Goal: Contribute content: Contribute content

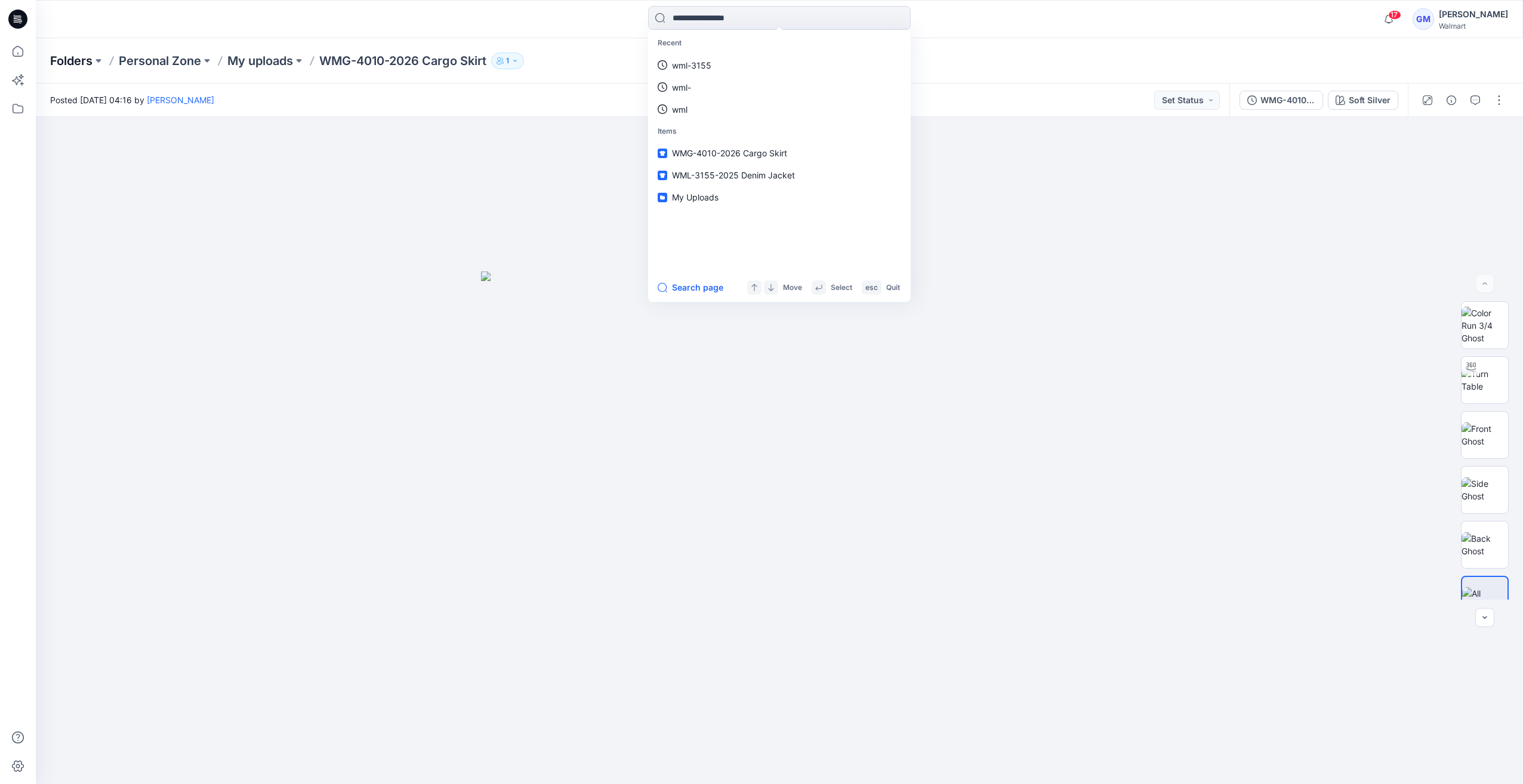
click at [85, 63] on p "Folders" at bounding box center [71, 60] width 43 height 16
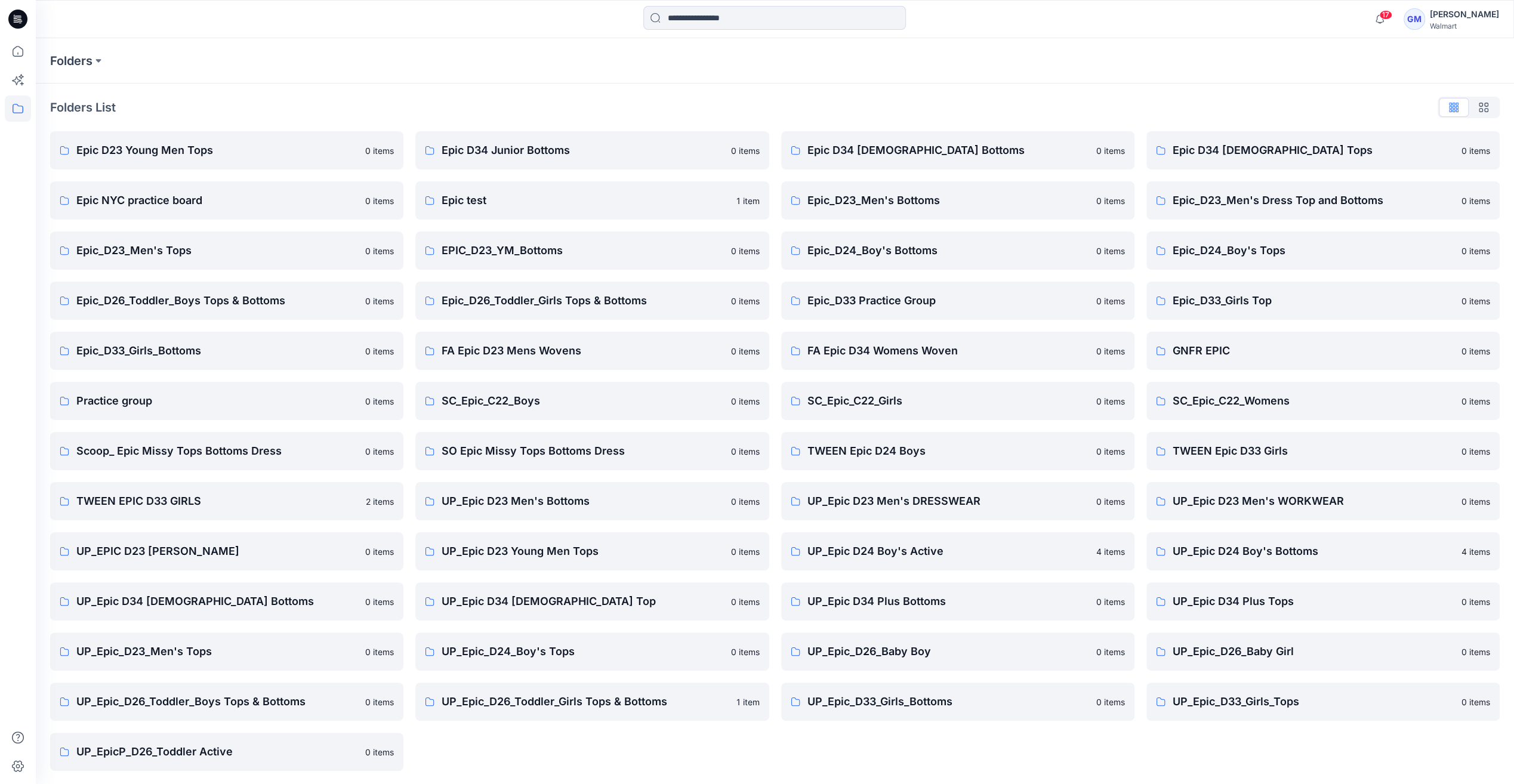
click at [11, 15] on icon at bounding box center [18, 19] width 19 height 19
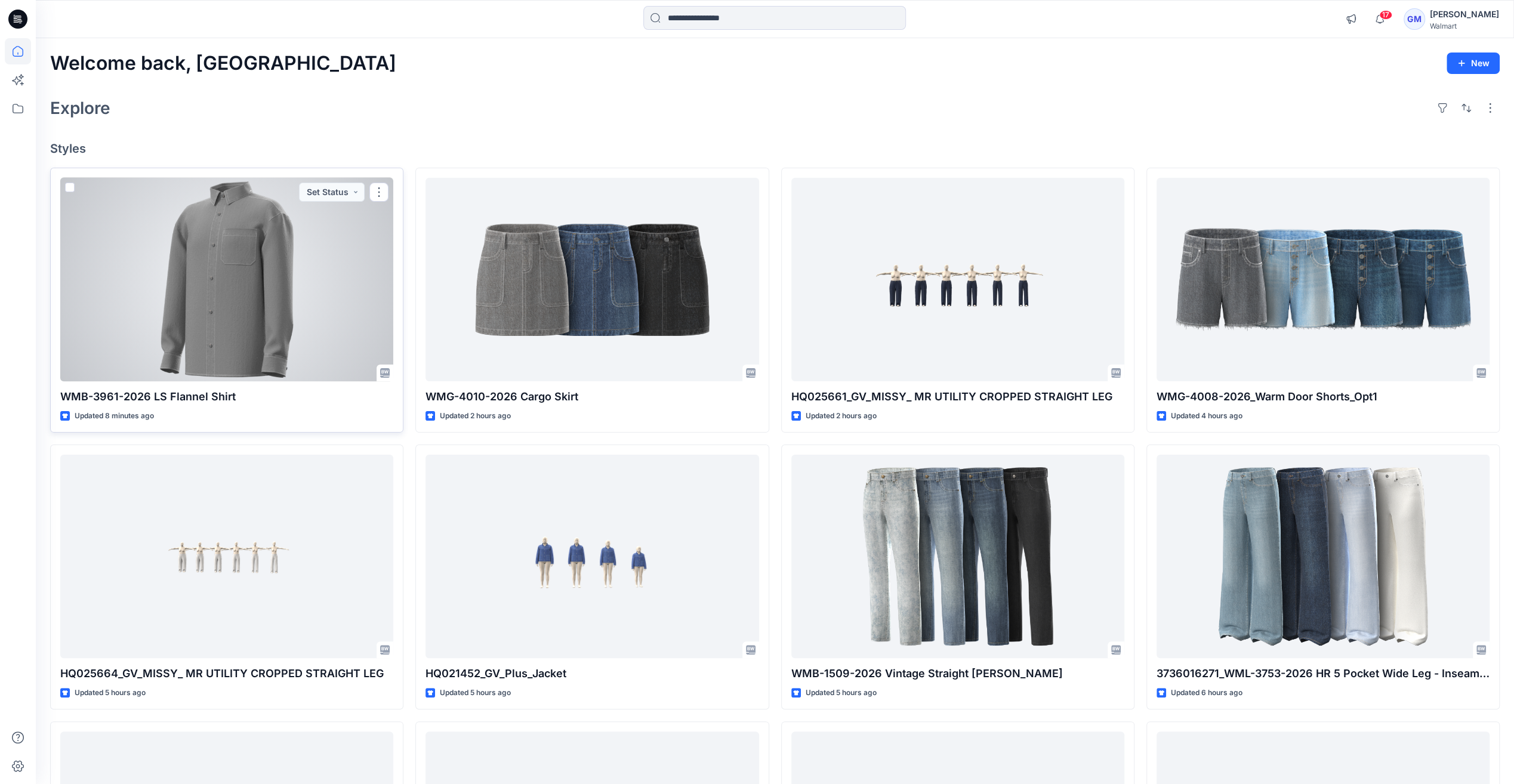
click at [279, 292] on div at bounding box center [226, 279] width 333 height 203
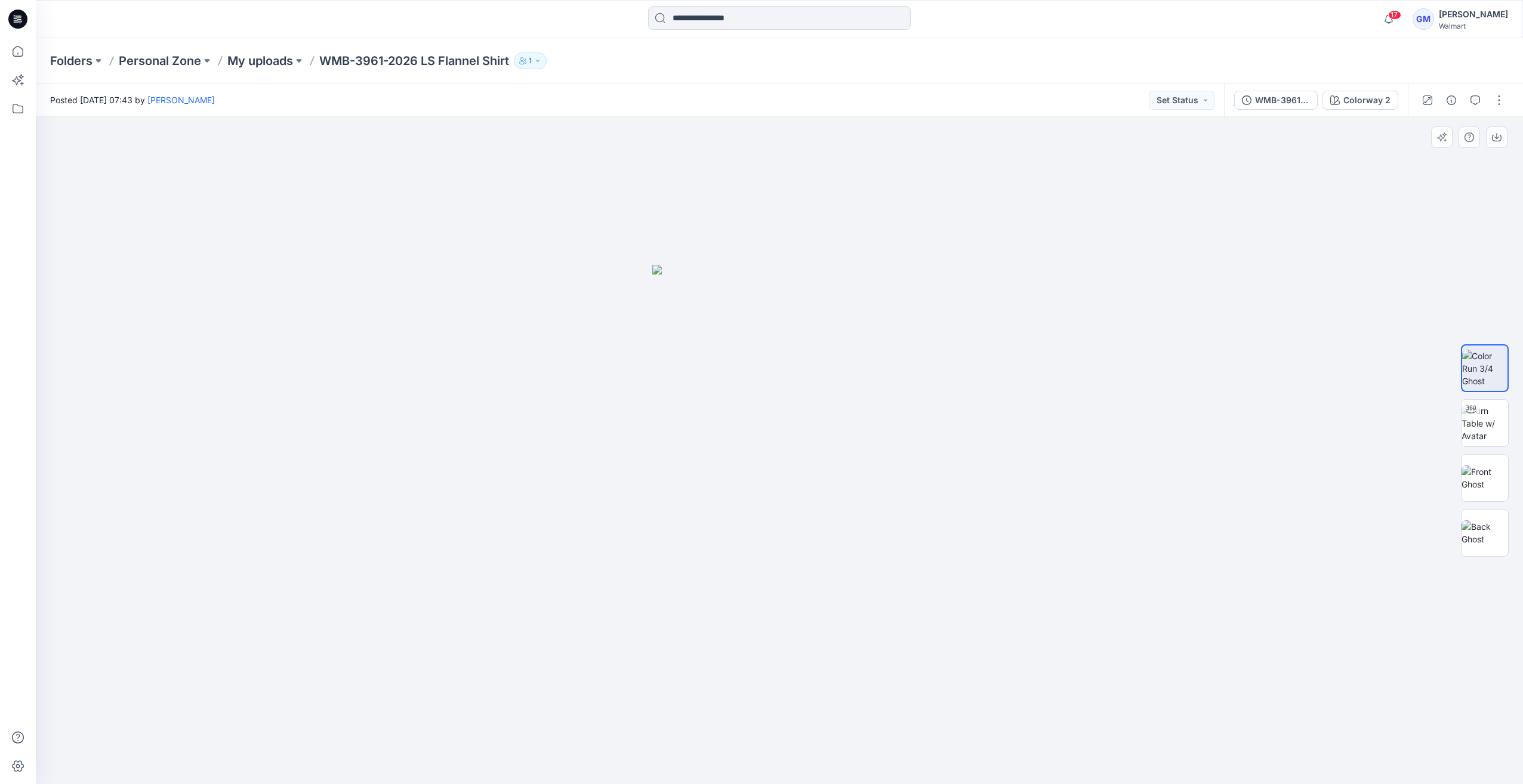
click at [1521, 446] on div at bounding box center [1484, 450] width 76 height 298
click at [1519, 435] on div at bounding box center [1484, 450] width 76 height 298
click at [1490, 433] on img at bounding box center [1485, 424] width 46 height 38
drag, startPoint x: 748, startPoint y: 780, endPoint x: 715, endPoint y: 780, distance: 33.0
click at [715, 780] on div at bounding box center [779, 450] width 1487 height 667
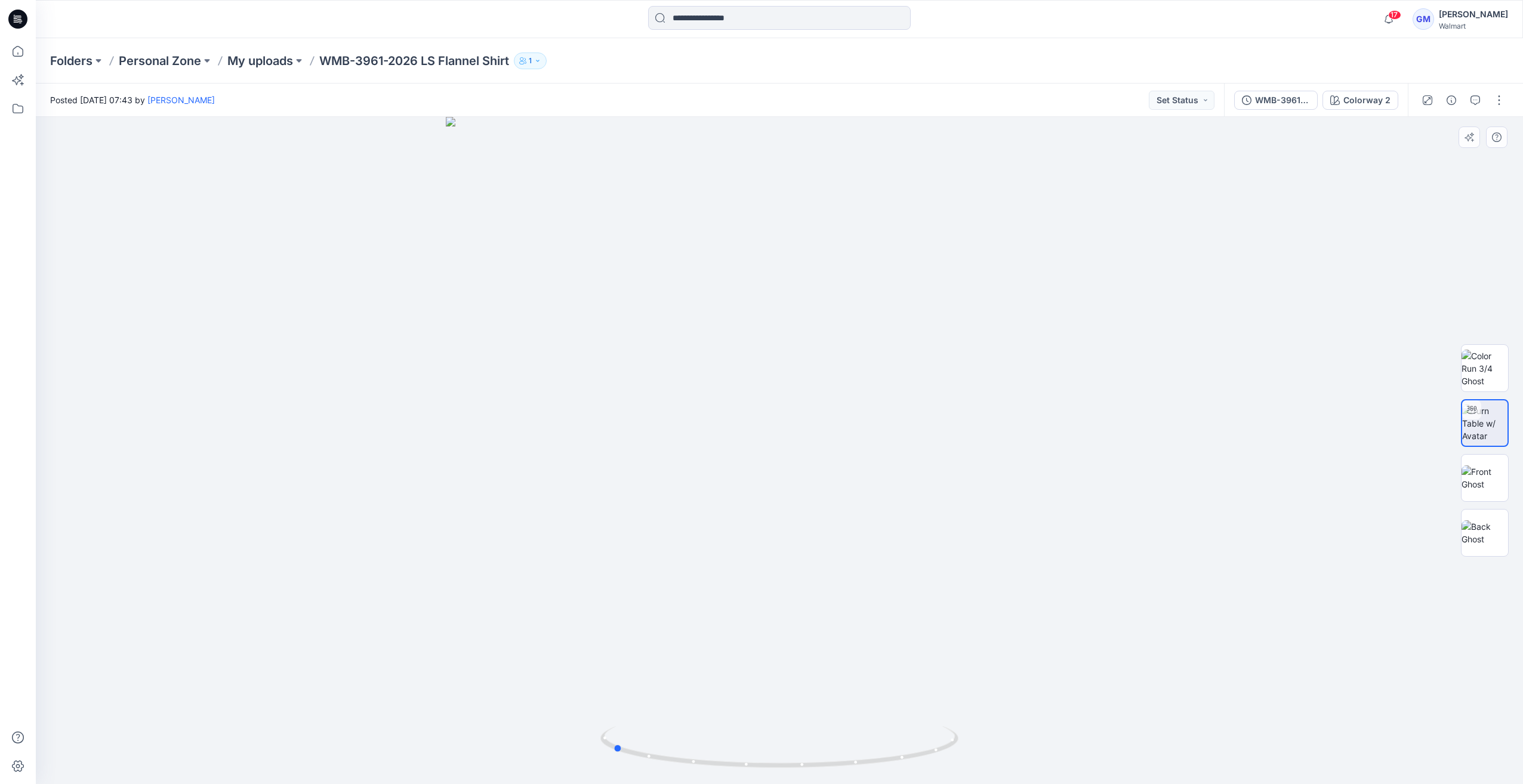
drag, startPoint x: 776, startPoint y: 766, endPoint x: 771, endPoint y: 699, distance: 67.2
click at [609, 771] on icon at bounding box center [780, 749] width 361 height 45
click at [1472, 466] on img at bounding box center [1485, 478] width 46 height 25
click at [1488, 522] on img at bounding box center [1485, 533] width 46 height 25
click at [1482, 491] on img at bounding box center [1485, 478] width 46 height 25
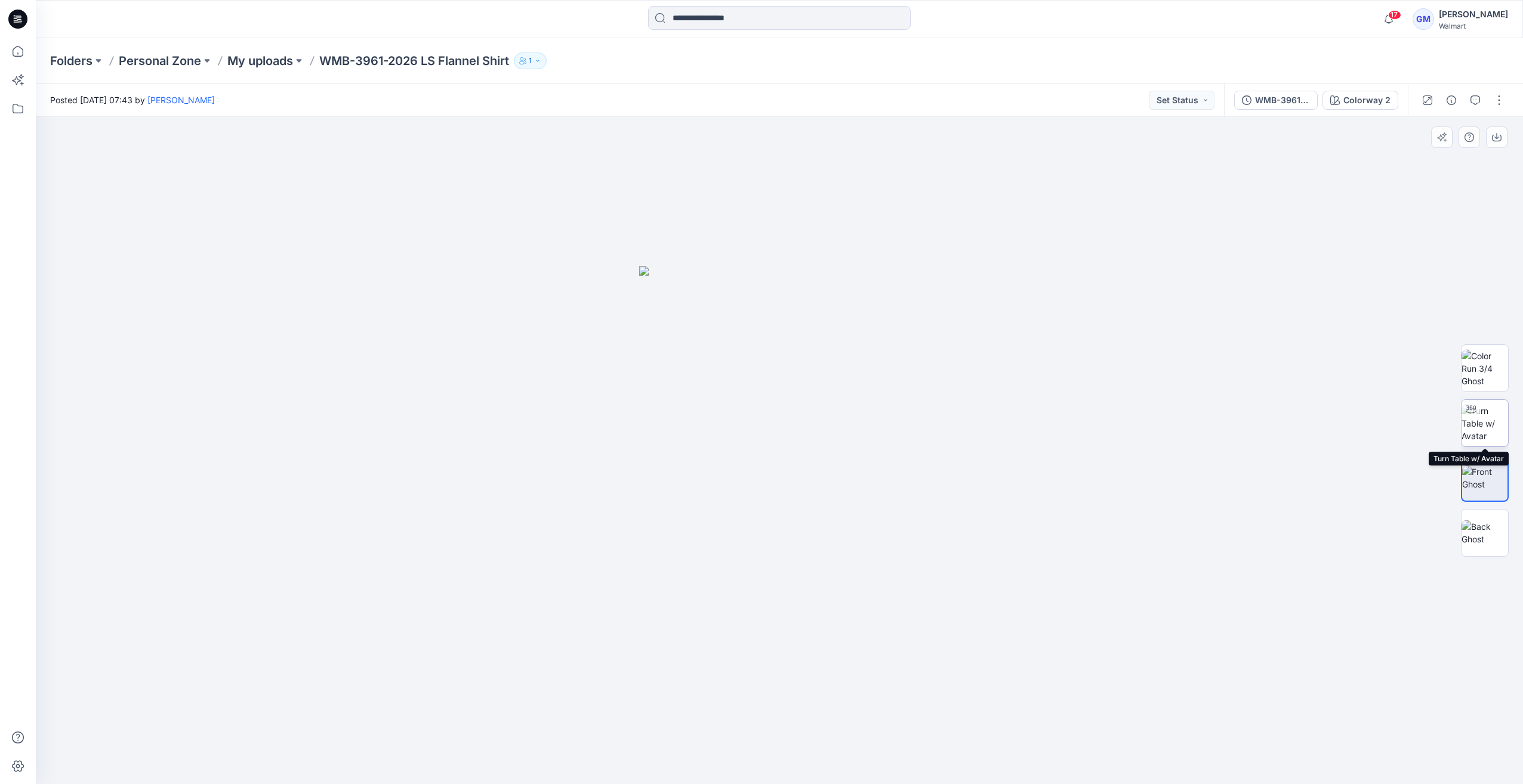
click at [1476, 439] on img at bounding box center [1485, 424] width 46 height 38
click at [1497, 357] on img at bounding box center [1485, 368] width 46 height 38
click at [1460, 420] on div at bounding box center [1484, 450] width 76 height 298
click at [1497, 477] on img at bounding box center [1485, 478] width 46 height 25
click at [1381, 97] on div "Colorway 2" at bounding box center [1367, 100] width 47 height 13
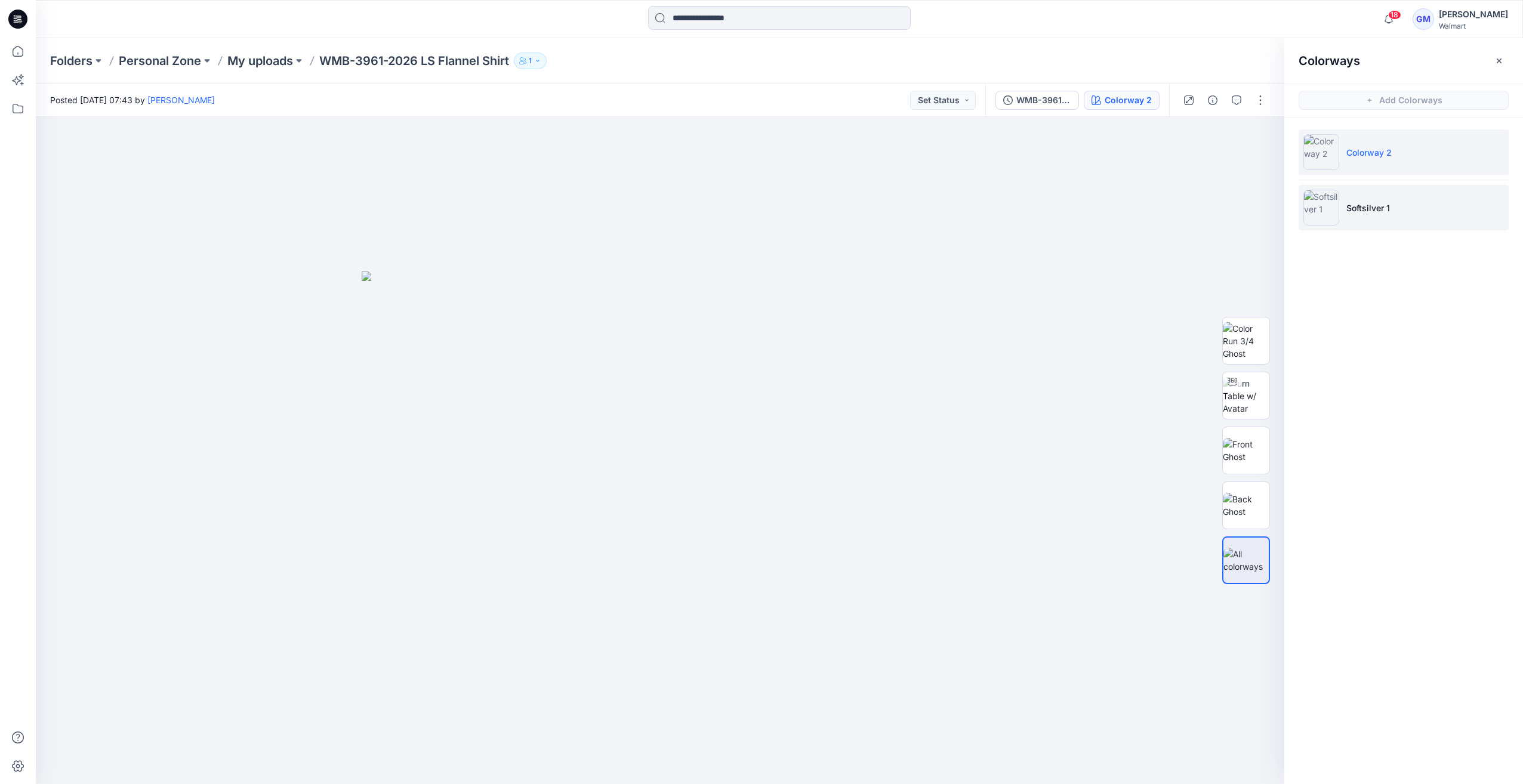
click at [1328, 208] on img at bounding box center [1321, 208] width 36 height 36
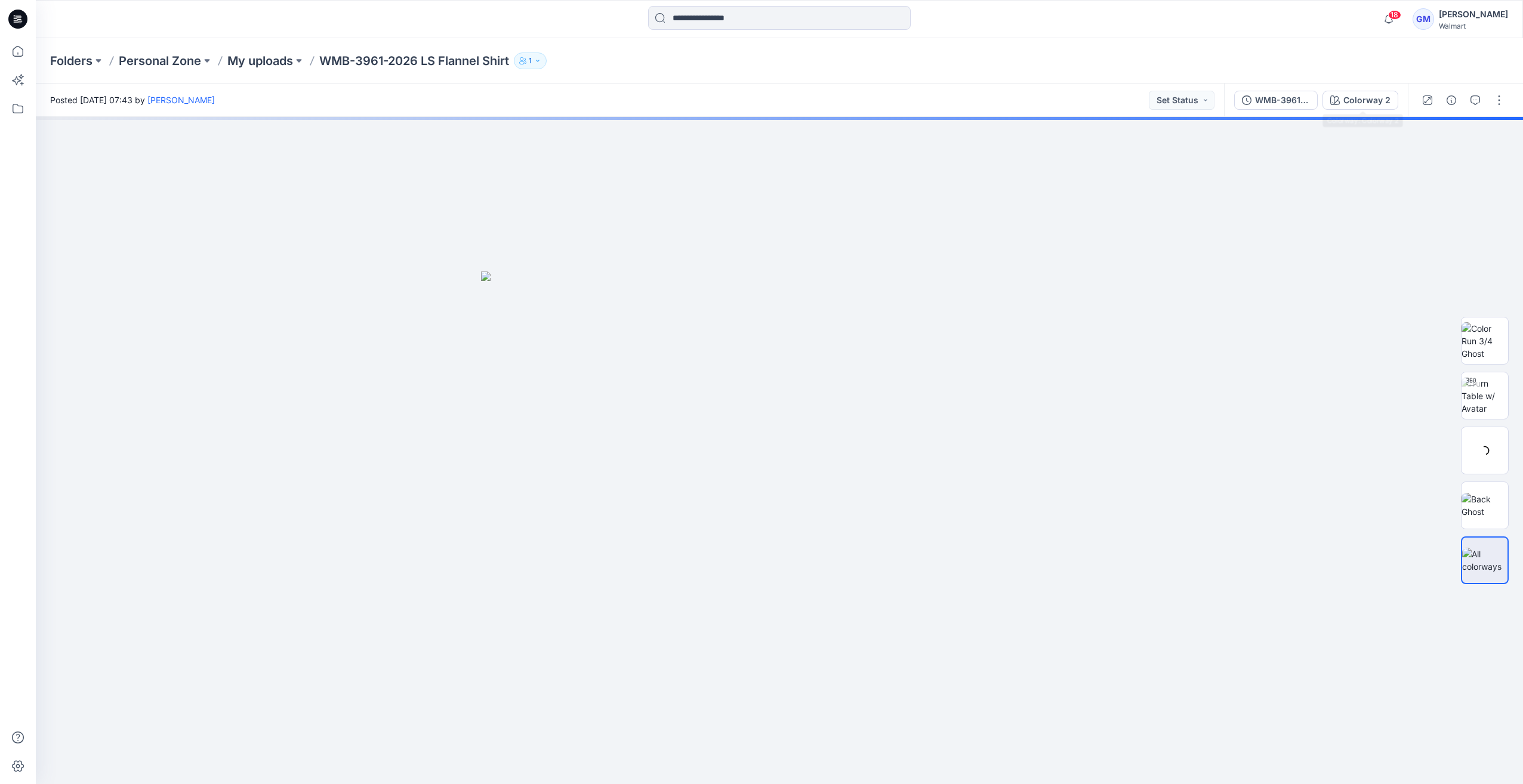
click at [1353, 80] on div "Folders Personal Zone My uploads WMB-3961-2026 LS Flannel Shirt 1" at bounding box center [779, 61] width 1487 height 46
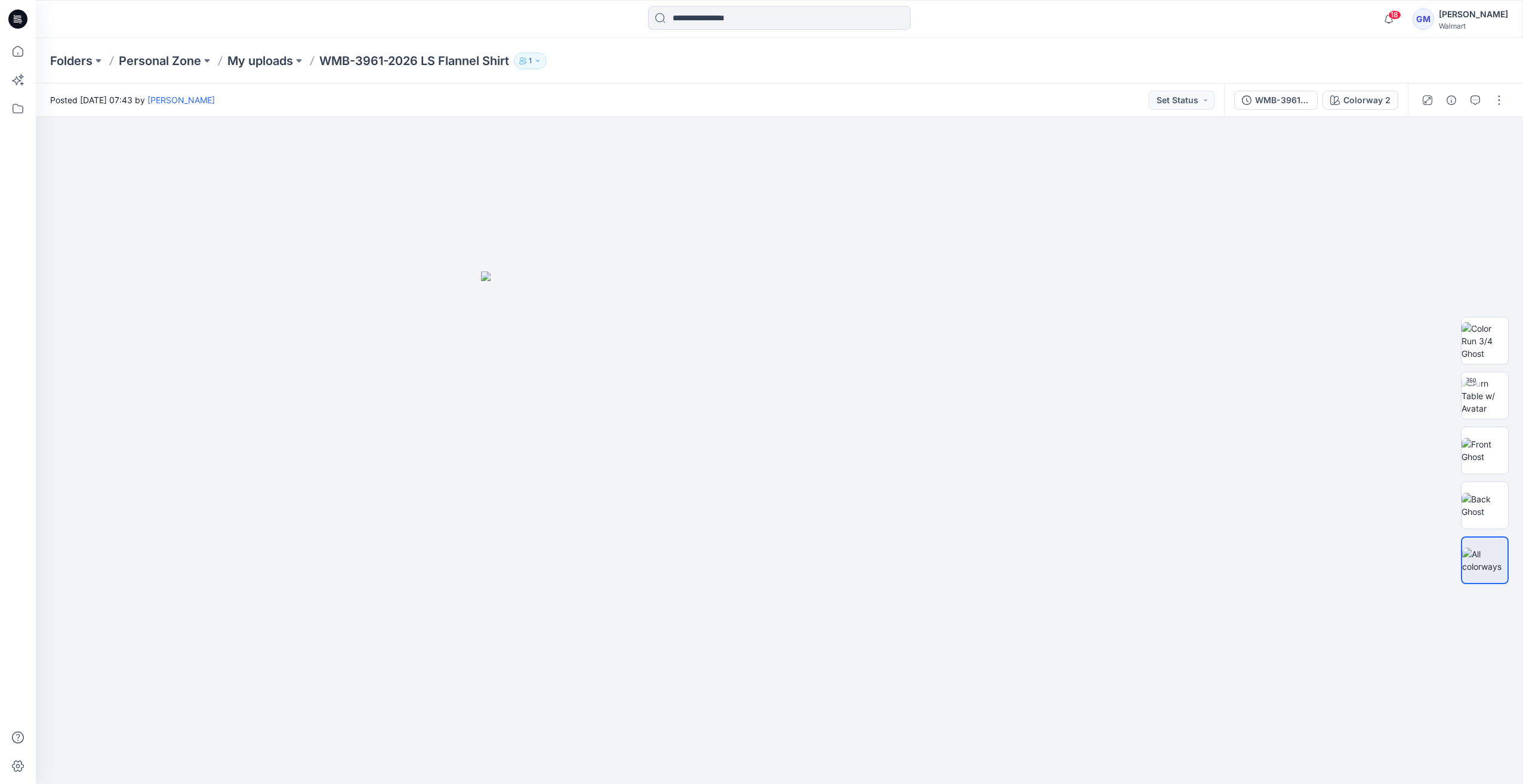
click at [1359, 89] on div "WMB-3961-2026 LS Flannel Shirt_Softsilver Colorway 2" at bounding box center [1316, 100] width 184 height 33
click at [1364, 97] on div "Colorway 2" at bounding box center [1367, 100] width 47 height 13
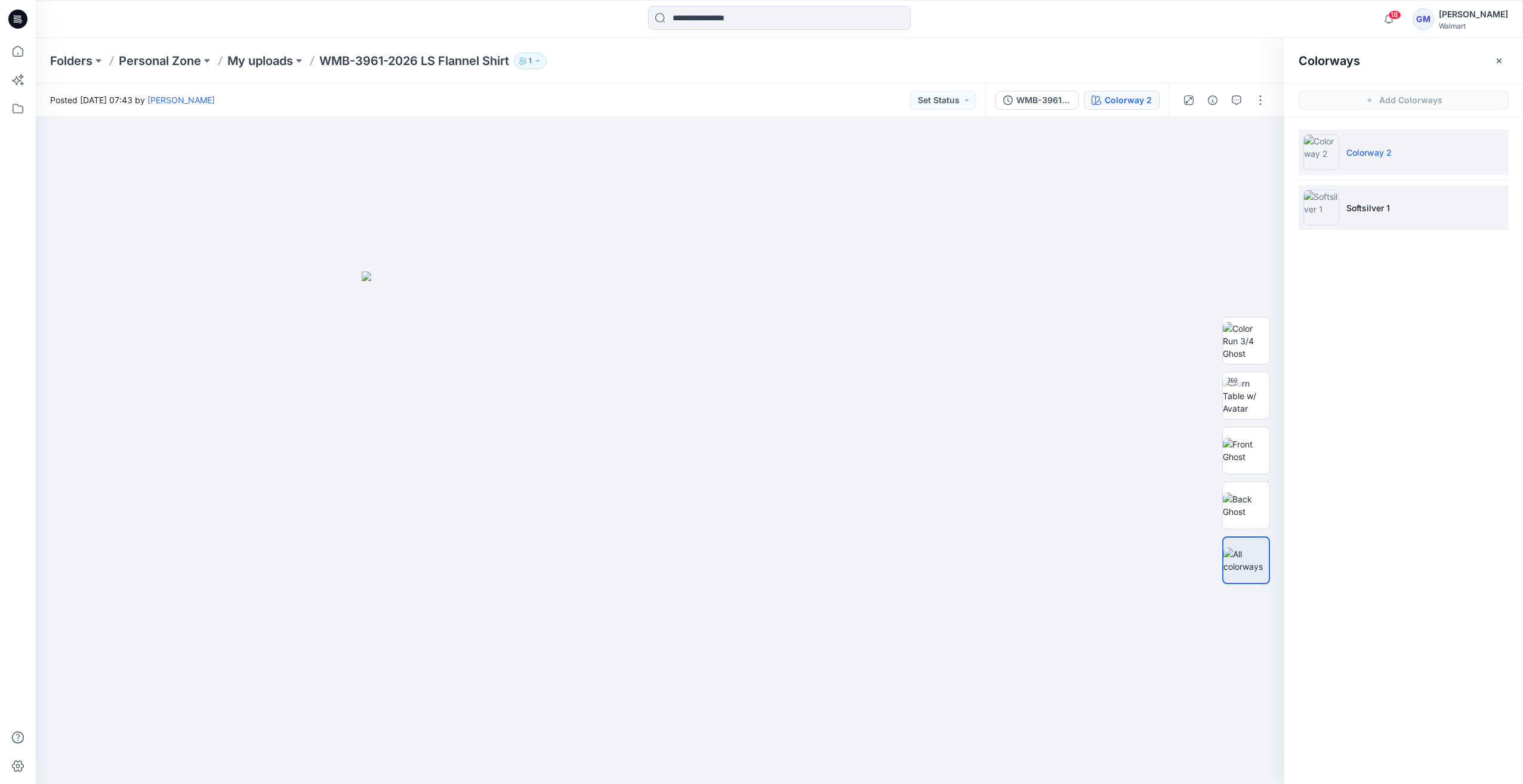
click at [1318, 206] on img at bounding box center [1321, 208] width 36 height 36
click at [1312, 152] on img at bounding box center [1321, 152] width 36 height 36
click at [1339, 209] on li "Softsilver 1" at bounding box center [1403, 208] width 210 height 46
click at [1325, 173] on li "Colorway 2" at bounding box center [1403, 152] width 210 height 46
click at [1312, 223] on img at bounding box center [1321, 208] width 36 height 36
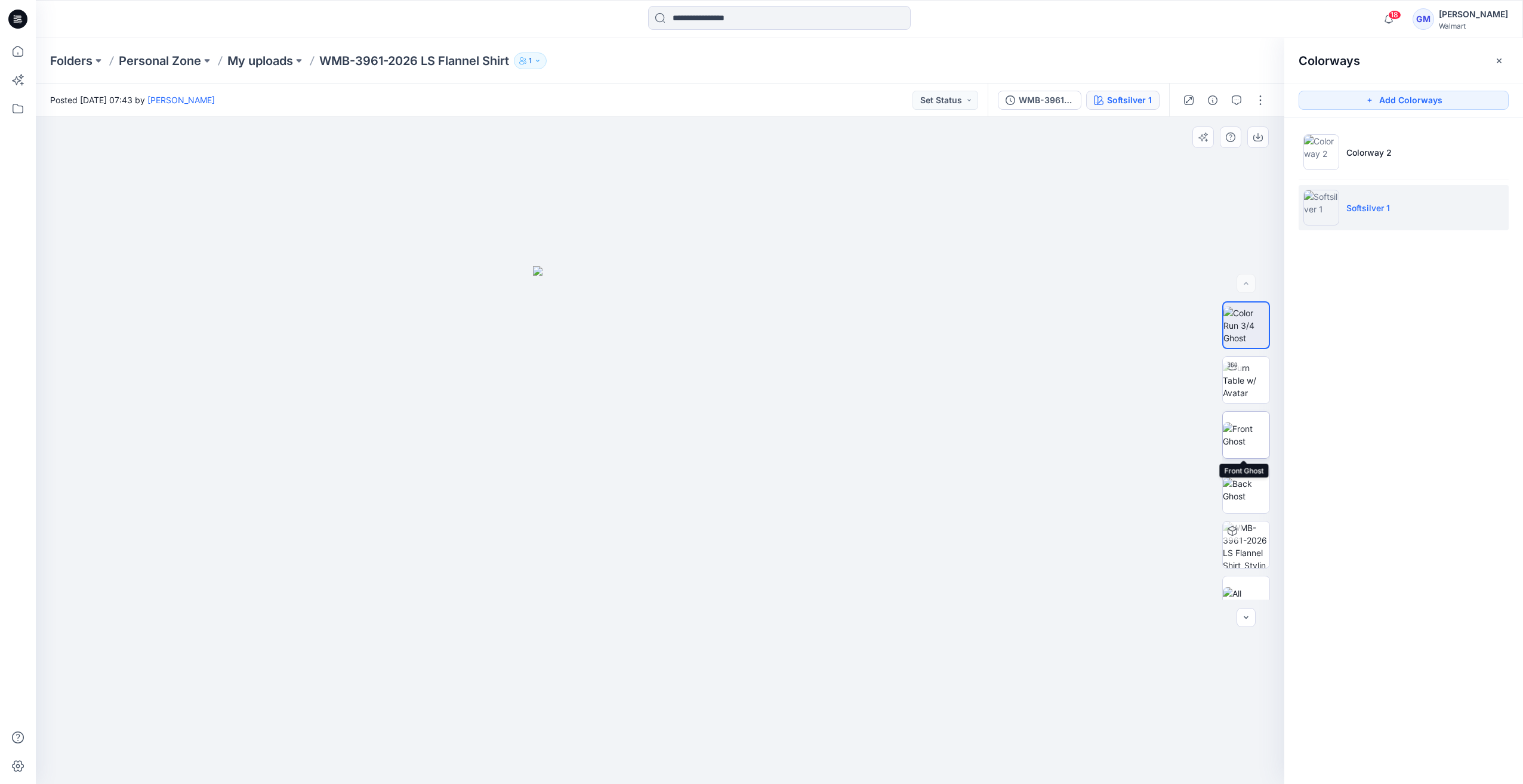
click at [1230, 447] on img at bounding box center [1246, 435] width 46 height 25
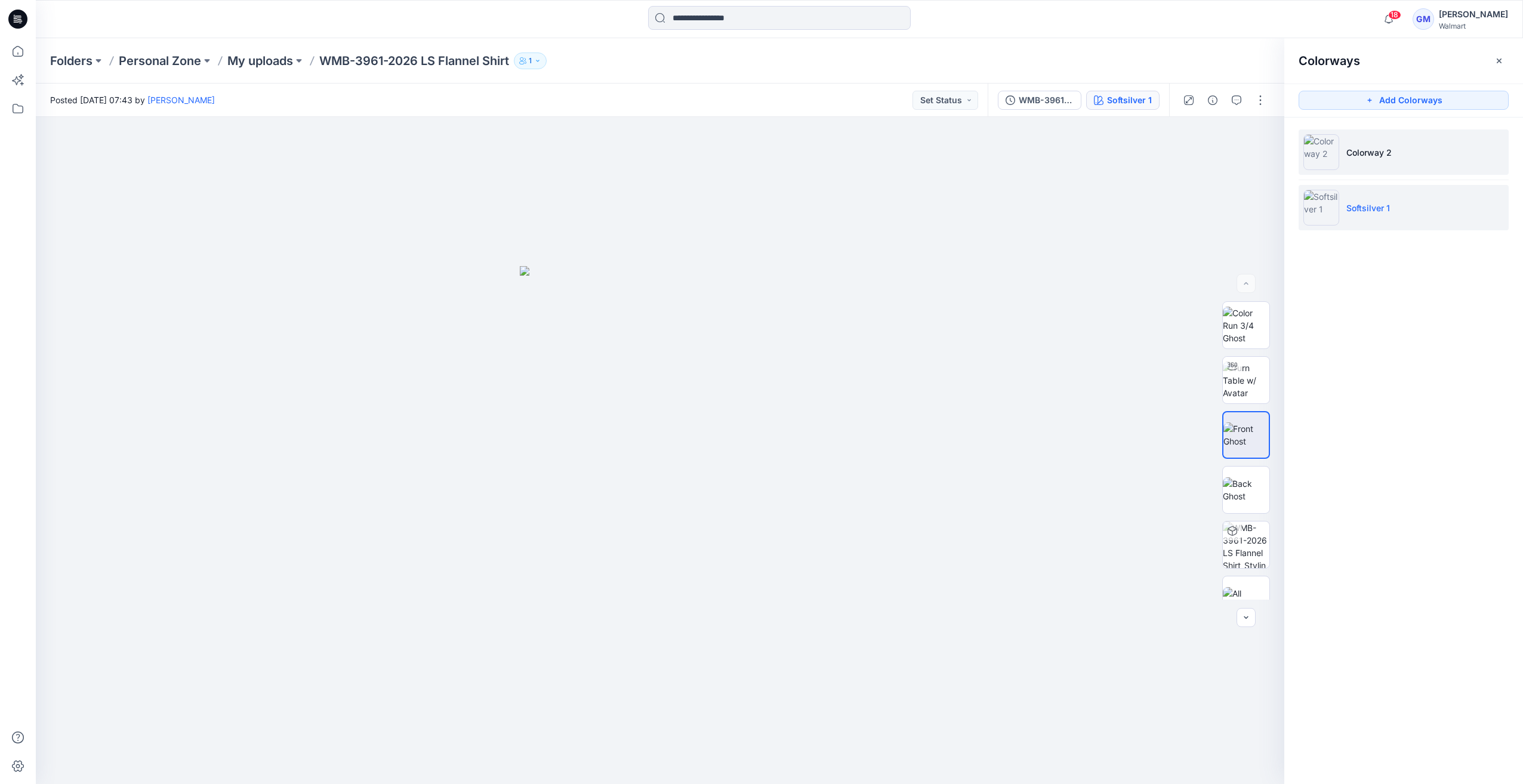
click at [1321, 143] on img at bounding box center [1321, 152] width 36 height 36
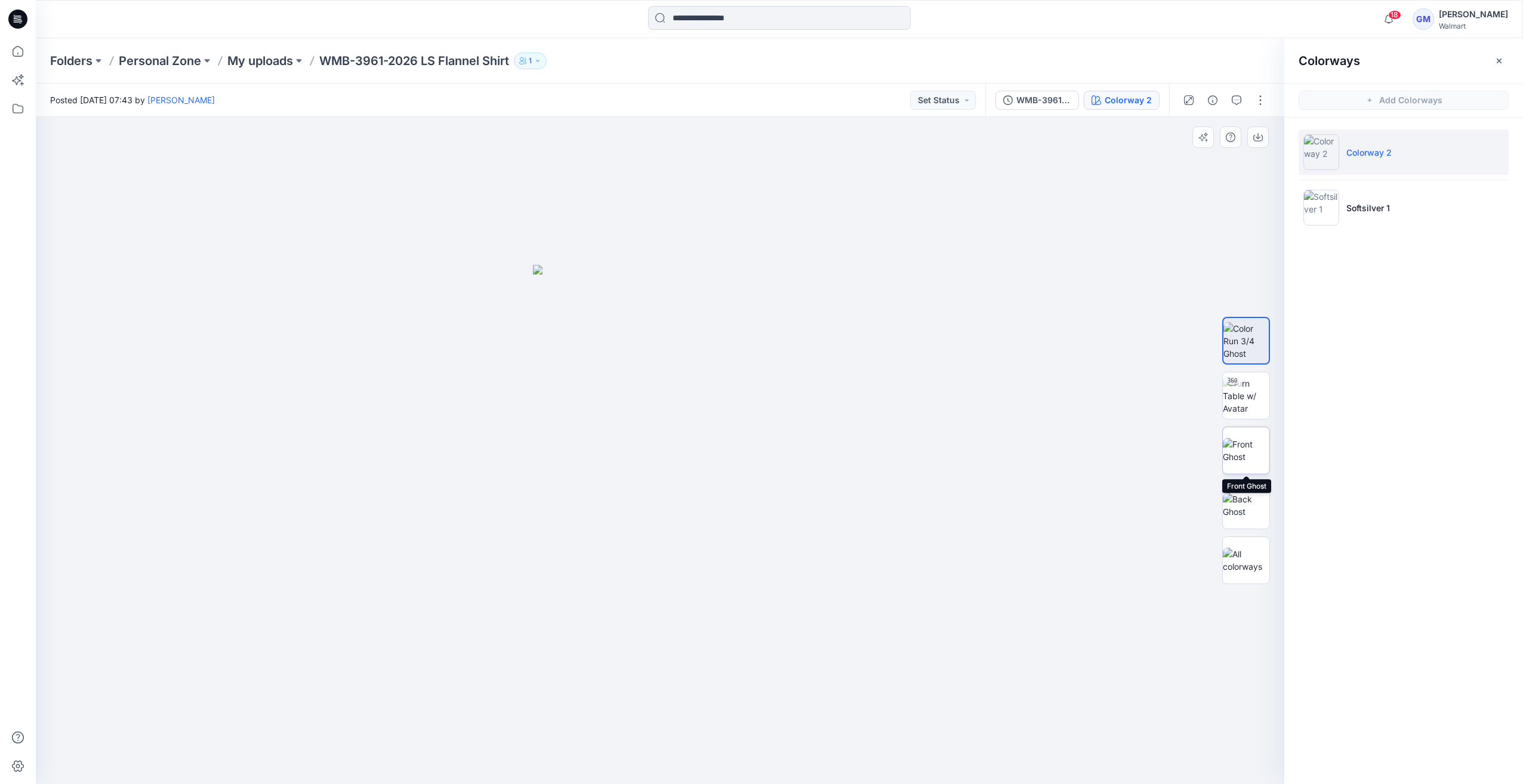
click at [1238, 450] on img at bounding box center [1246, 450] width 46 height 25
click at [1337, 214] on img at bounding box center [1321, 208] width 36 height 36
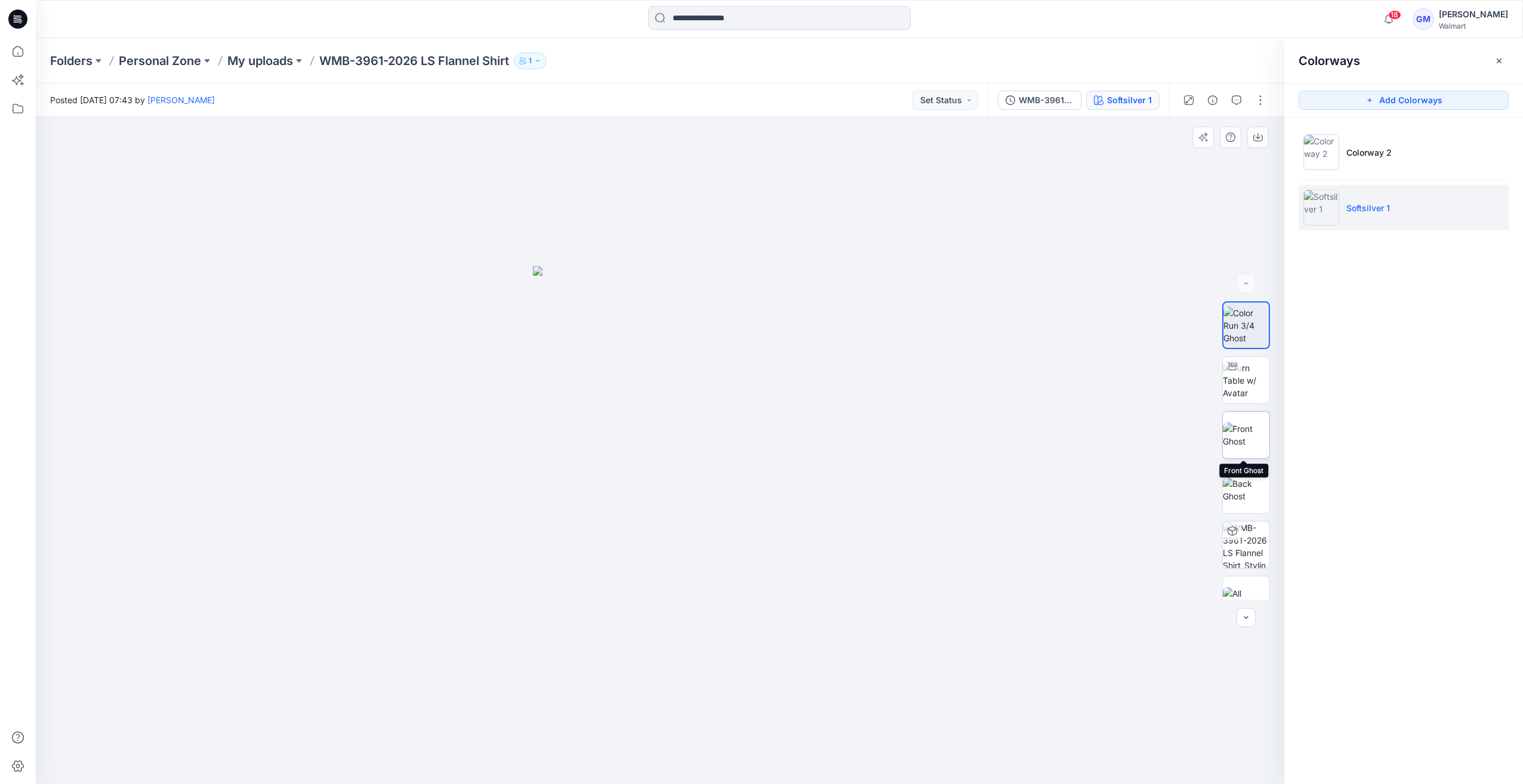
click at [1239, 424] on img at bounding box center [1246, 435] width 46 height 25
click at [1236, 486] on img at bounding box center [1246, 489] width 46 height 25
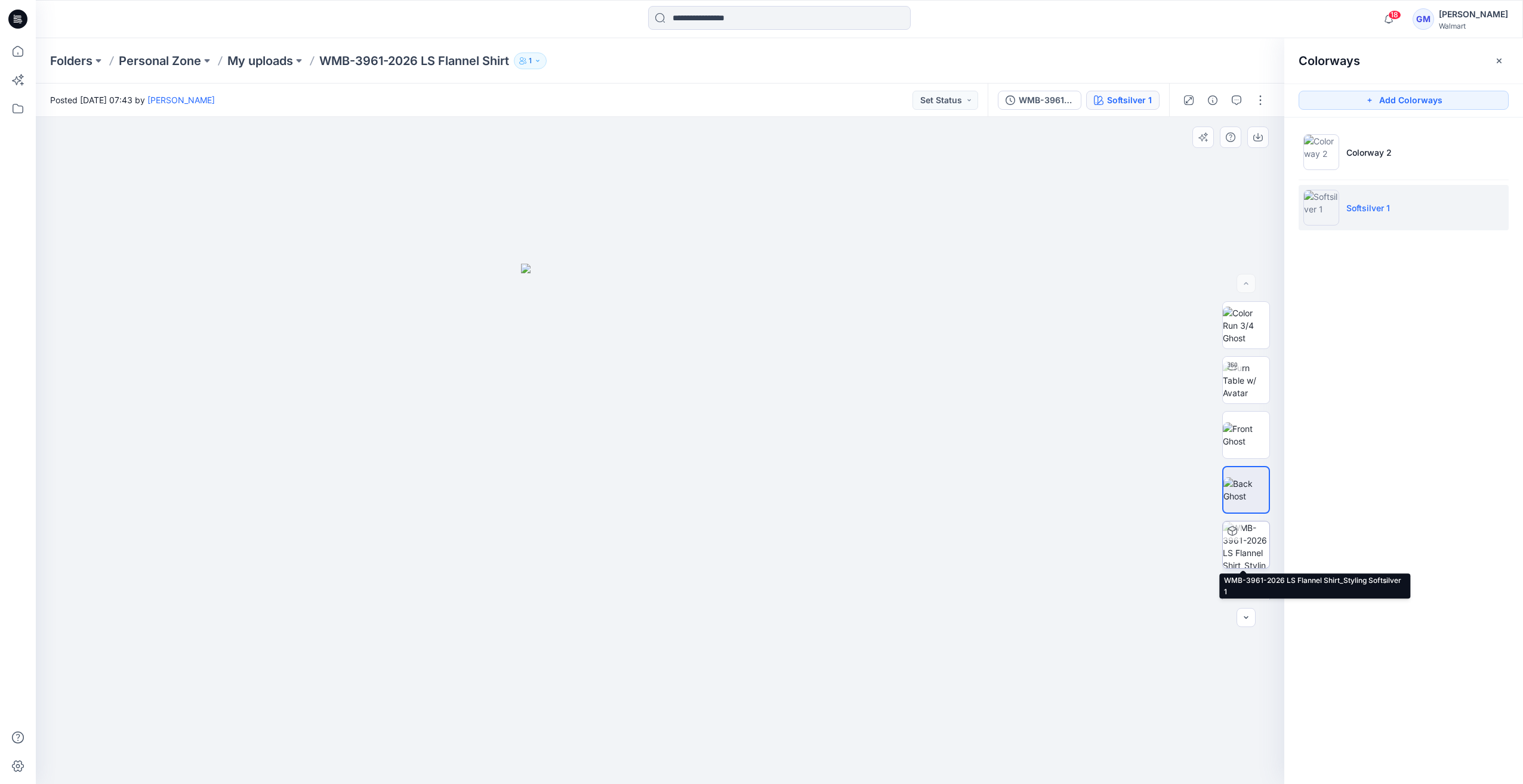
click at [1245, 527] on img at bounding box center [1246, 545] width 46 height 46
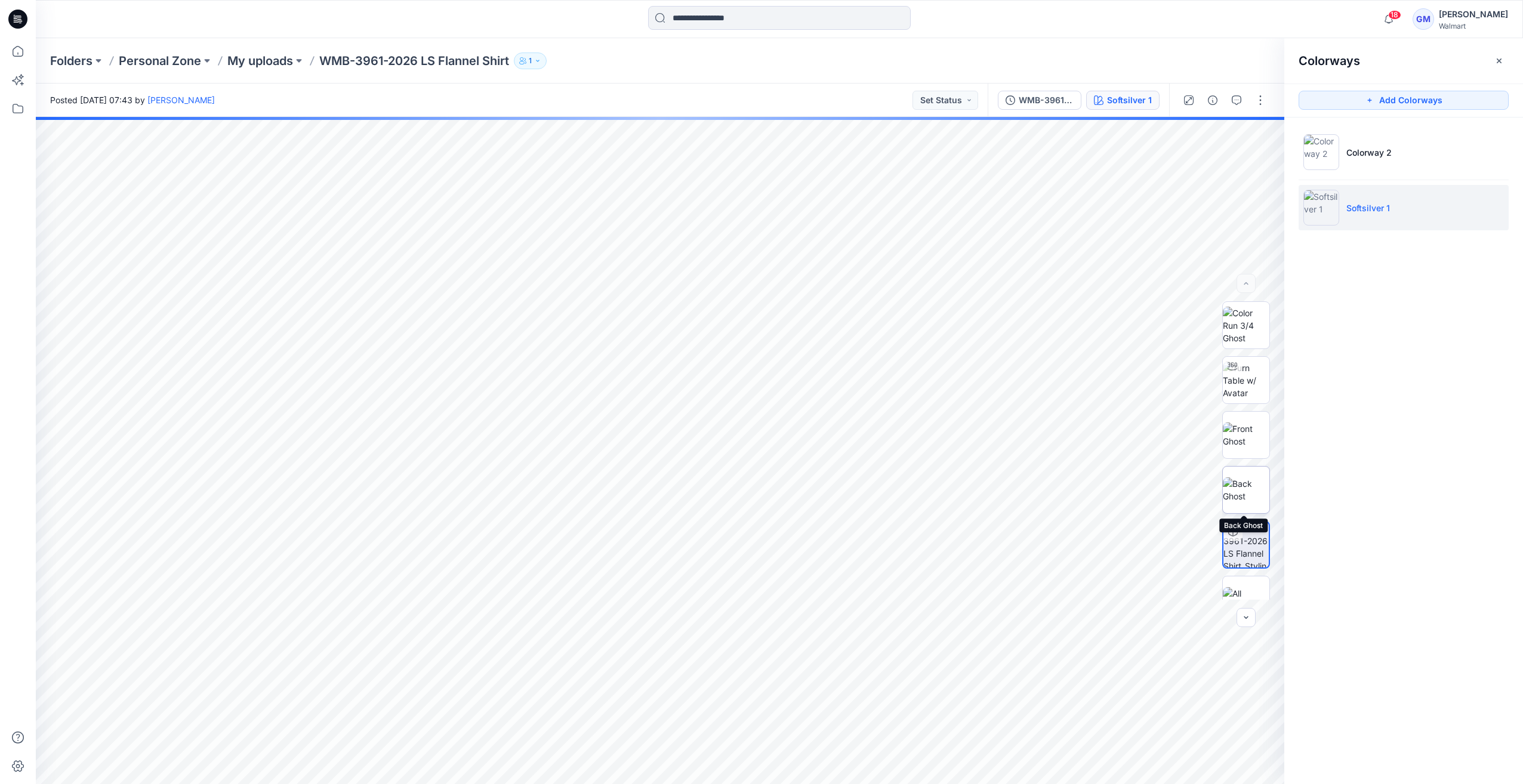
click at [1256, 493] on img at bounding box center [1246, 489] width 46 height 25
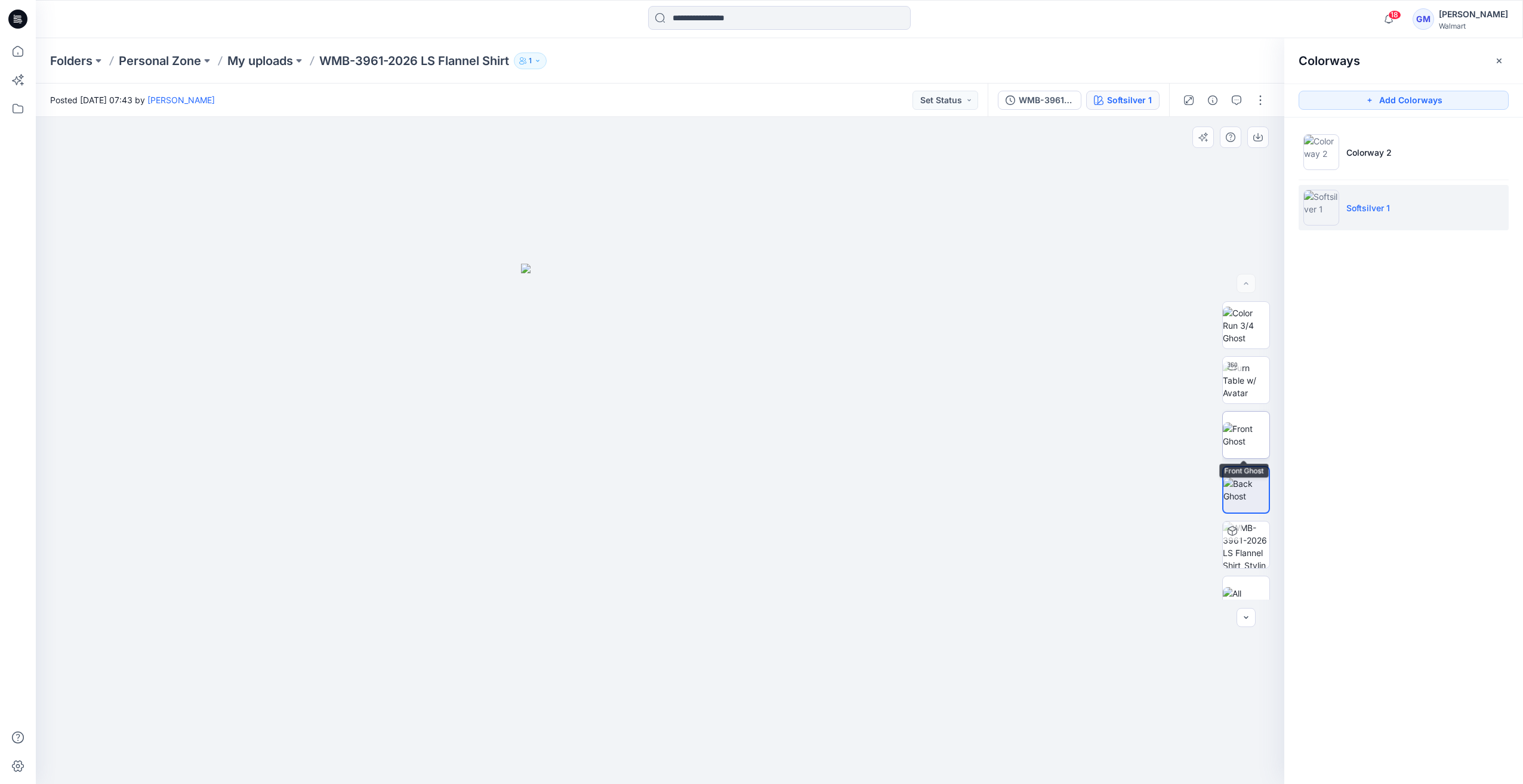
click at [1250, 436] on img at bounding box center [1246, 435] width 46 height 25
click at [1330, 155] on img at bounding box center [1321, 152] width 36 height 36
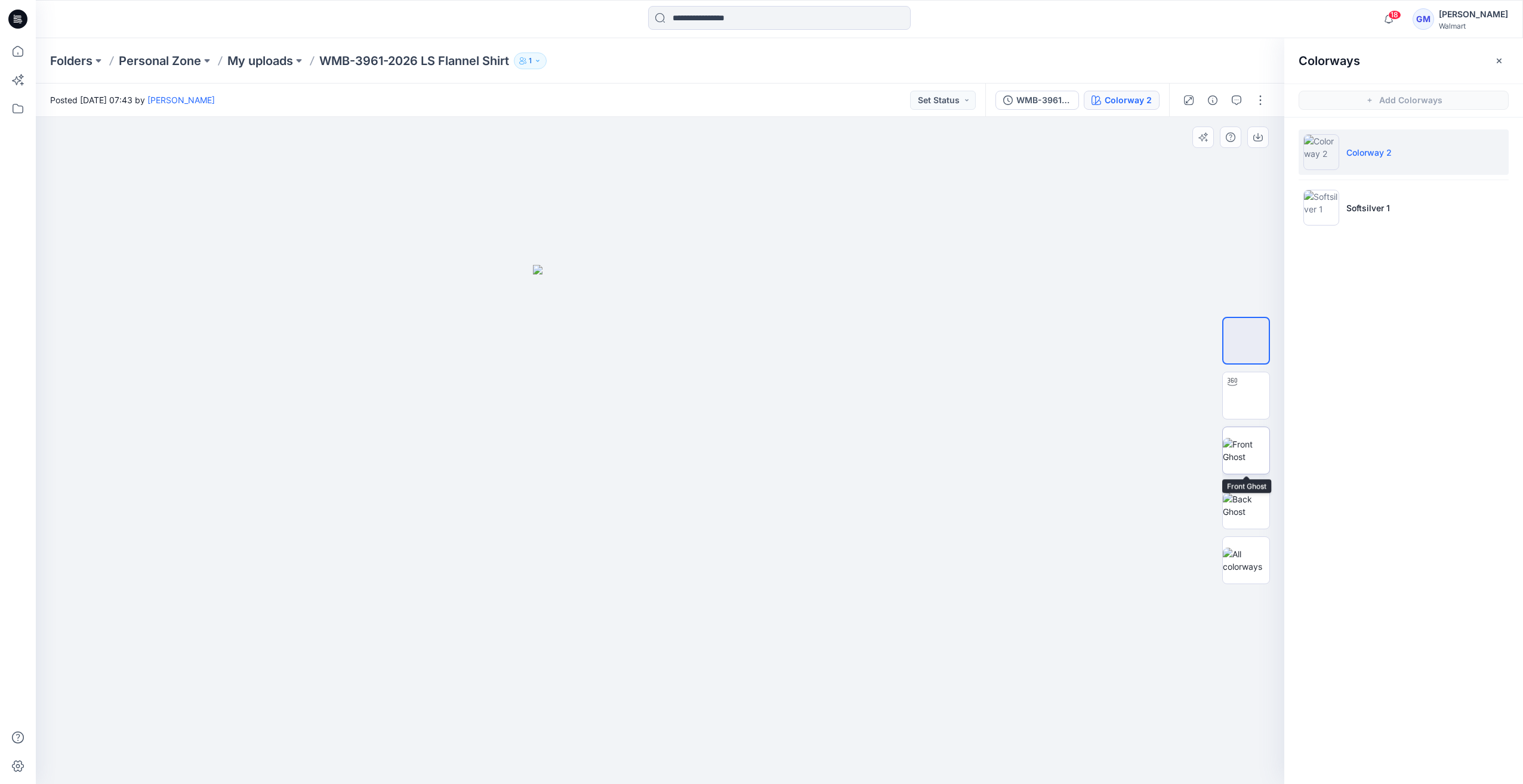
click at [1245, 444] on img at bounding box center [1246, 450] width 46 height 25
click at [1215, 98] on icon "button" at bounding box center [1213, 100] width 10 height 10
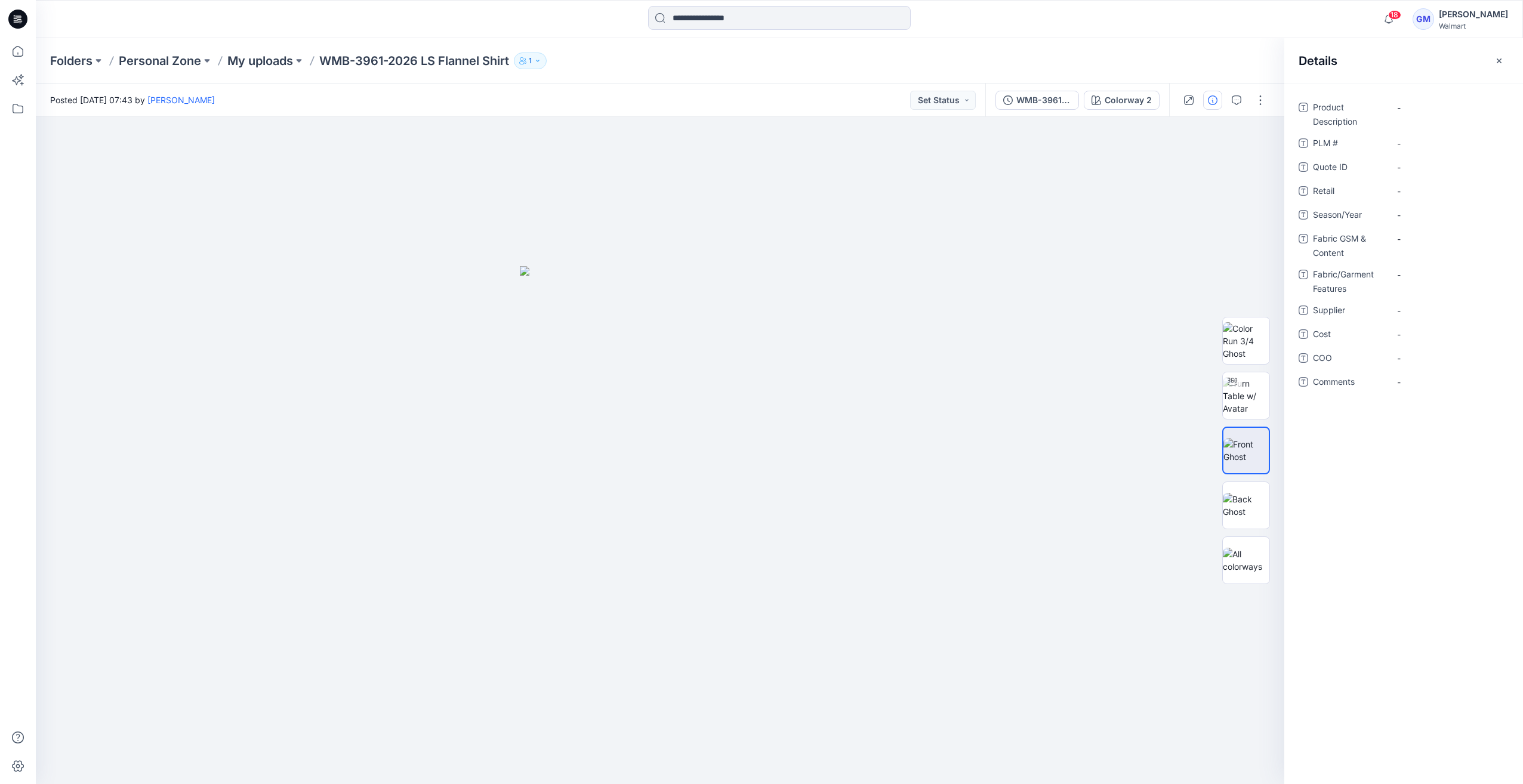
click at [429, 58] on p "WMB-3961-2026 LS Flannel Shirt" at bounding box center [414, 60] width 190 height 16
drag, startPoint x: 424, startPoint y: 62, endPoint x: 523, endPoint y: 64, distance: 99.0
click at [523, 64] on div "Folders Personal Zone My uploads WMB-3961-2026 LS Flannel Shirt 1" at bounding box center [732, 60] width 1365 height 16
copy div "LS Flannel Shirt 1"
click at [1440, 107] on Description "-" at bounding box center [1449, 108] width 104 height 13
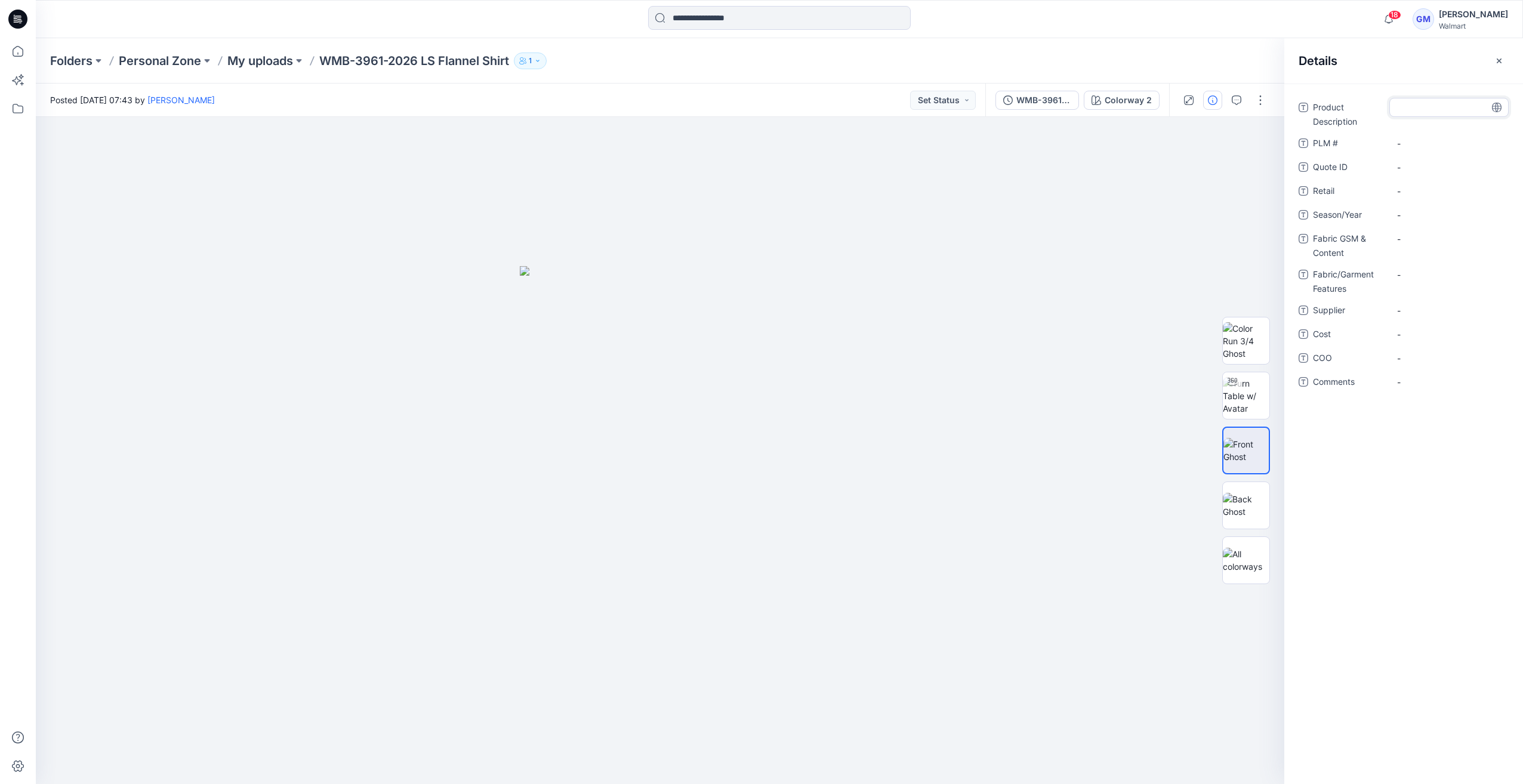
type textarea "**********"
click at [1413, 119] on Description "LS Flannel Shirt" at bounding box center [1449, 117] width 104 height 38
click at [1413, 119] on textarea "**********" at bounding box center [1449, 117] width 119 height 38
type textarea "**********"
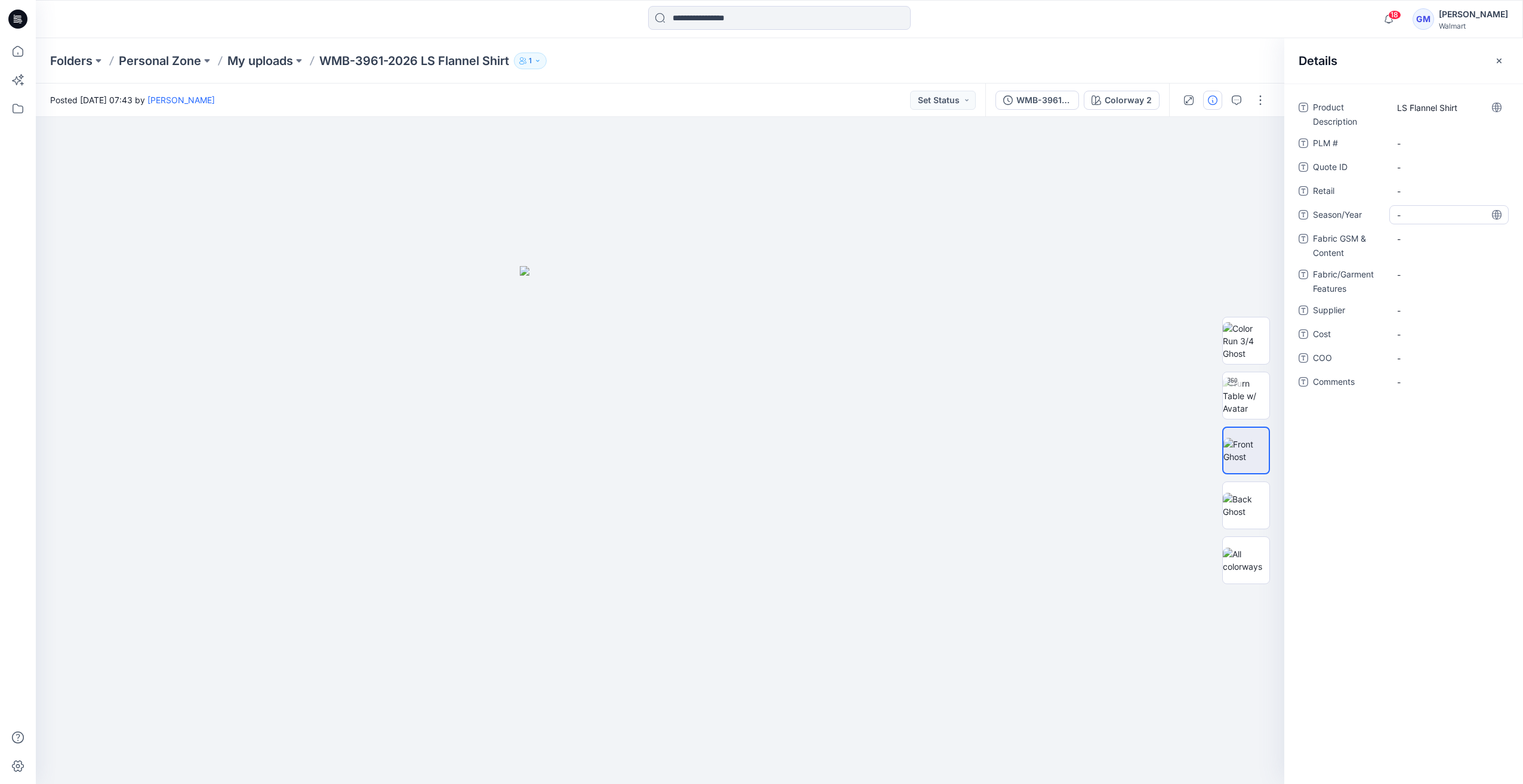
click at [1400, 213] on span "-" at bounding box center [1449, 215] width 104 height 13
type textarea "**********"
click at [1423, 302] on div "-" at bounding box center [1449, 310] width 119 height 19
type textarea "****"
click at [1409, 364] on div "-" at bounding box center [1449, 358] width 119 height 19
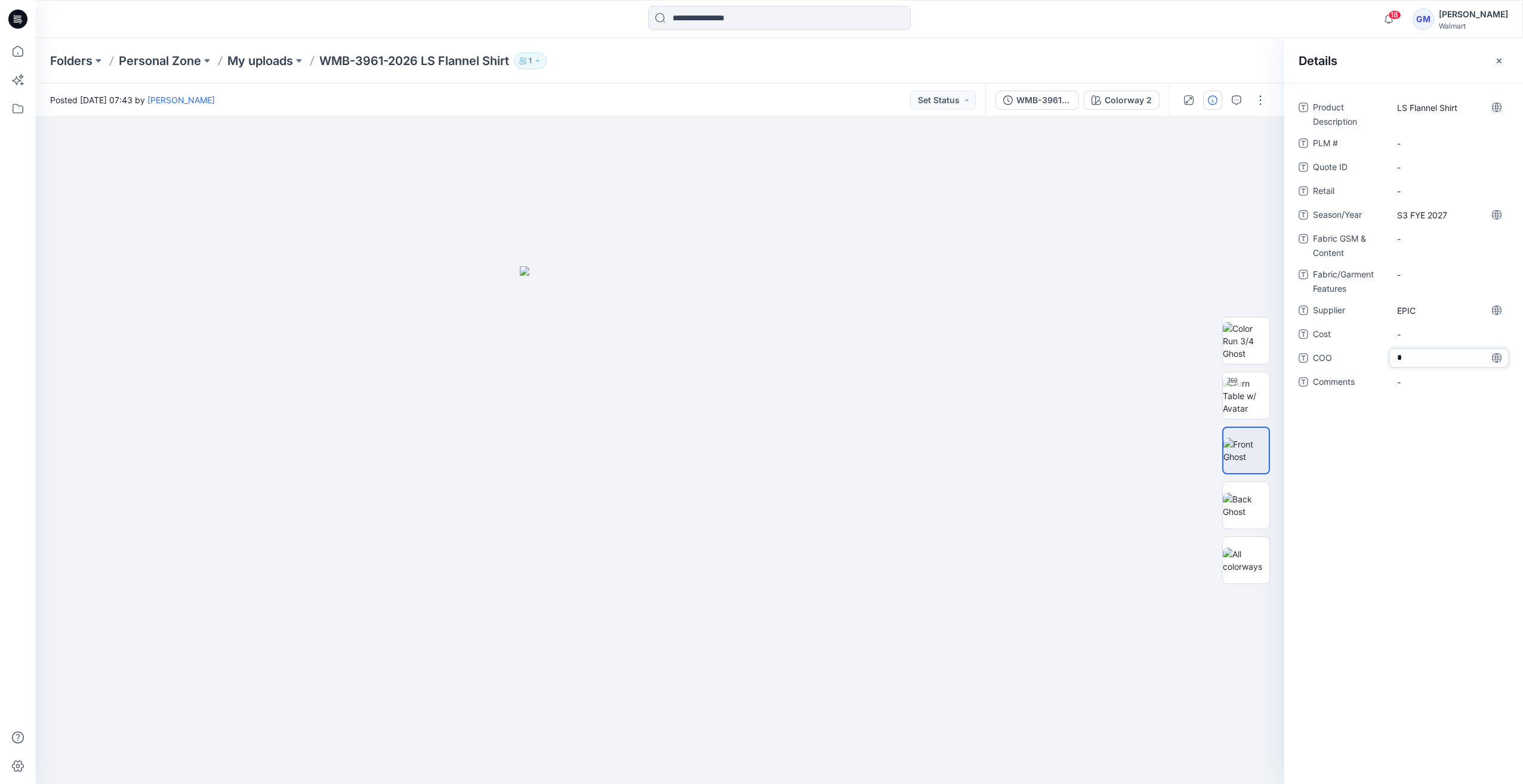
type textarea "**"
click at [1409, 234] on Content "-" at bounding box center [1449, 239] width 104 height 13
click at [1426, 237] on textarea at bounding box center [1449, 238] width 119 height 19
type textarea "**********"
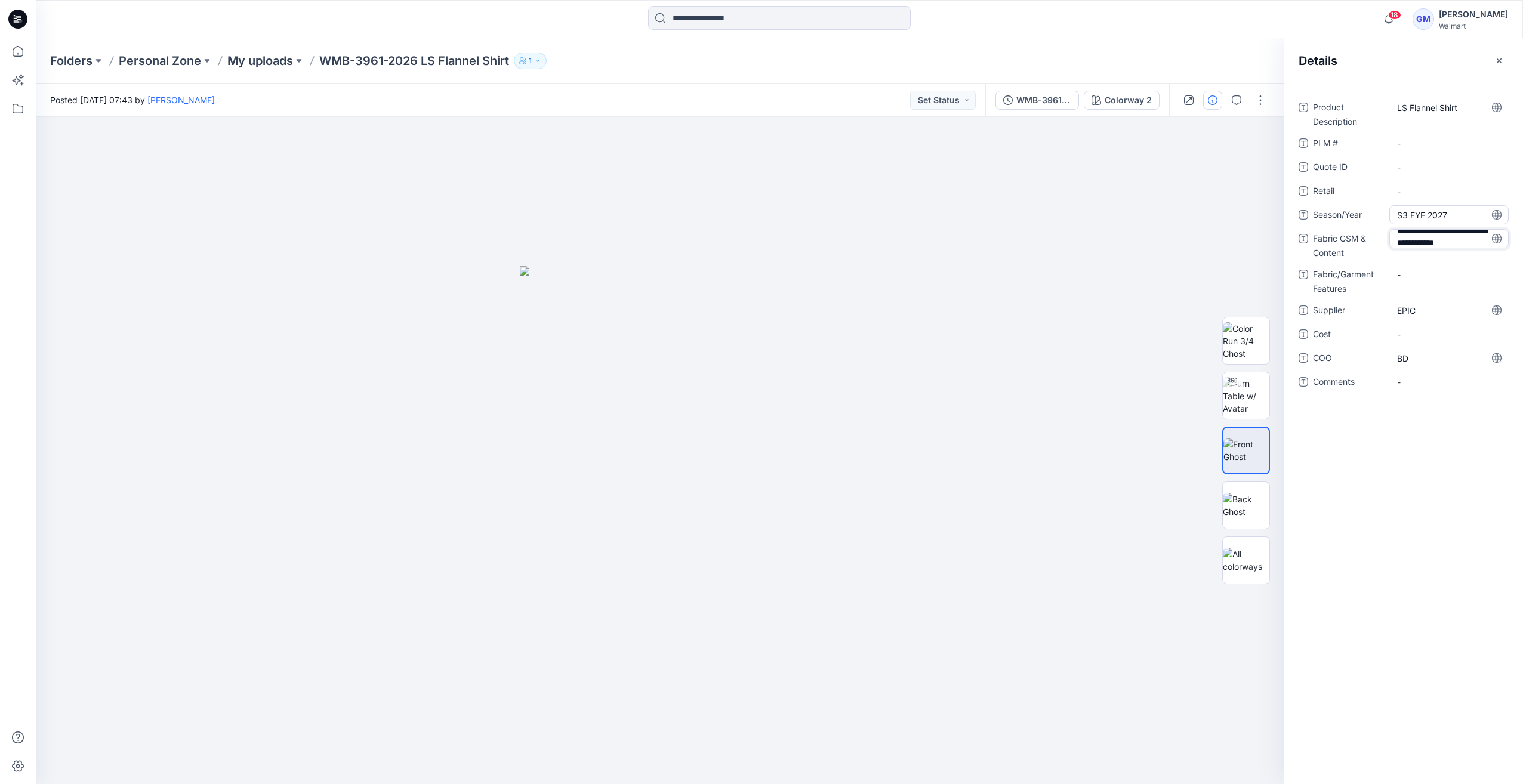
scroll to position [20, 0]
click at [1131, 97] on div "Colorway 2" at bounding box center [1128, 100] width 47 height 13
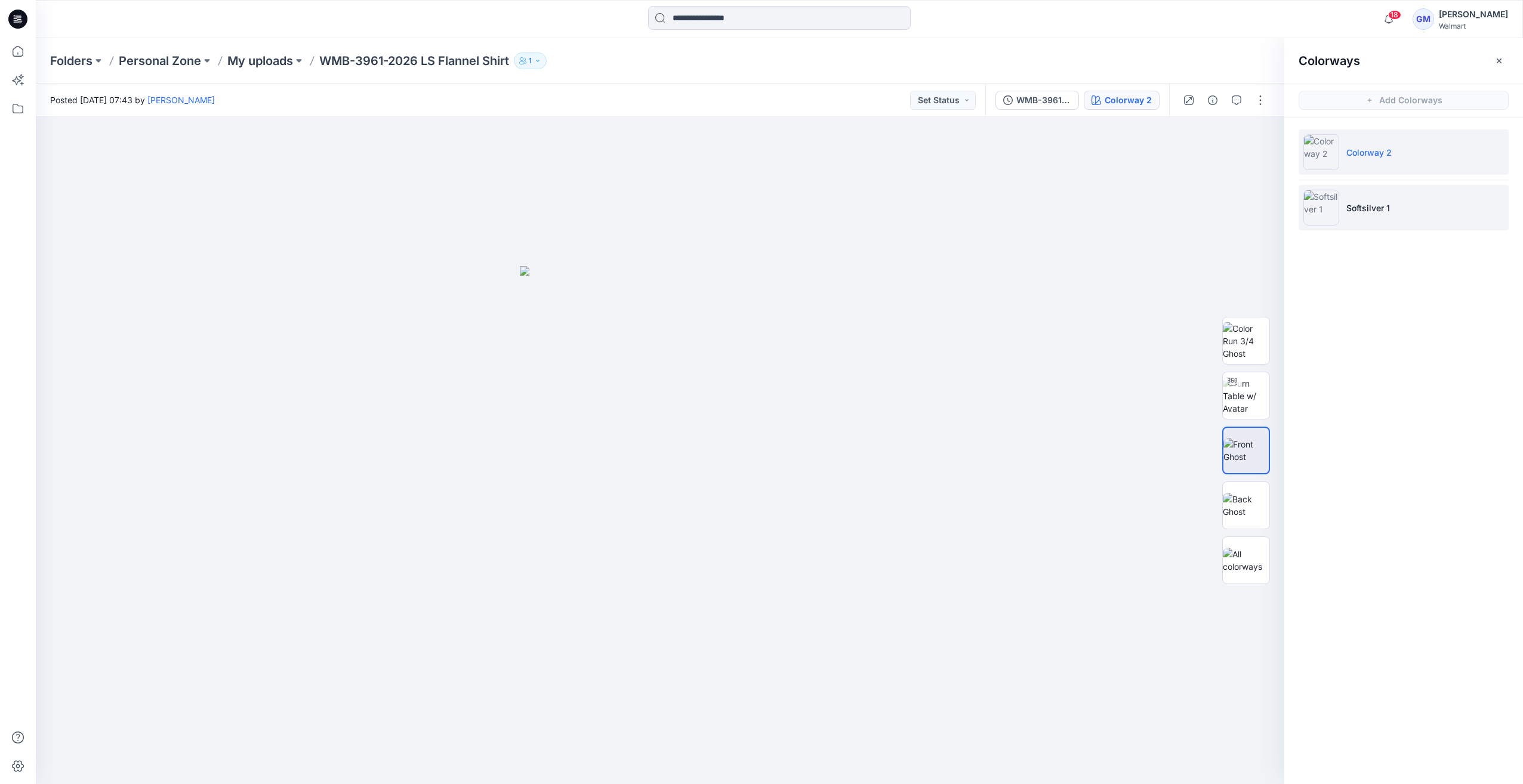
click at [1322, 212] on img at bounding box center [1321, 208] width 36 height 36
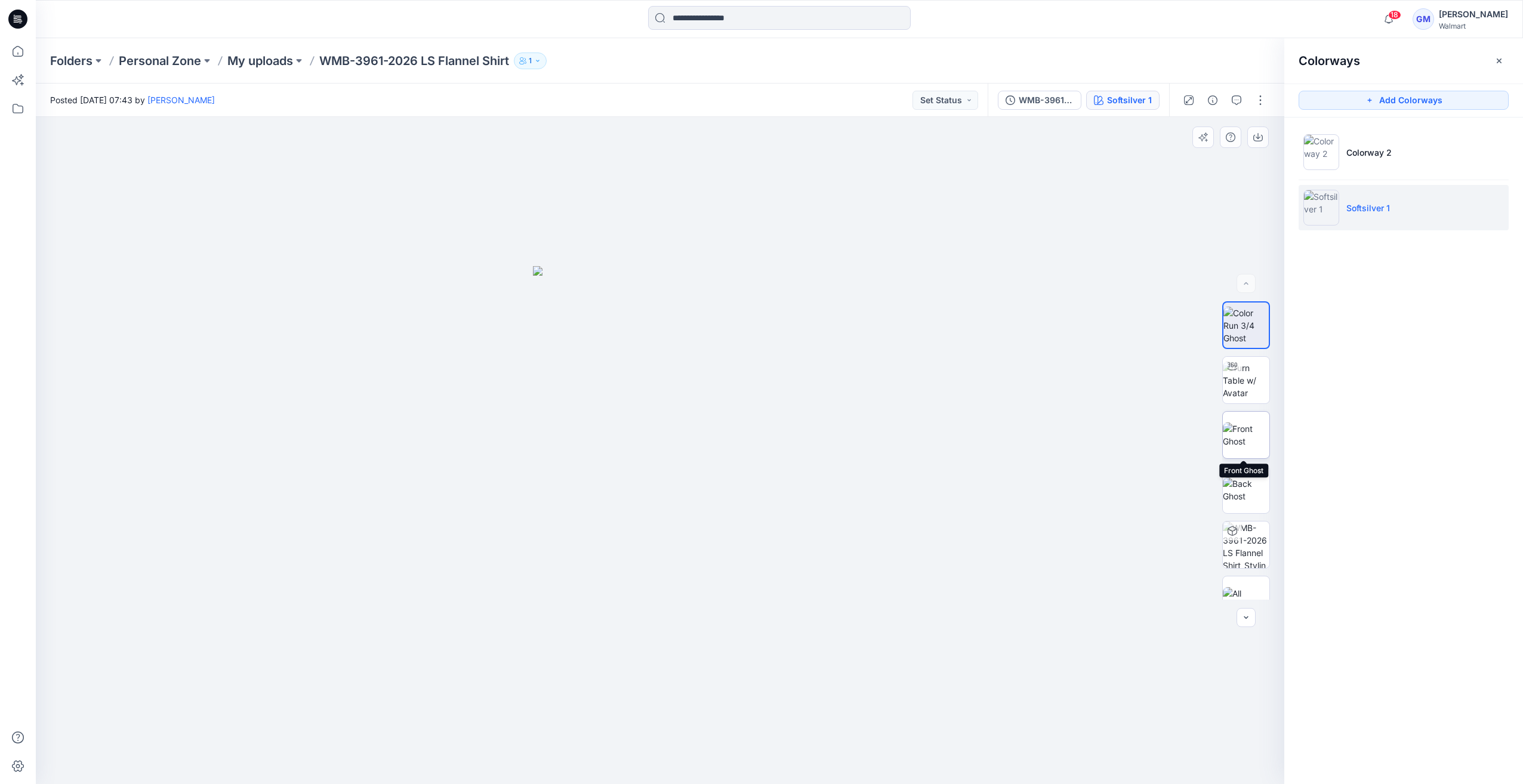
click at [1242, 422] on img at bounding box center [1246, 435] width 46 height 25
click at [1260, 102] on button "button" at bounding box center [1260, 100] width 19 height 19
click at [1195, 165] on button "Edit" at bounding box center [1210, 161] width 110 height 22
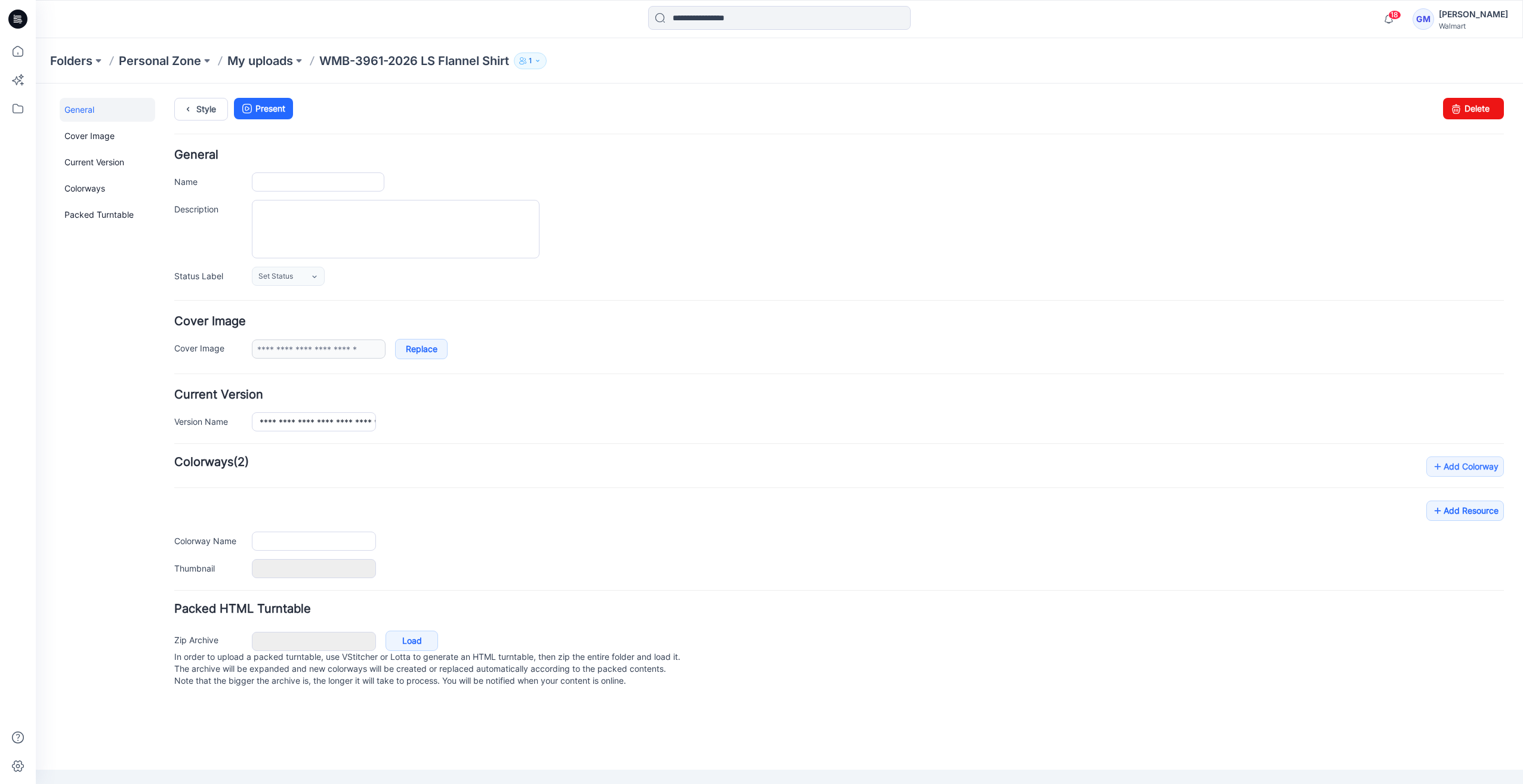
type input "**********"
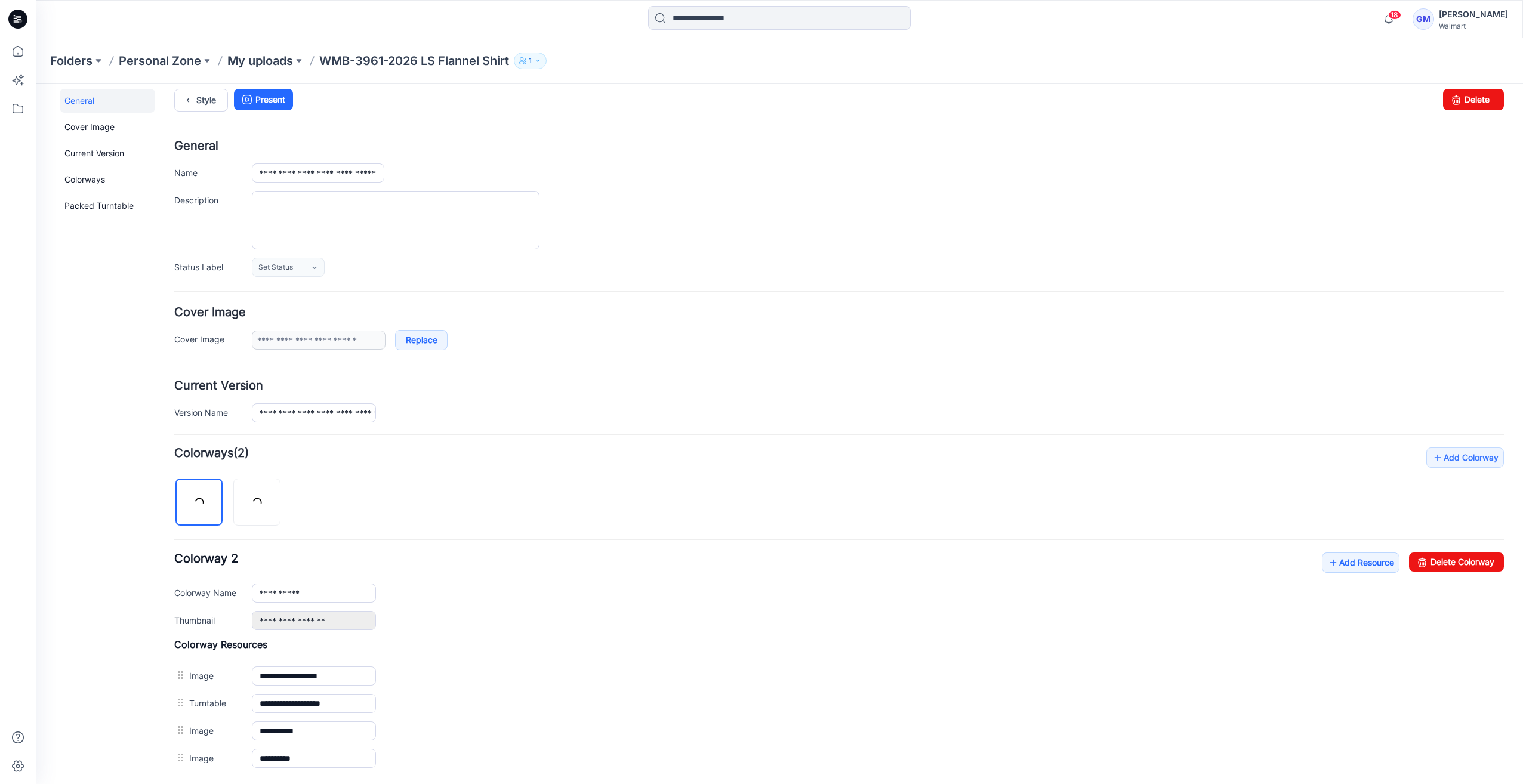
scroll to position [129, 0]
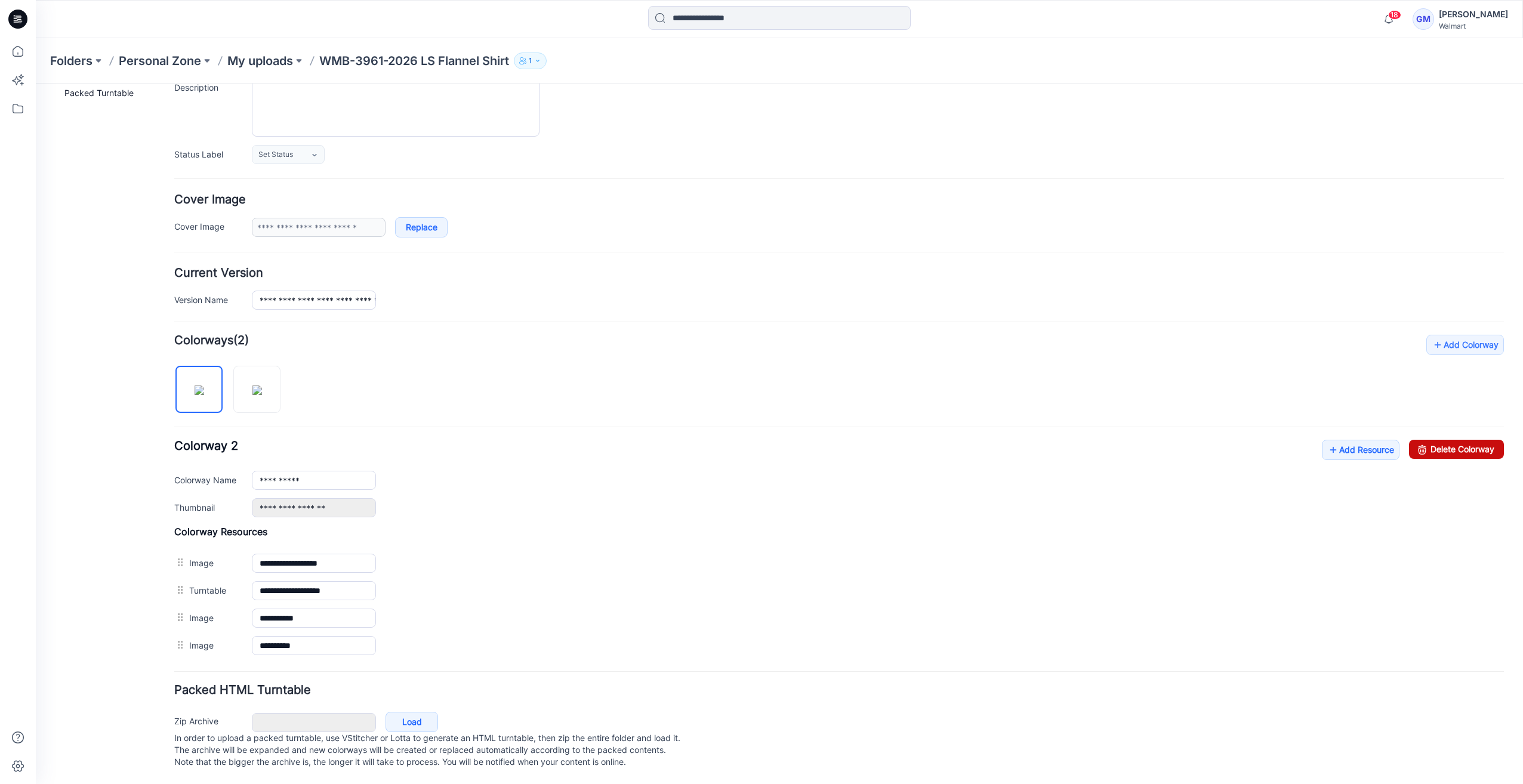
click at [1472, 440] on link "Delete Colorway" at bounding box center [1457, 449] width 95 height 19
type input "**********"
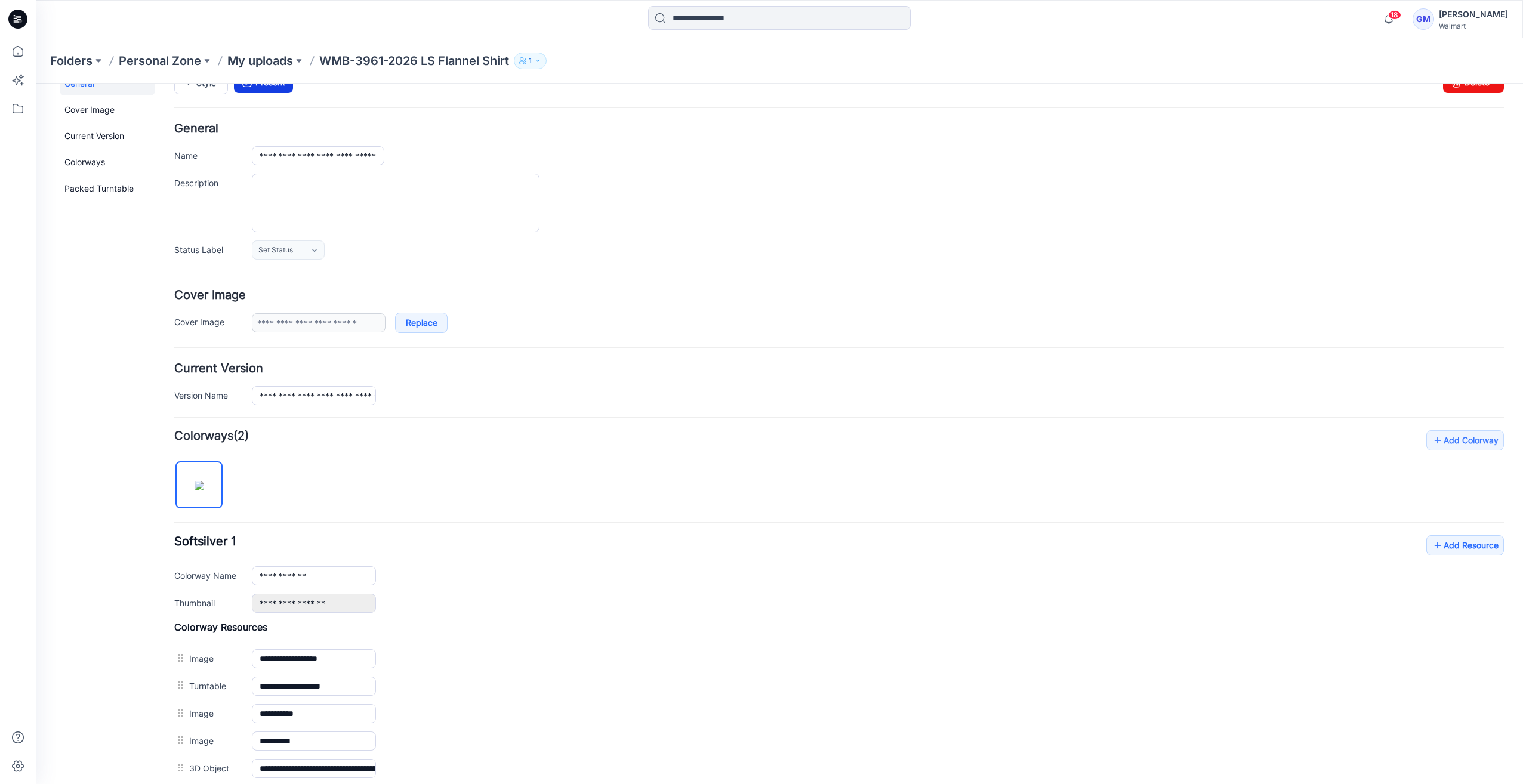
scroll to position [0, 0]
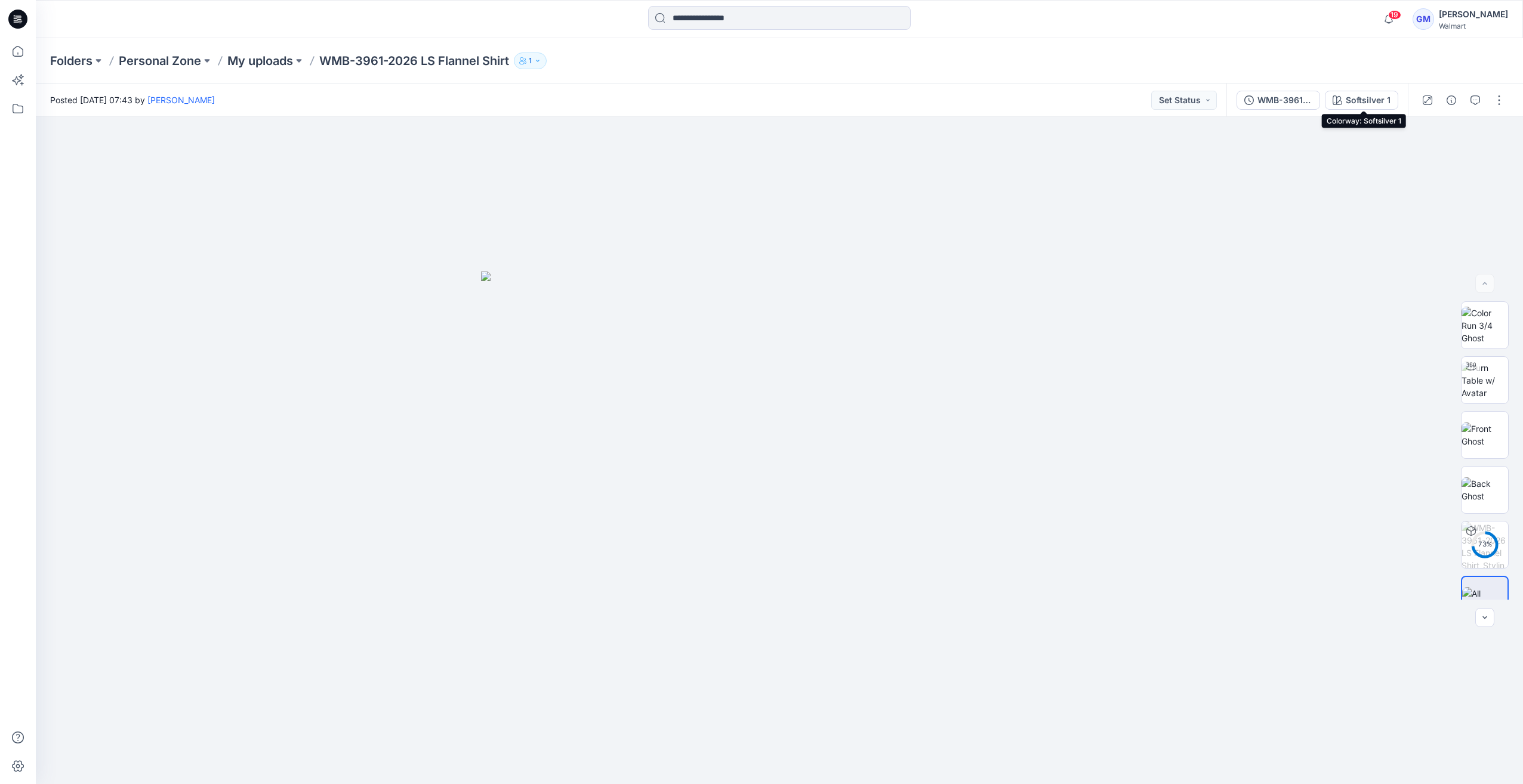
click at [1367, 107] on div "Softsilver 1" at bounding box center [1368, 100] width 45 height 13
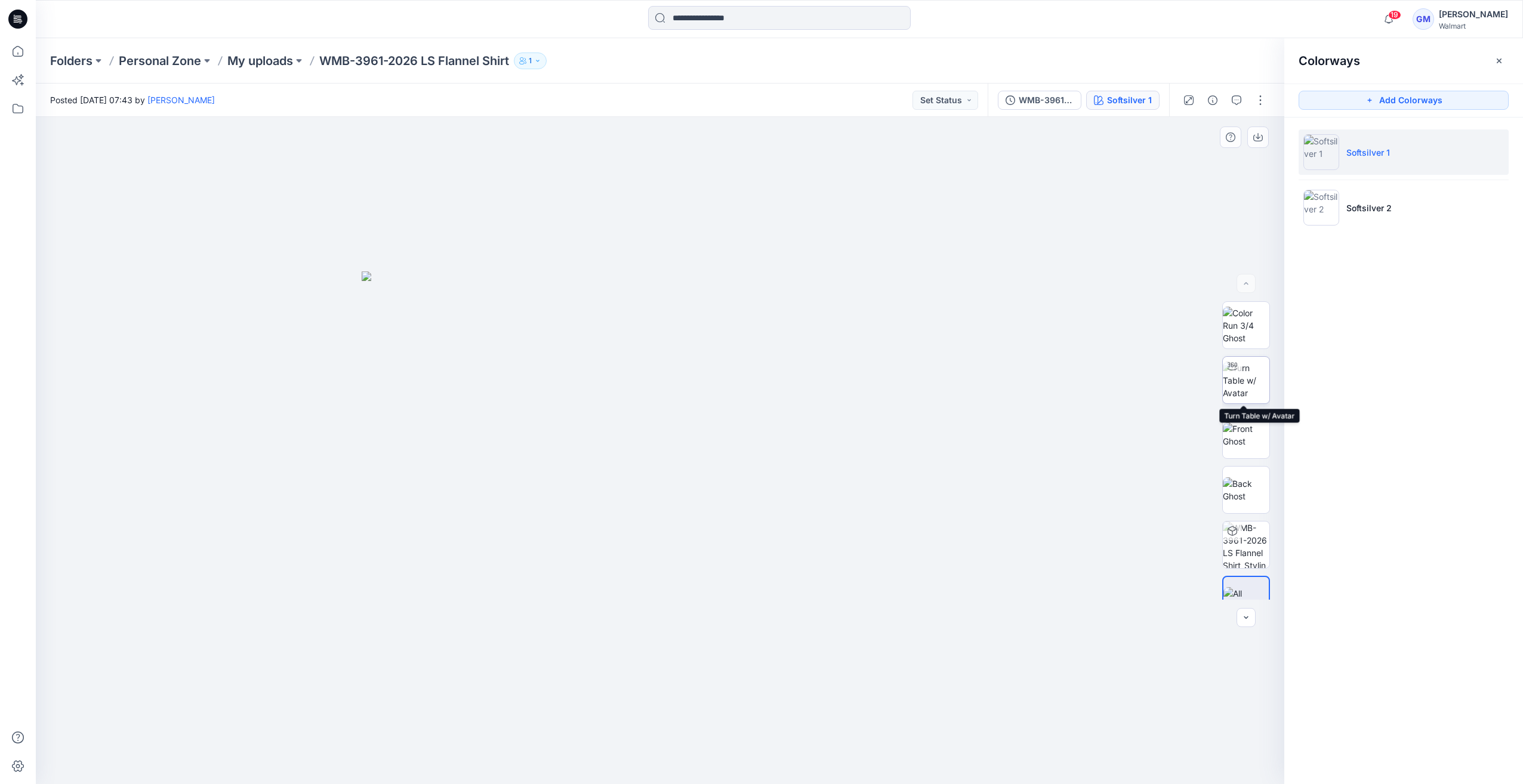
click at [1244, 385] on img at bounding box center [1246, 380] width 46 height 38
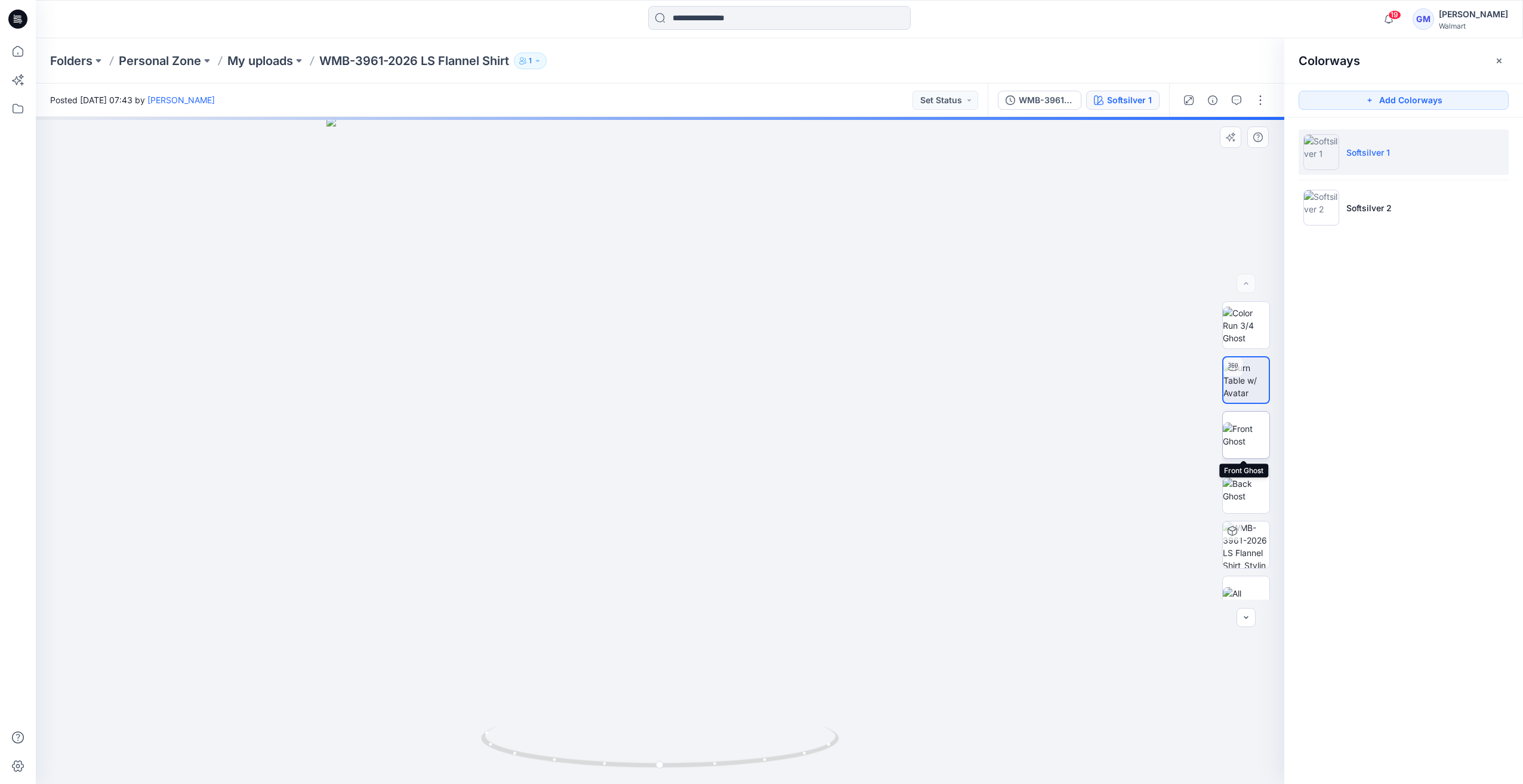
click at [1244, 438] on img at bounding box center [1246, 435] width 46 height 25
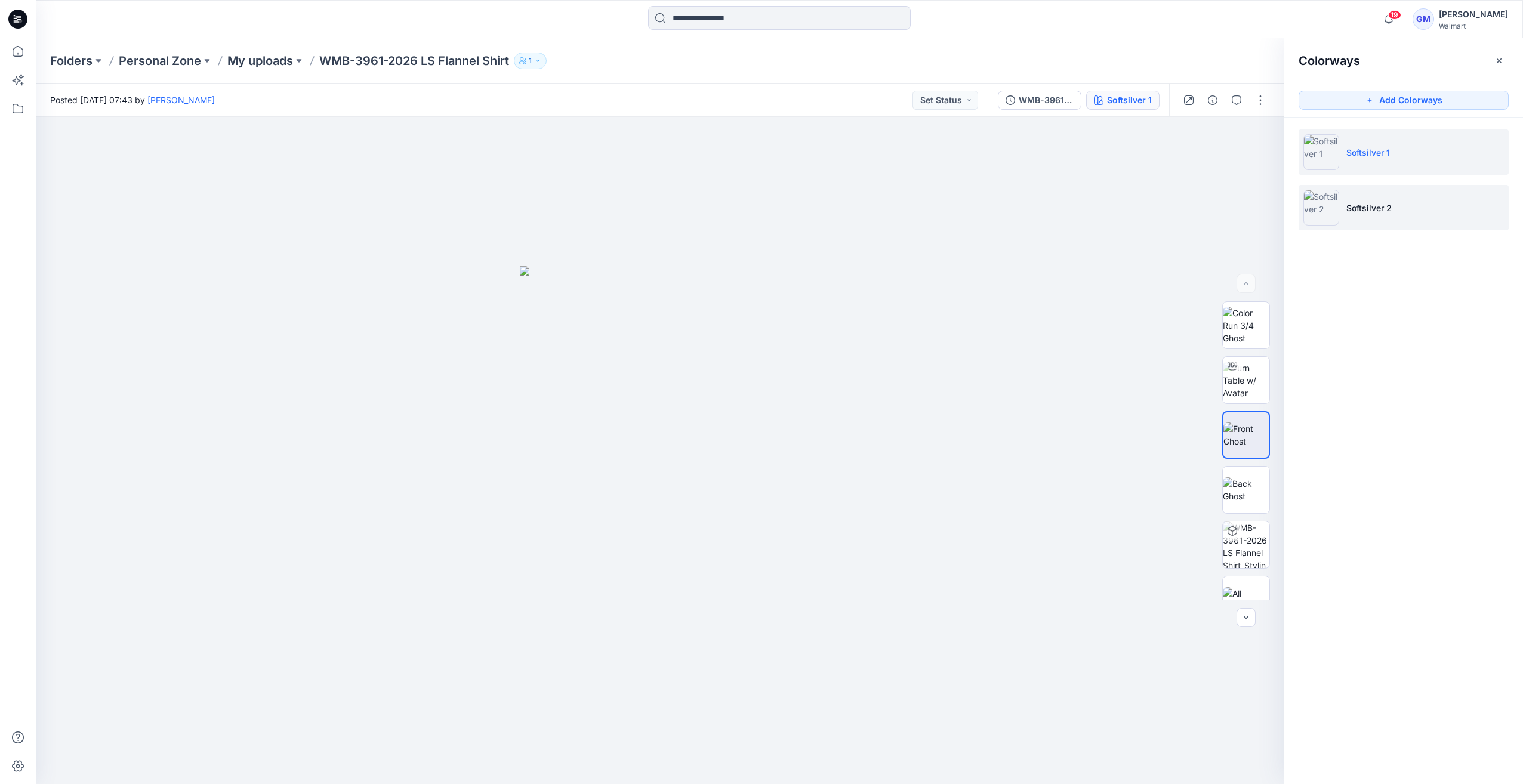
click at [1333, 215] on img at bounding box center [1321, 208] width 36 height 36
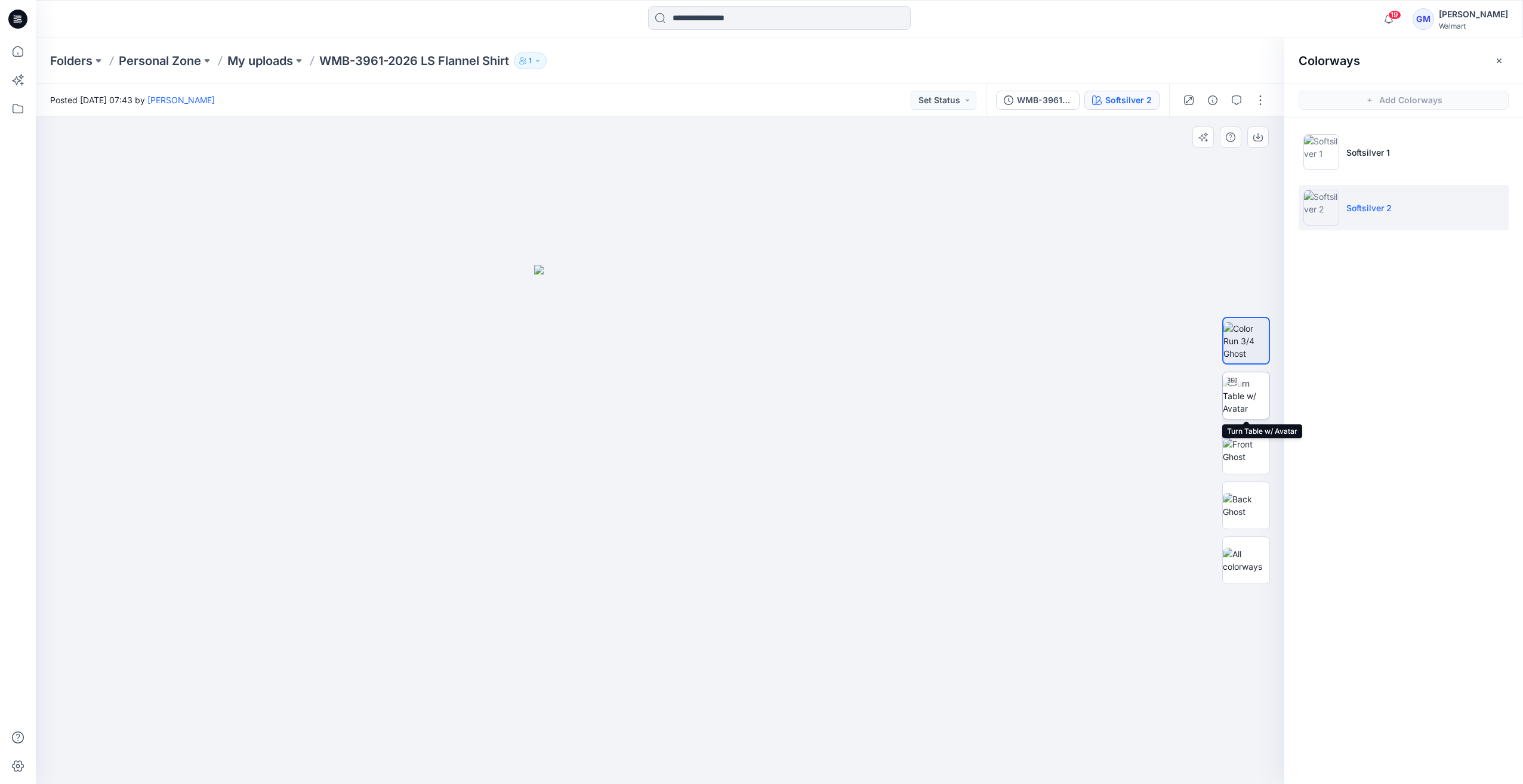
click at [1253, 404] on img at bounding box center [1246, 396] width 46 height 38
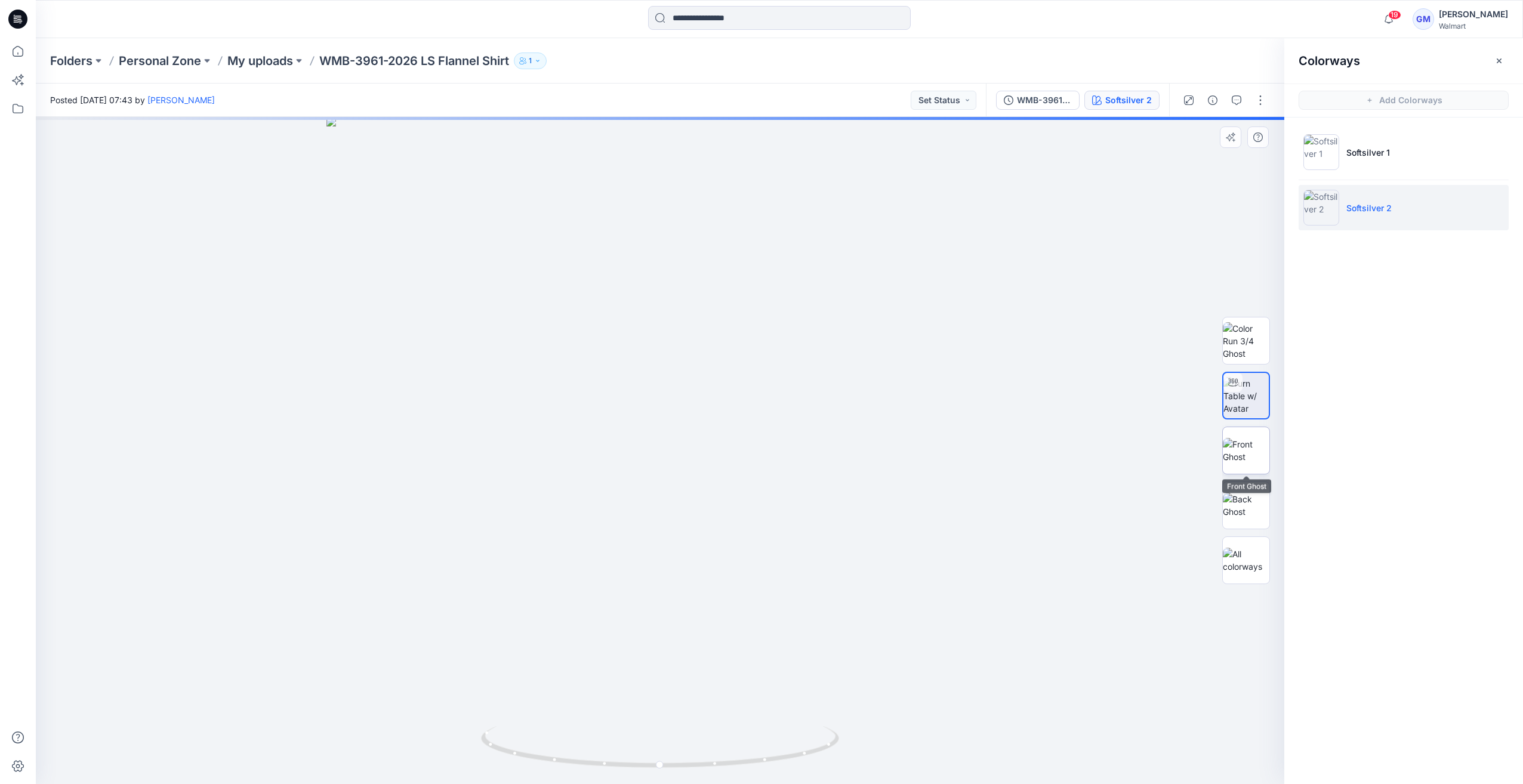
click at [1240, 463] on img at bounding box center [1246, 450] width 46 height 25
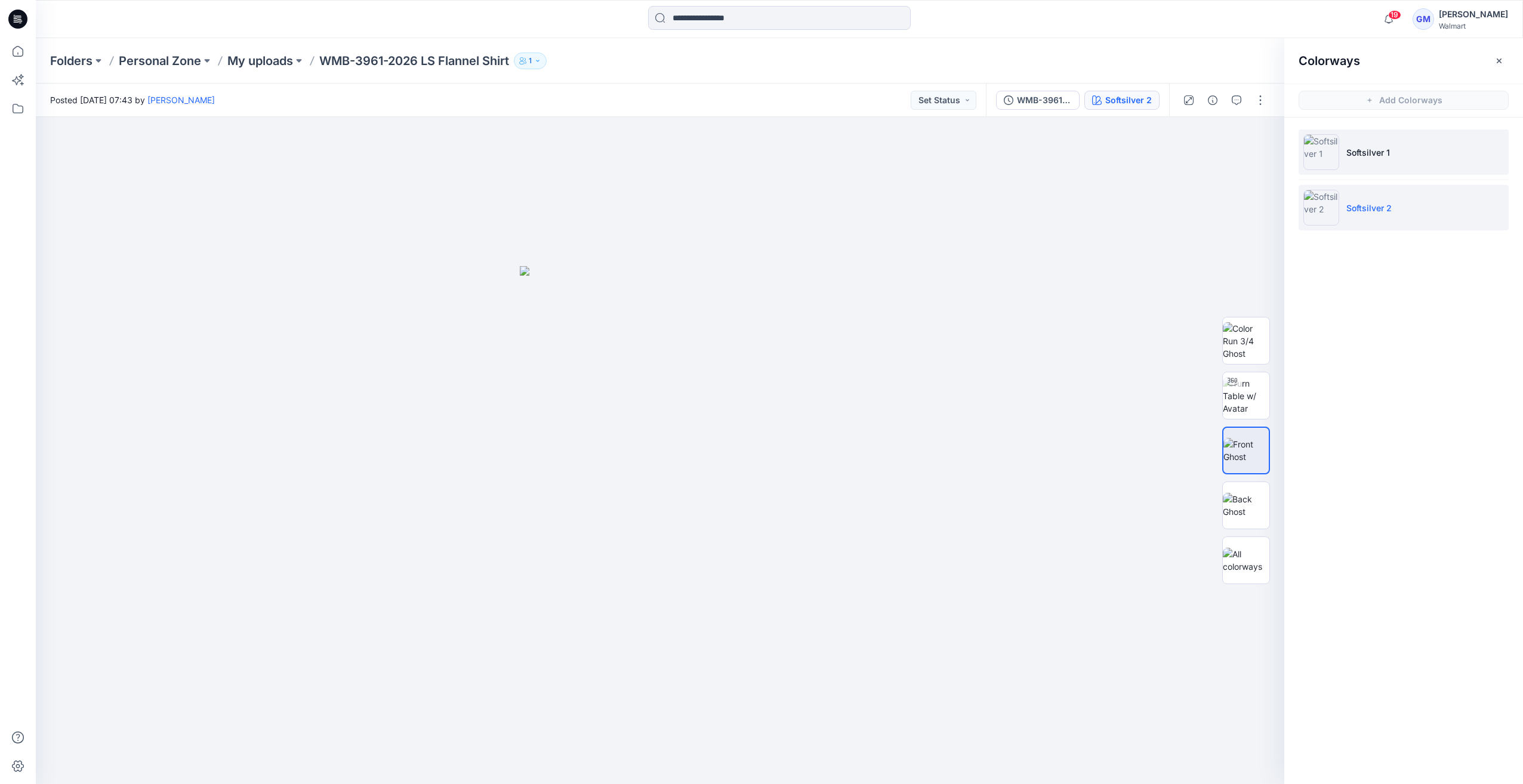
click at [1315, 148] on img at bounding box center [1321, 152] width 36 height 36
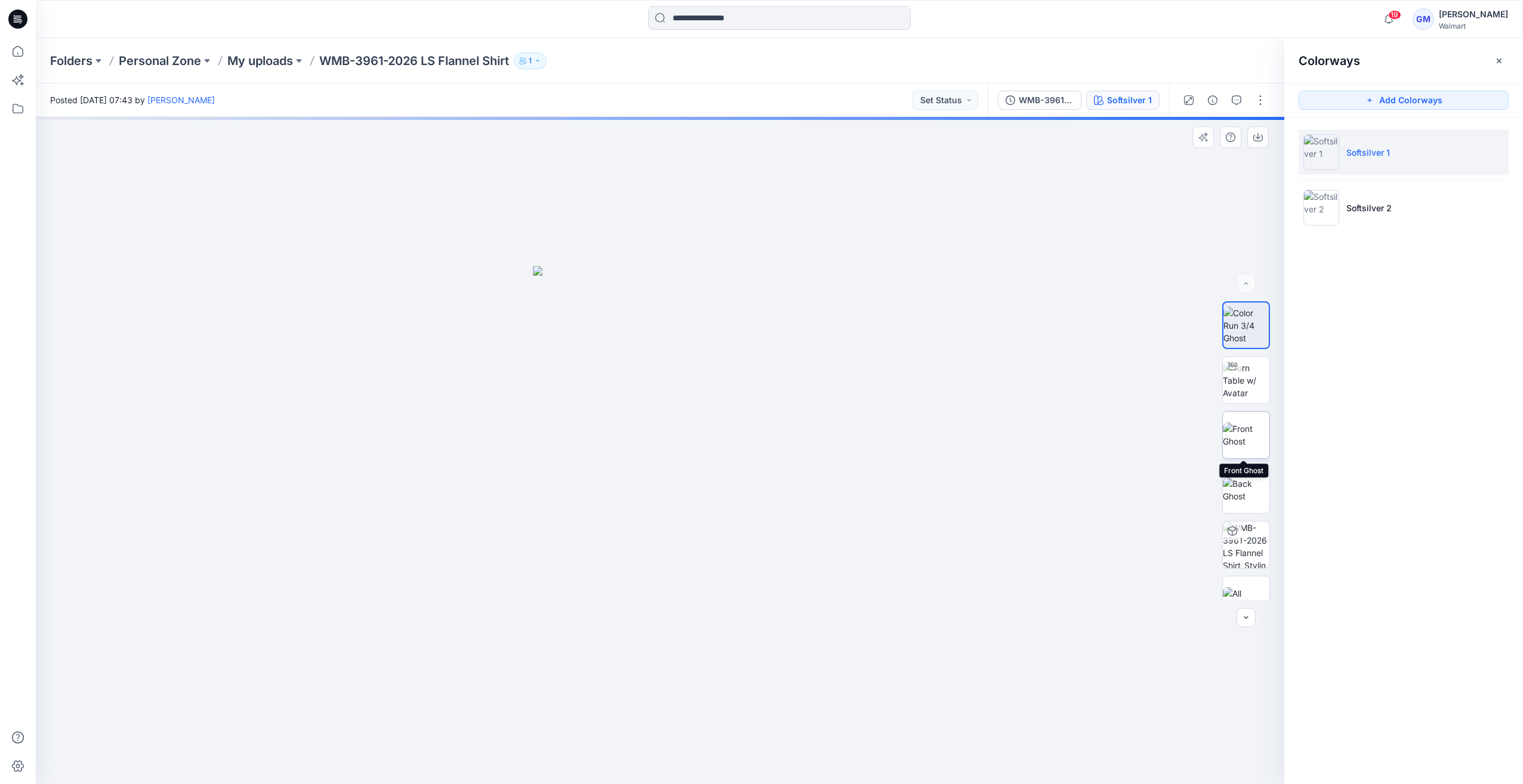
click at [1236, 427] on img at bounding box center [1246, 435] width 46 height 25
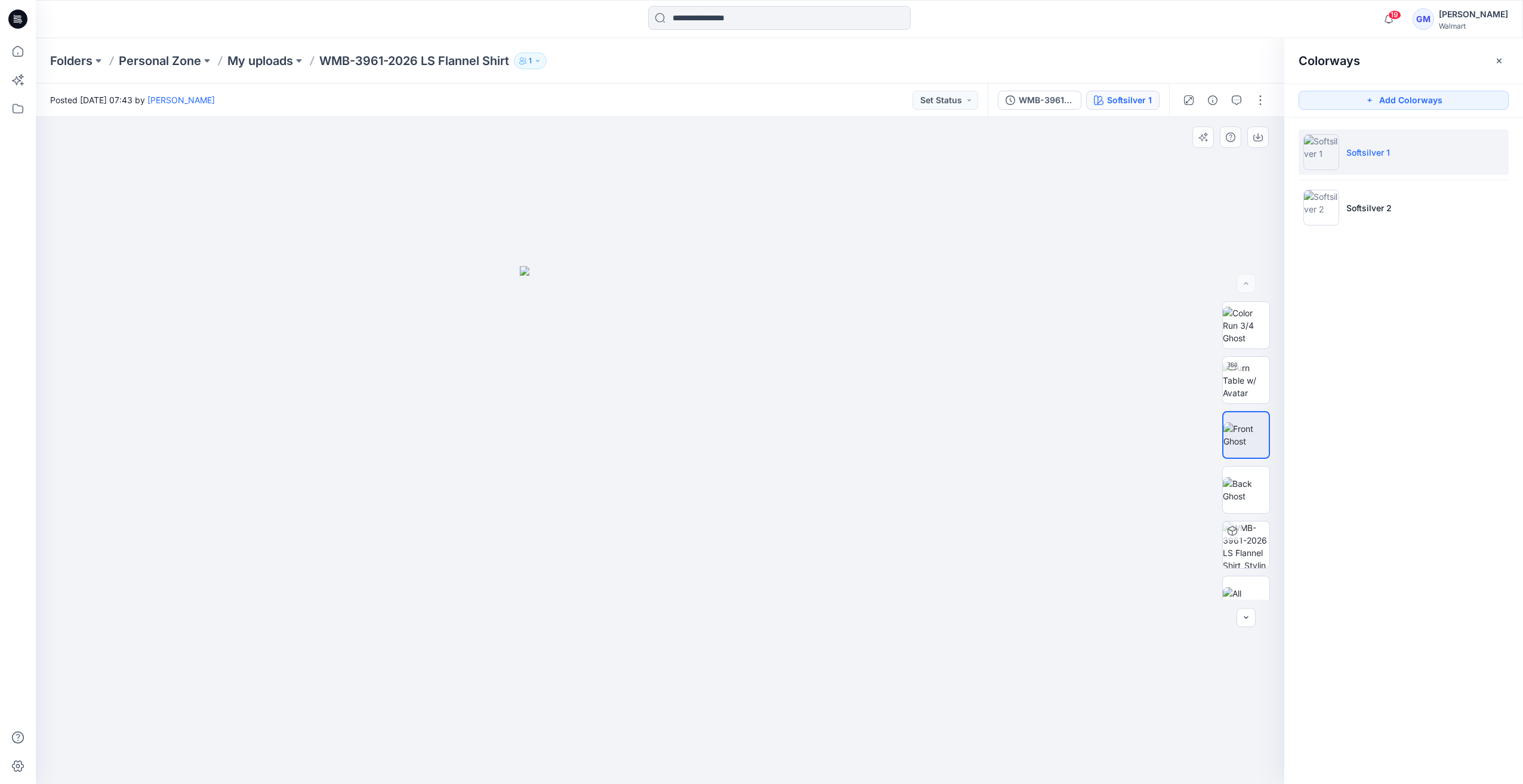
click at [1244, 428] on img at bounding box center [1246, 435] width 46 height 25
click at [1323, 202] on img at bounding box center [1321, 208] width 36 height 36
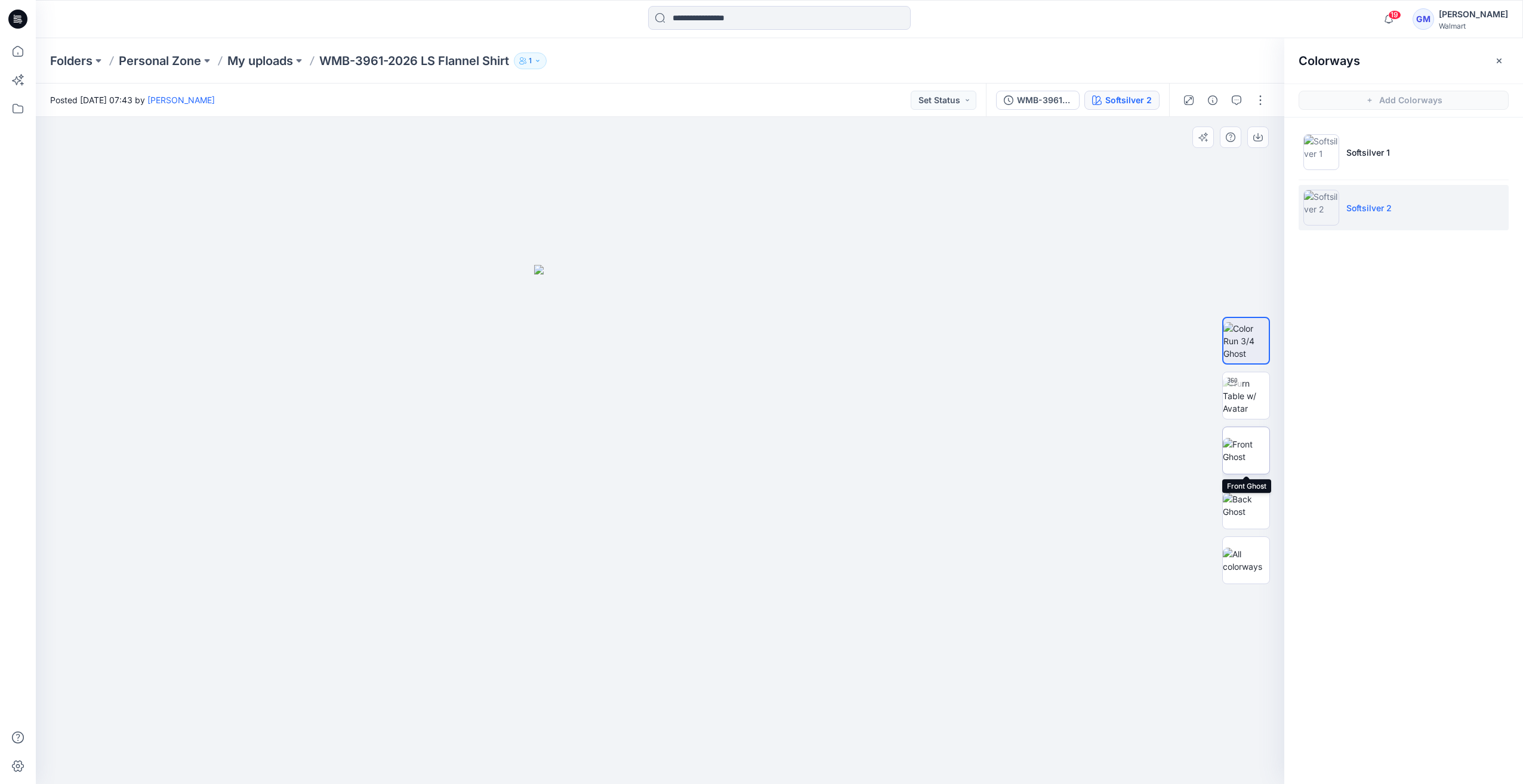
click at [1264, 438] on img at bounding box center [1246, 450] width 46 height 25
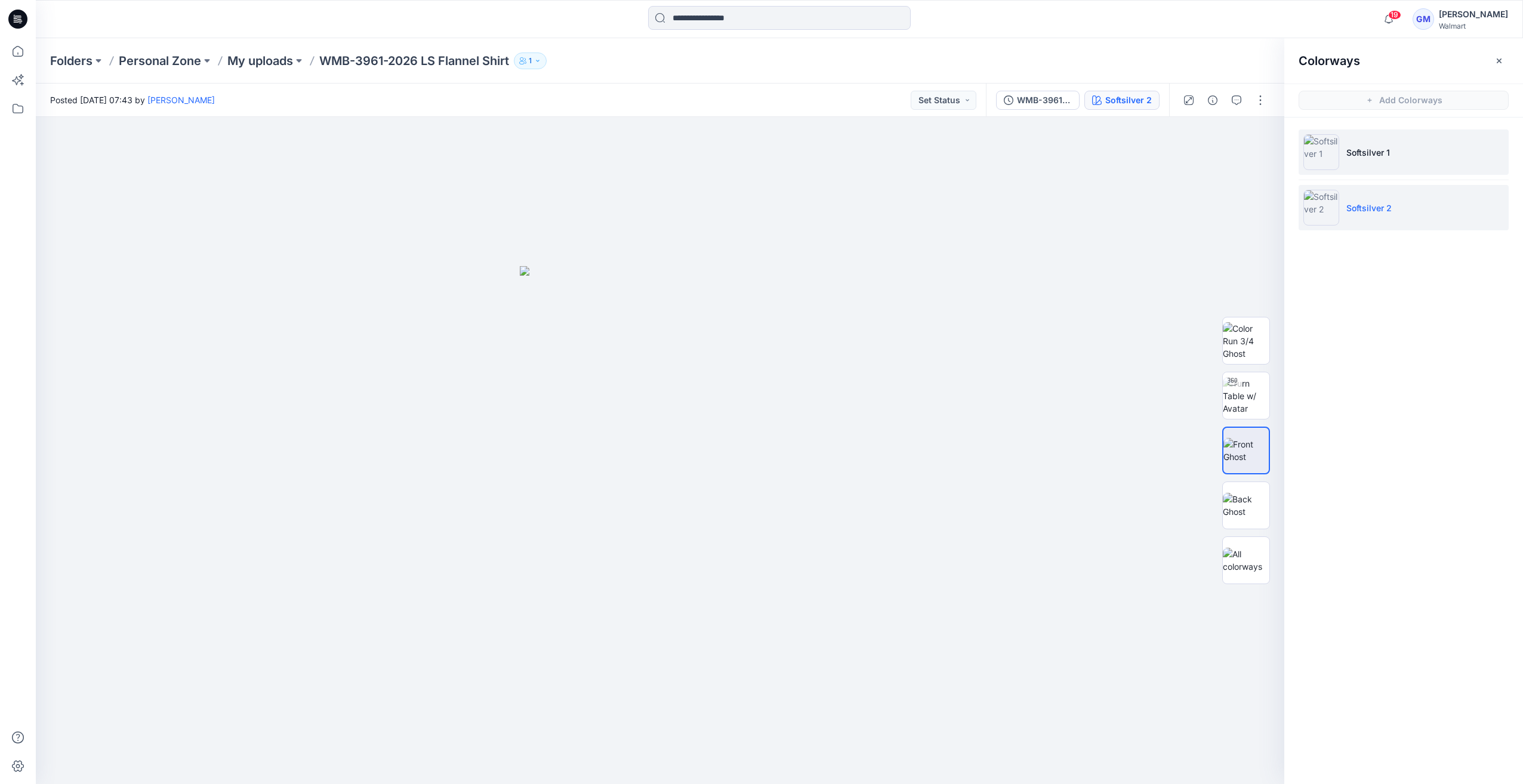
drag, startPoint x: 1331, startPoint y: 149, endPoint x: 1326, endPoint y: 155, distance: 7.8
click at [1330, 149] on img at bounding box center [1321, 152] width 36 height 36
click at [1318, 219] on img at bounding box center [1321, 208] width 36 height 36
click at [1320, 153] on img at bounding box center [1321, 152] width 36 height 36
click at [1334, 205] on img at bounding box center [1321, 208] width 36 height 36
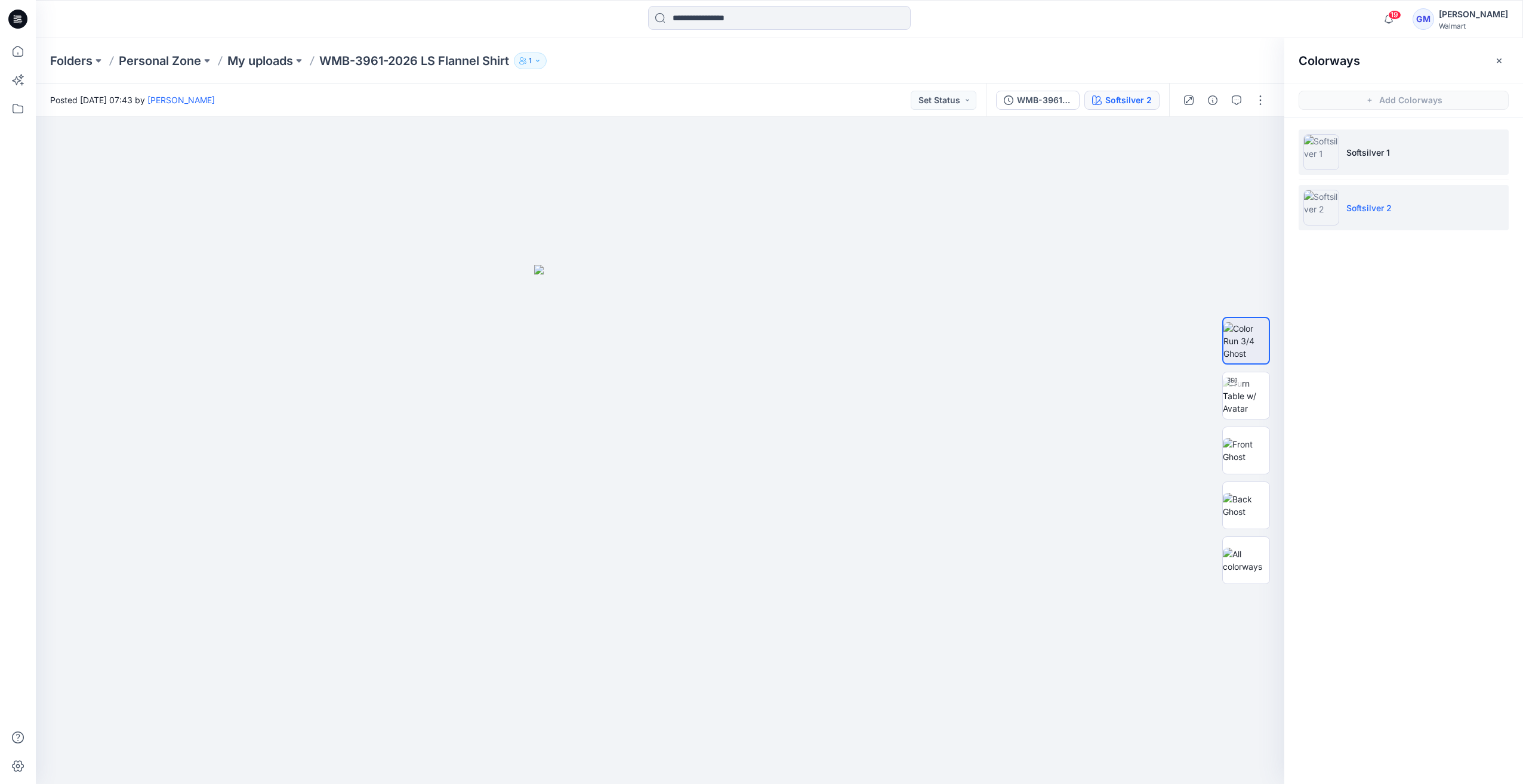
click at [1339, 147] on li "Softsilver 1" at bounding box center [1403, 152] width 210 height 46
click at [1339, 198] on li "Softsilver 2" at bounding box center [1403, 208] width 210 height 46
drag, startPoint x: 1263, startPoint y: 98, endPoint x: 1252, endPoint y: 113, distance: 18.6
click at [1263, 99] on button "button" at bounding box center [1260, 100] width 19 height 19
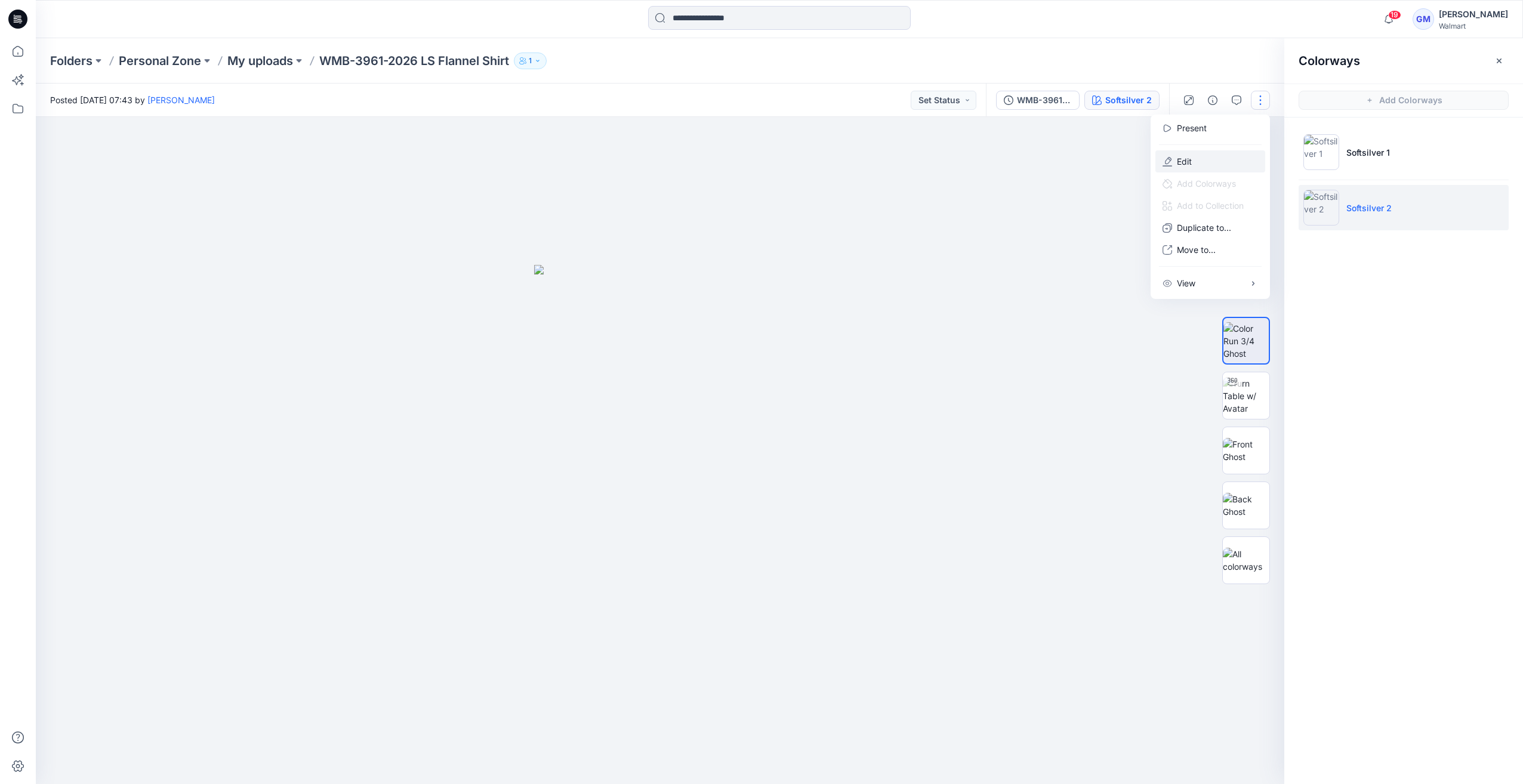
click at [1197, 160] on button "Edit" at bounding box center [1210, 161] width 110 height 22
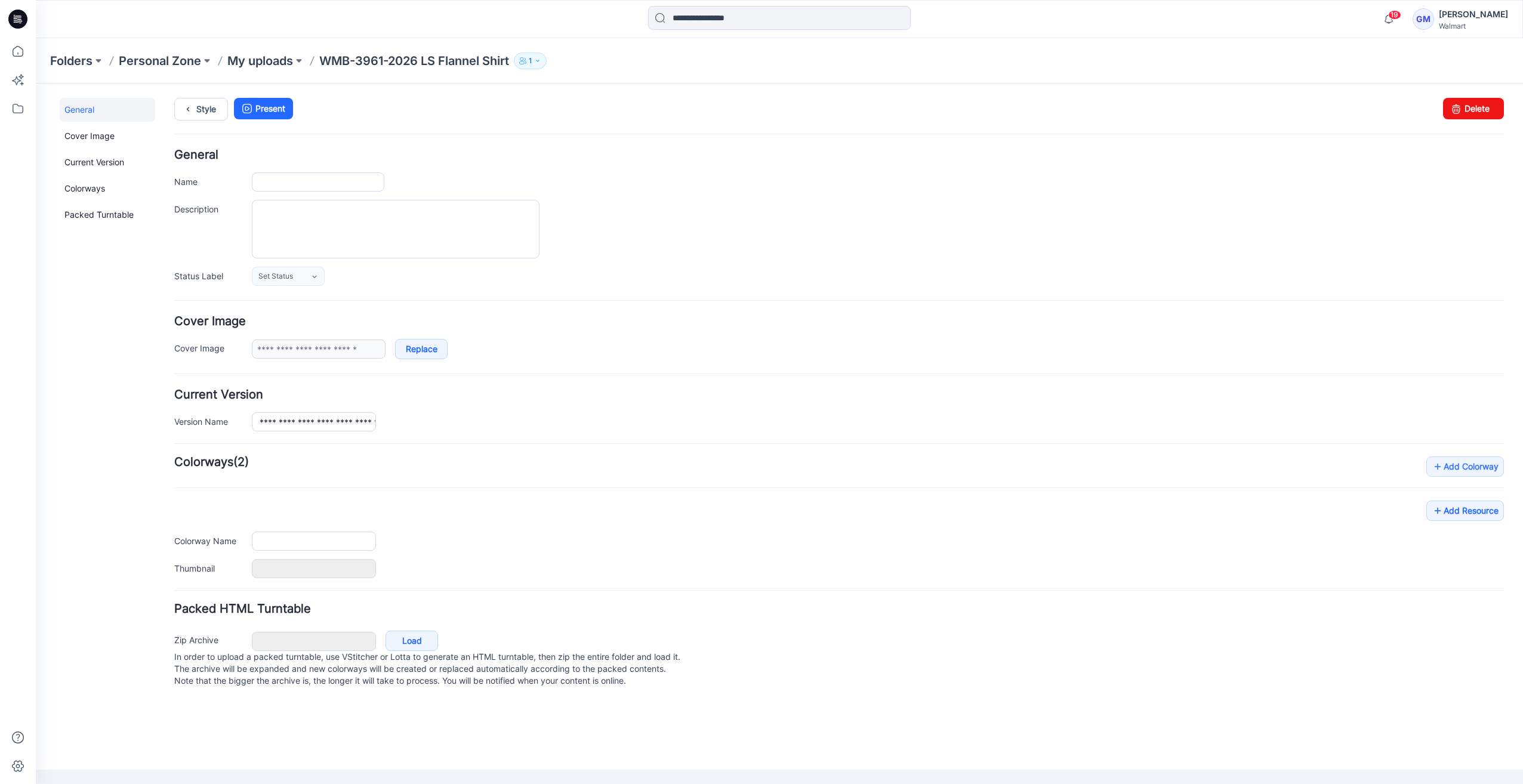
type input "**********"
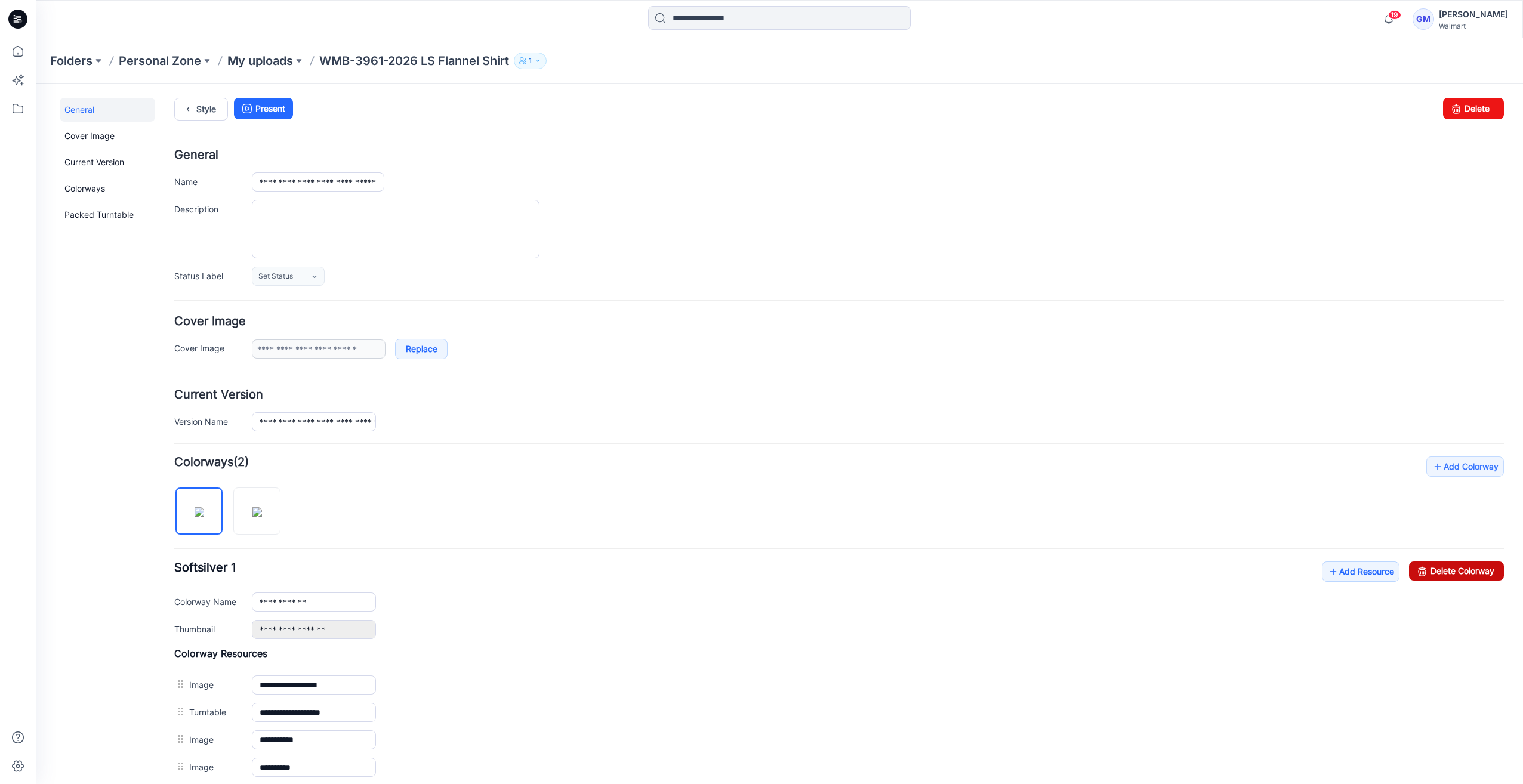
click at [1437, 571] on link "Delete Colorway" at bounding box center [1457, 571] width 95 height 19
click at [324, 605] on input "**********" at bounding box center [314, 601] width 124 height 19
type input "**********"
drag, startPoint x: 242, startPoint y: 156, endPoint x: 200, endPoint y: 114, distance: 59.4
click at [200, 103] on div "**********" at bounding box center [772, 494] width 1472 height 822
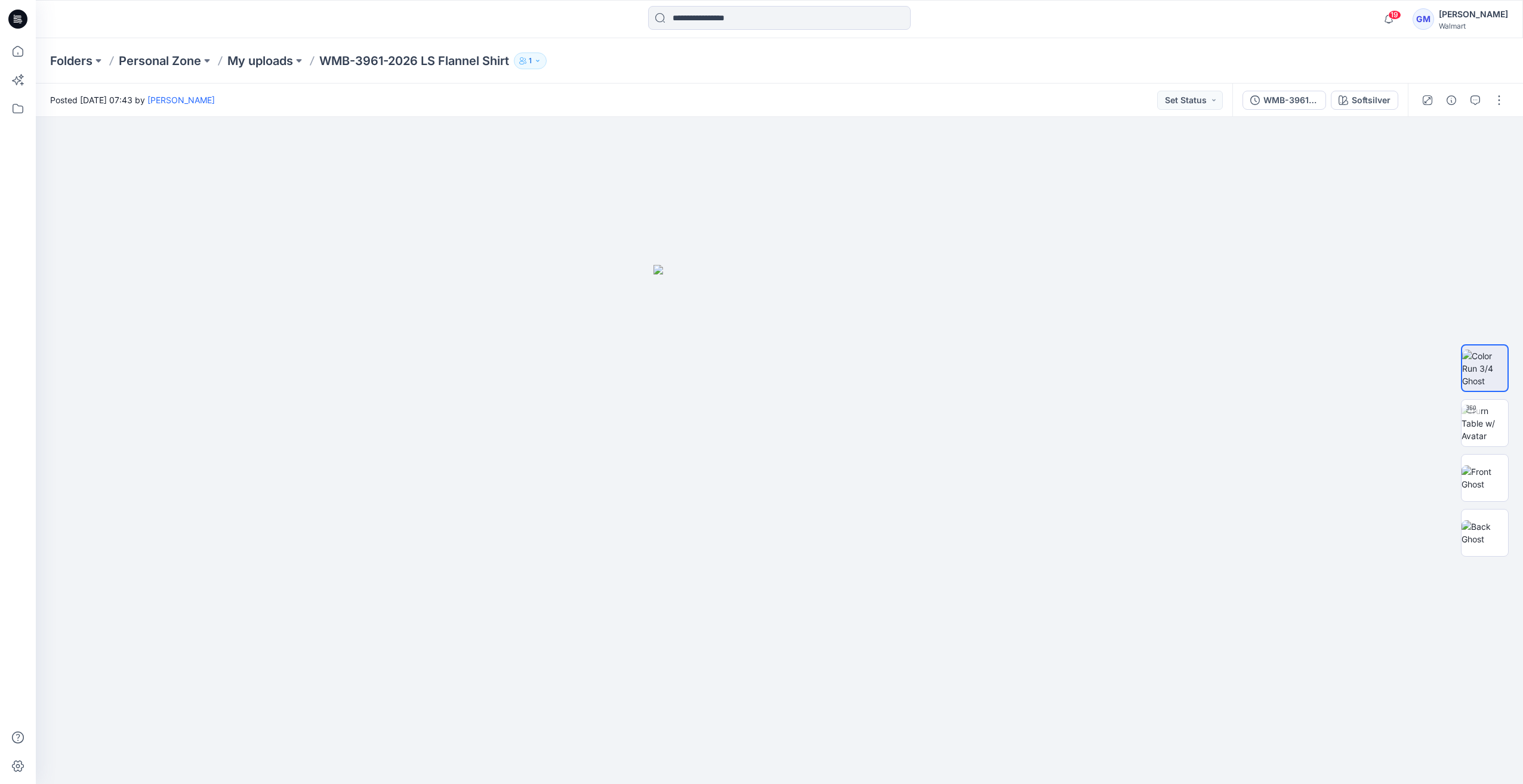
click at [1454, 110] on div at bounding box center [1463, 100] width 110 height 33
click at [1455, 108] on button "button" at bounding box center [1451, 100] width 19 height 19
click at [1478, 392] on img at bounding box center [1485, 396] width 46 height 38
click at [1487, 457] on img at bounding box center [1485, 450] width 46 height 25
click at [291, 54] on p "My uploads" at bounding box center [261, 60] width 66 height 16
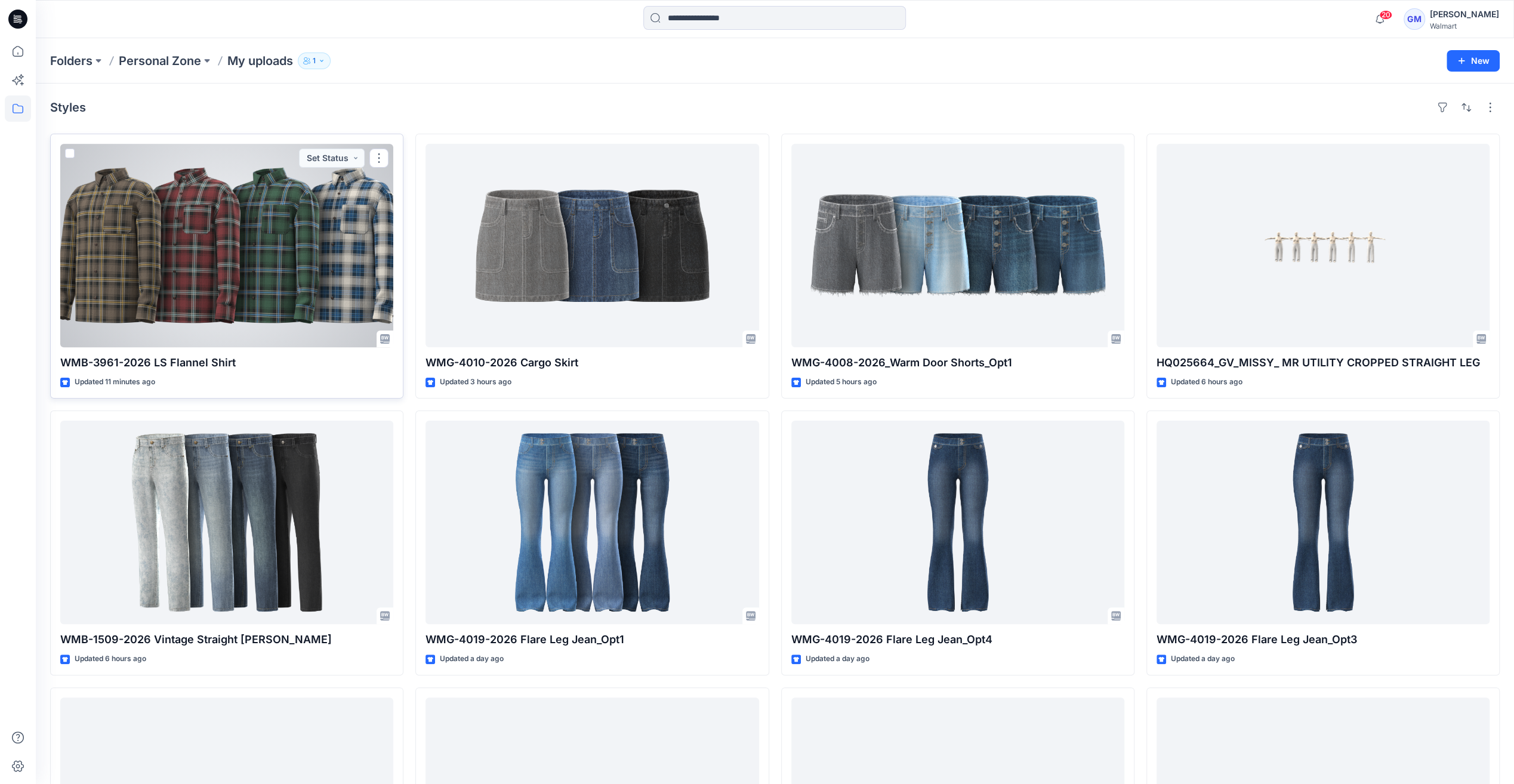
click at [335, 270] on div at bounding box center [226, 245] width 333 height 203
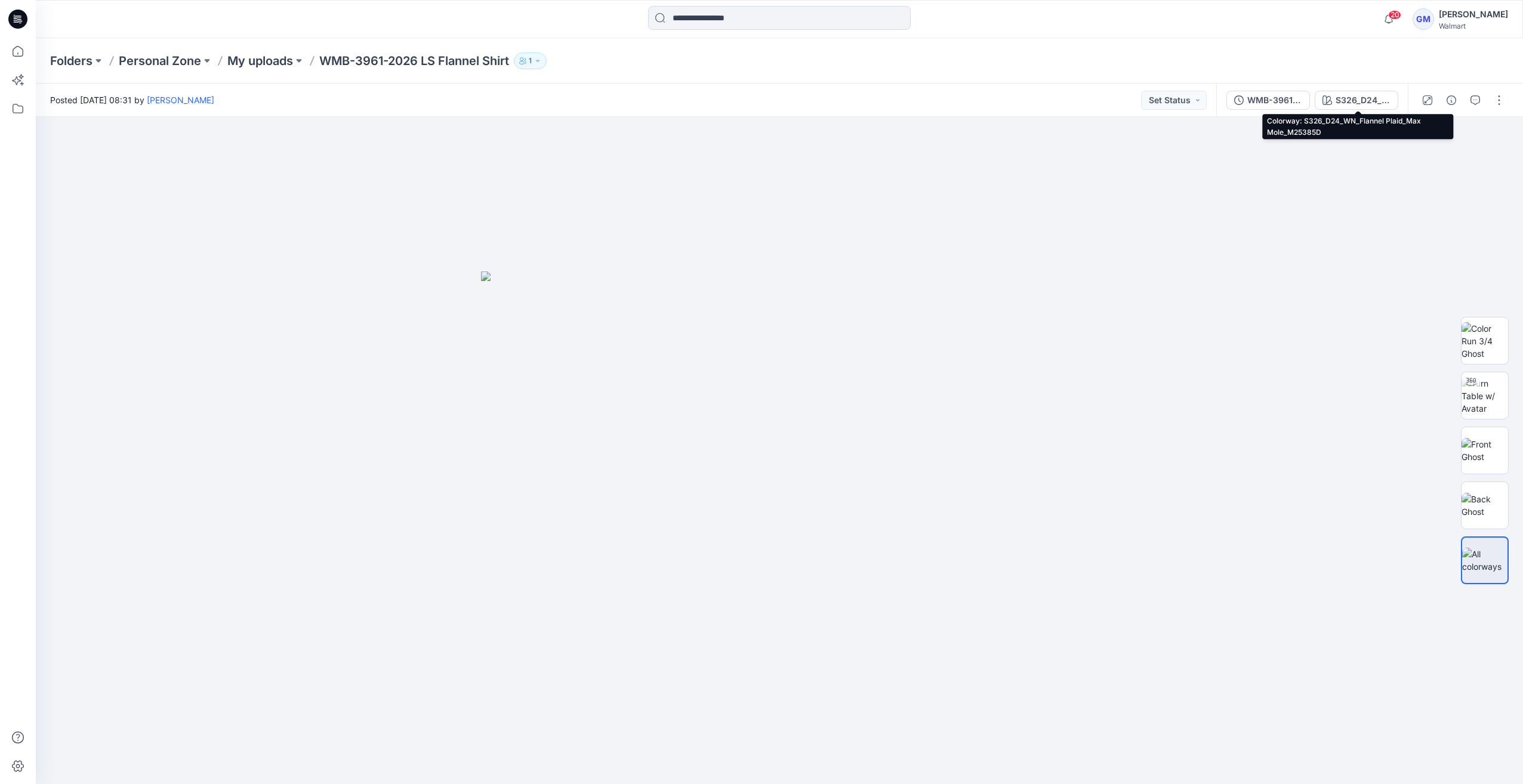
drag, startPoint x: 1337, startPoint y: 101, endPoint x: 1342, endPoint y: 106, distance: 7.1
click at [1339, 103] on div "S326_D24_WN_Flannel Plaid_Max Mole_M25385D" at bounding box center [1363, 100] width 55 height 13
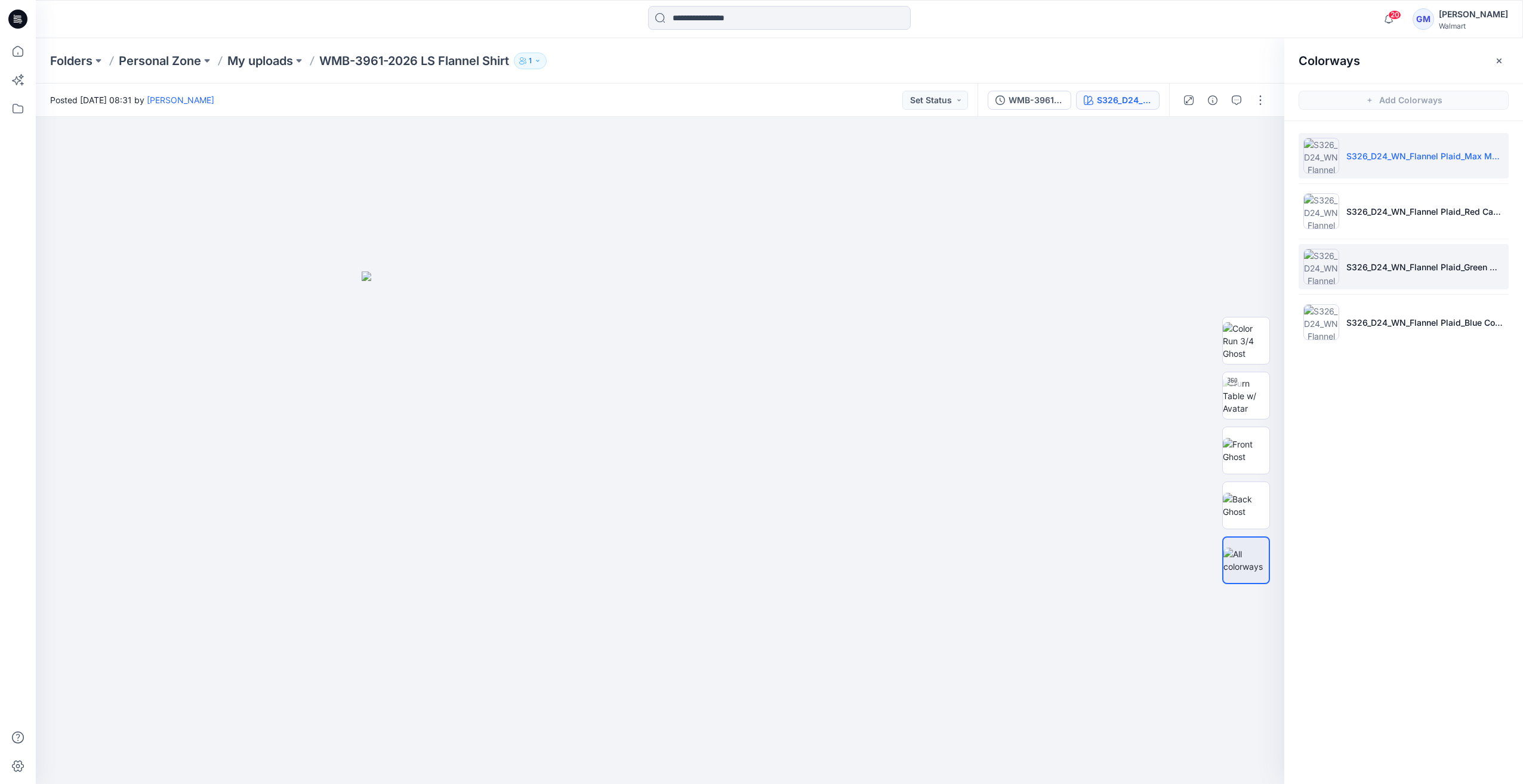
click at [1318, 274] on img at bounding box center [1321, 267] width 36 height 36
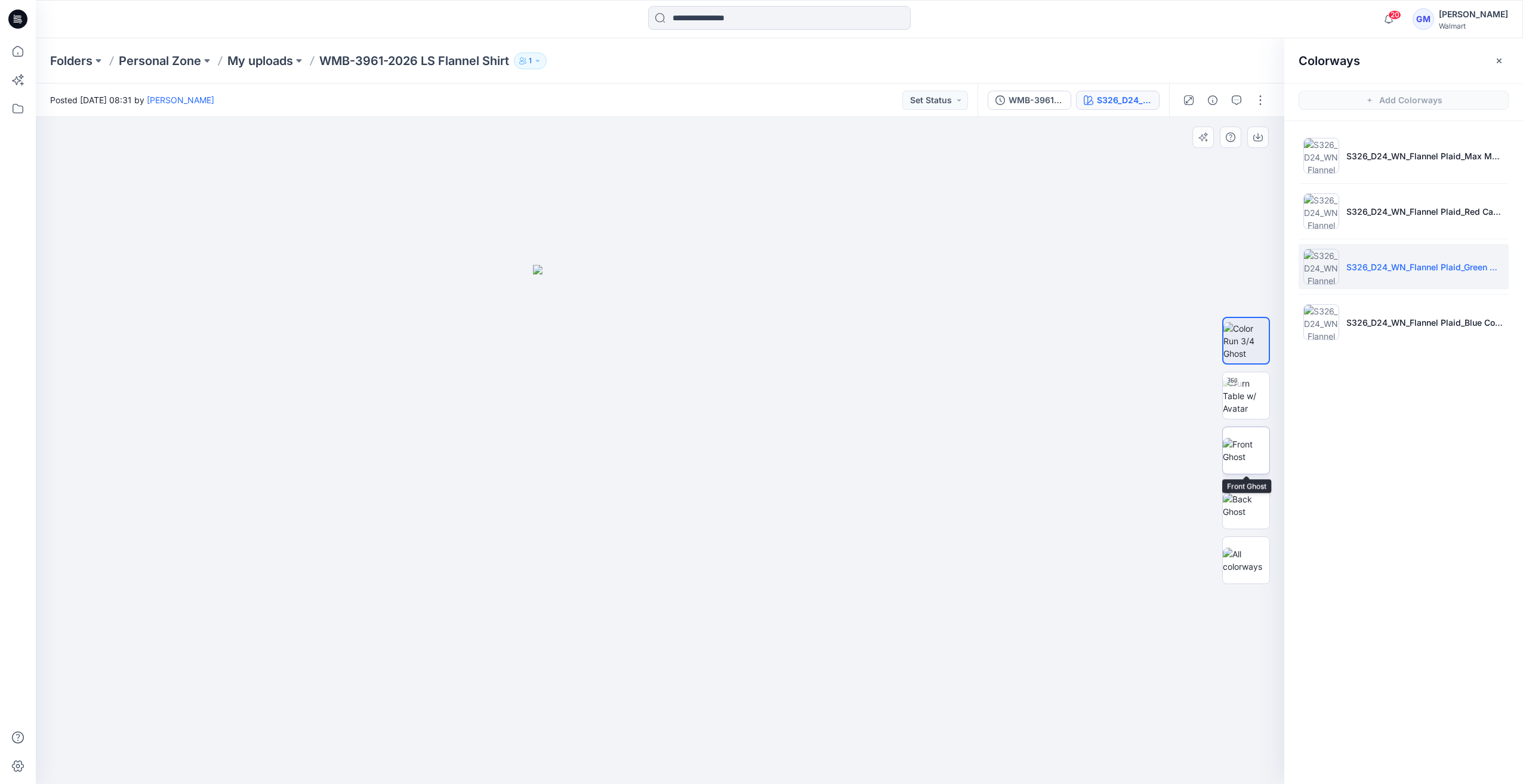
click at [1252, 463] on img at bounding box center [1246, 450] width 46 height 25
click at [1321, 207] on img at bounding box center [1321, 211] width 36 height 36
click at [1234, 446] on img at bounding box center [1246, 450] width 46 height 25
click at [1320, 275] on img at bounding box center [1321, 267] width 36 height 36
click at [1258, 107] on button "button" at bounding box center [1260, 100] width 19 height 19
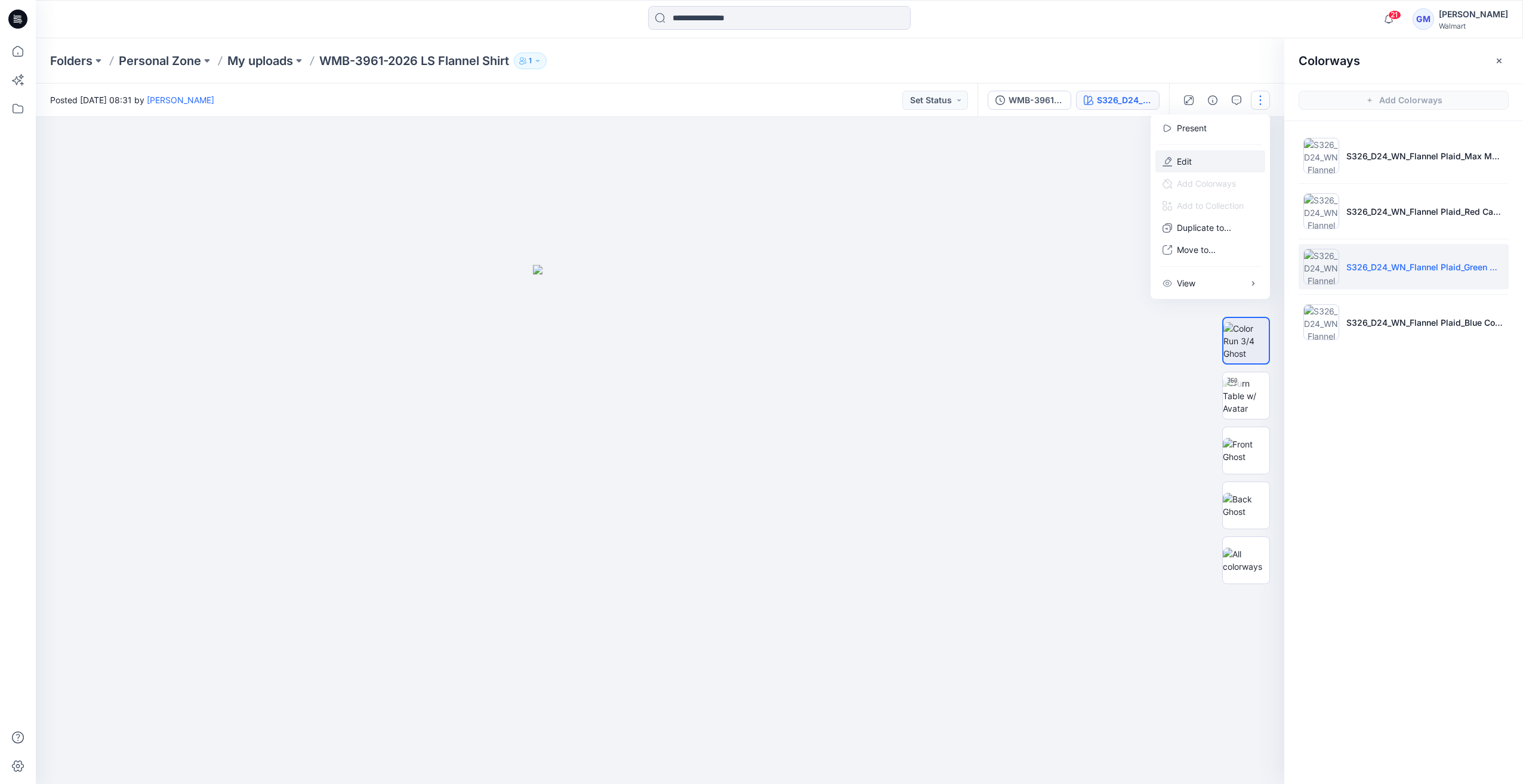
click at [1187, 165] on p "Edit" at bounding box center [1184, 161] width 15 height 13
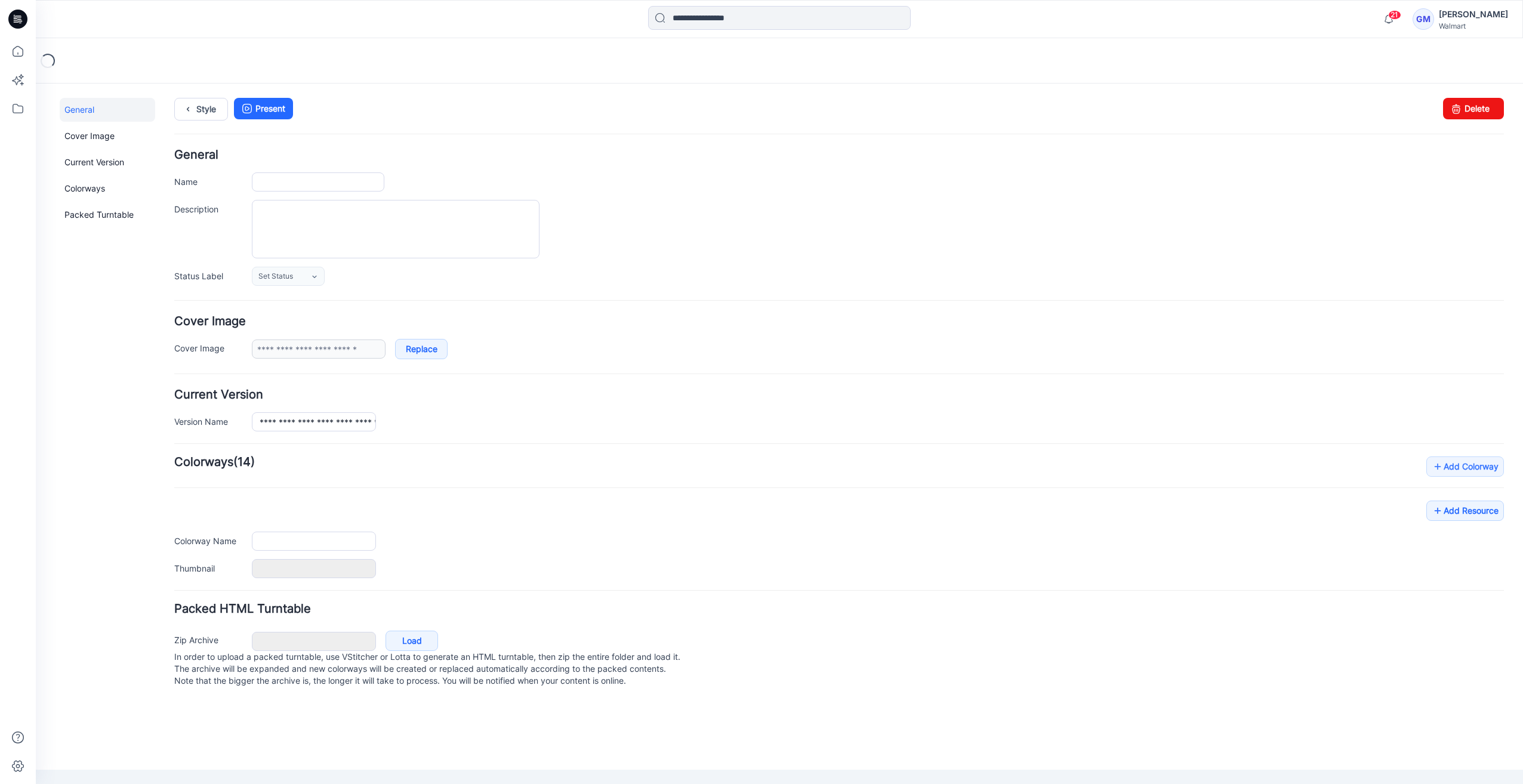
type input "**********"
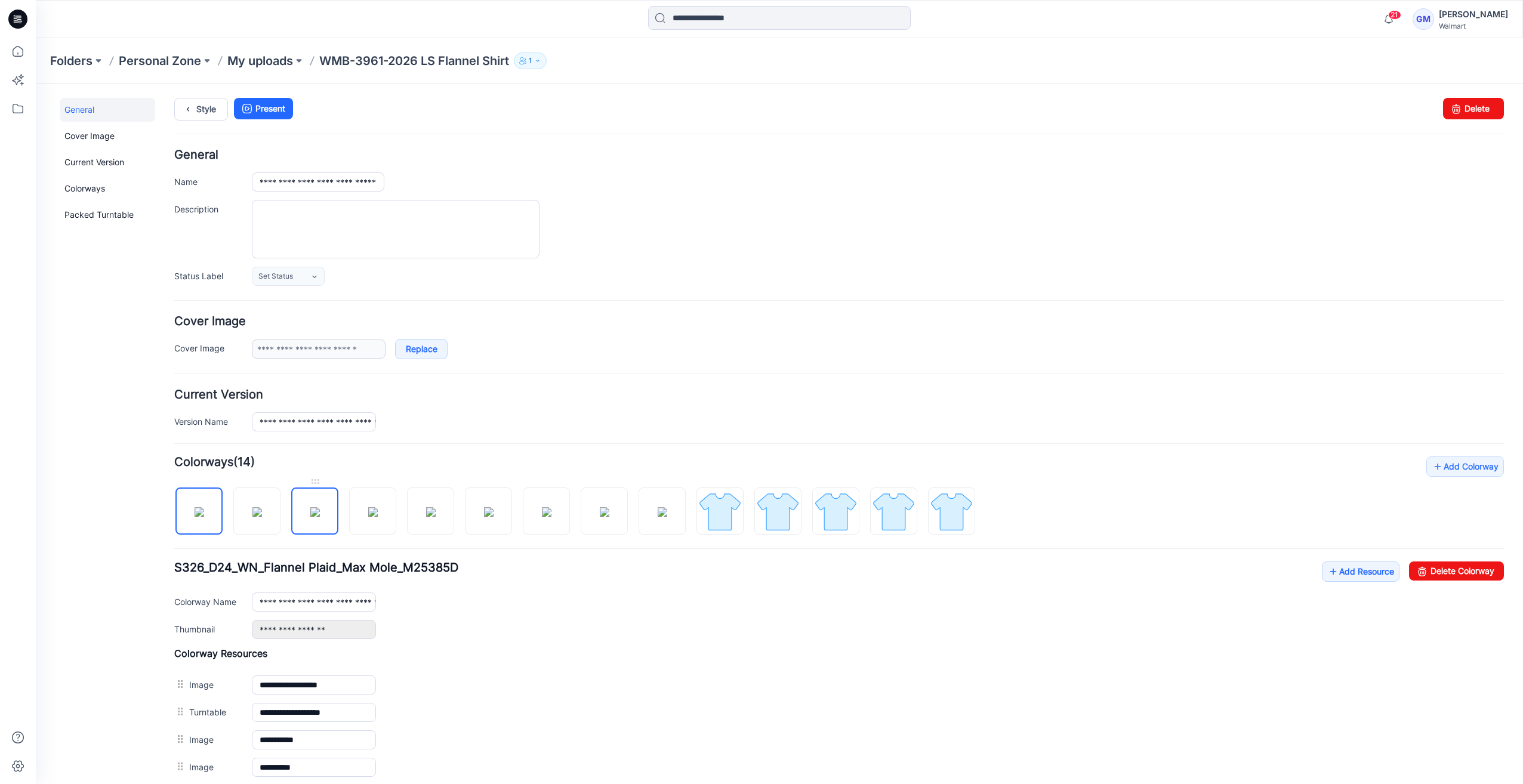
click at [318, 516] on img at bounding box center [315, 512] width 10 height 10
click at [1446, 564] on link "Delete Colorway" at bounding box center [1457, 571] width 95 height 19
click at [896, 512] on img at bounding box center [894, 512] width 45 height 45
click at [663, 511] on img at bounding box center [662, 512] width 45 height 45
click at [436, 513] on img at bounding box center [431, 512] width 10 height 10
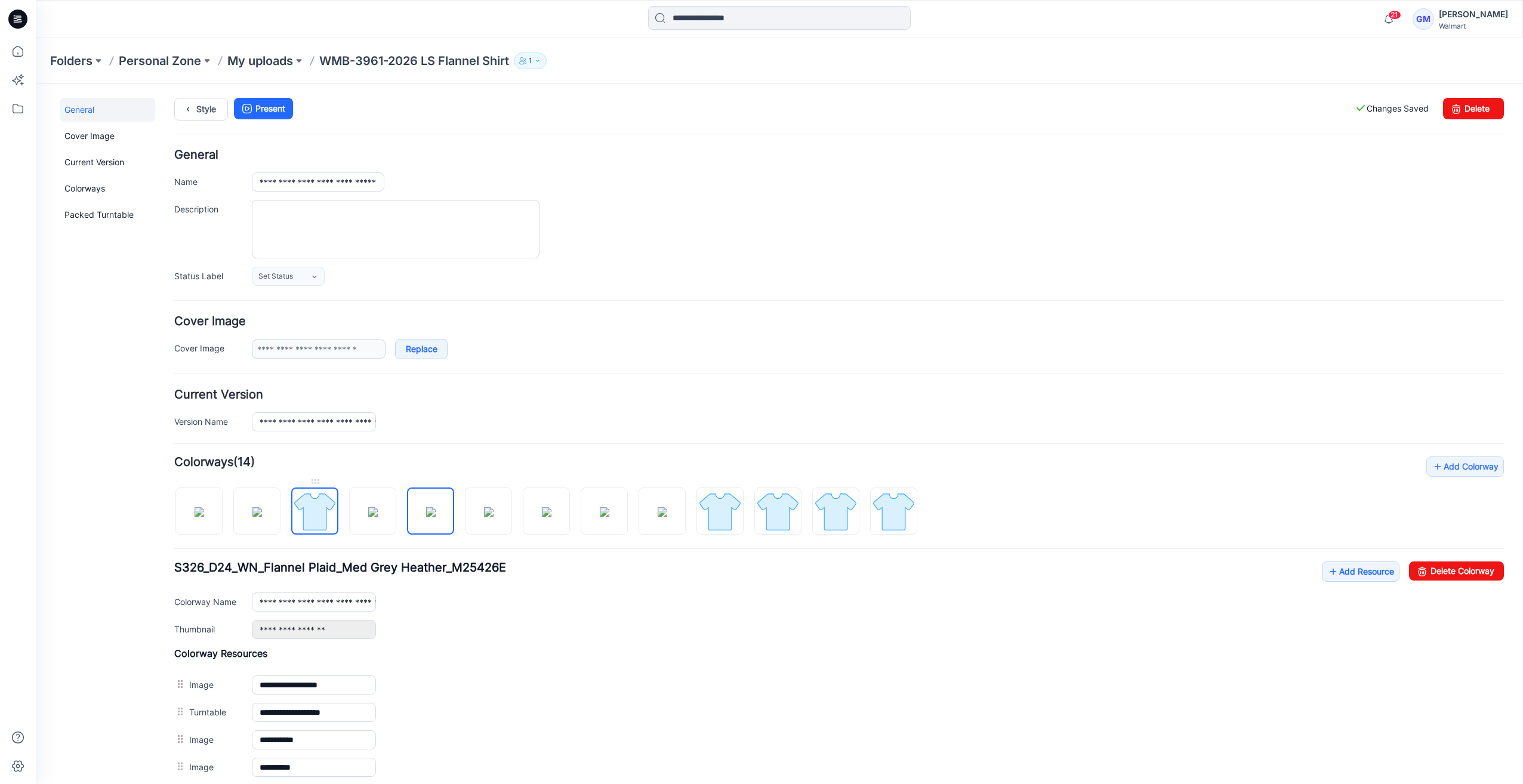
click at [306, 515] on img at bounding box center [315, 512] width 45 height 45
drag, startPoint x: 362, startPoint y: 599, endPoint x: 472, endPoint y: 607, distance: 110.3
click at [472, 607] on div "**********" at bounding box center [878, 601] width 1252 height 18
click at [373, 596] on input "**********" at bounding box center [313, 601] width 124 height 18
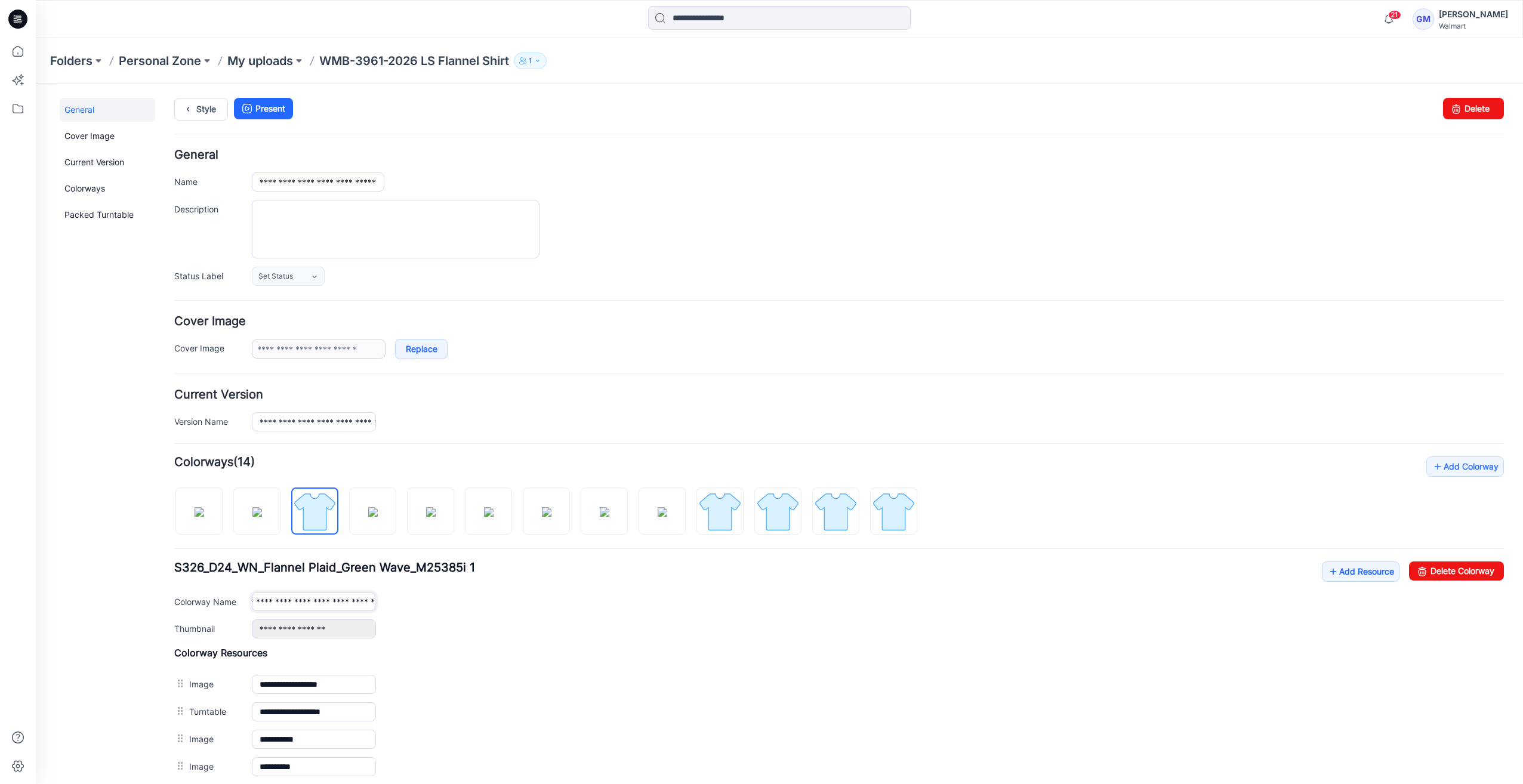
drag, startPoint x: 369, startPoint y: 598, endPoint x: 407, endPoint y: 603, distance: 38.3
click at [407, 603] on div "**********" at bounding box center [878, 601] width 1252 height 18
click at [383, 532] on link at bounding box center [373, 511] width 47 height 47
click at [436, 515] on img at bounding box center [431, 512] width 10 height 10
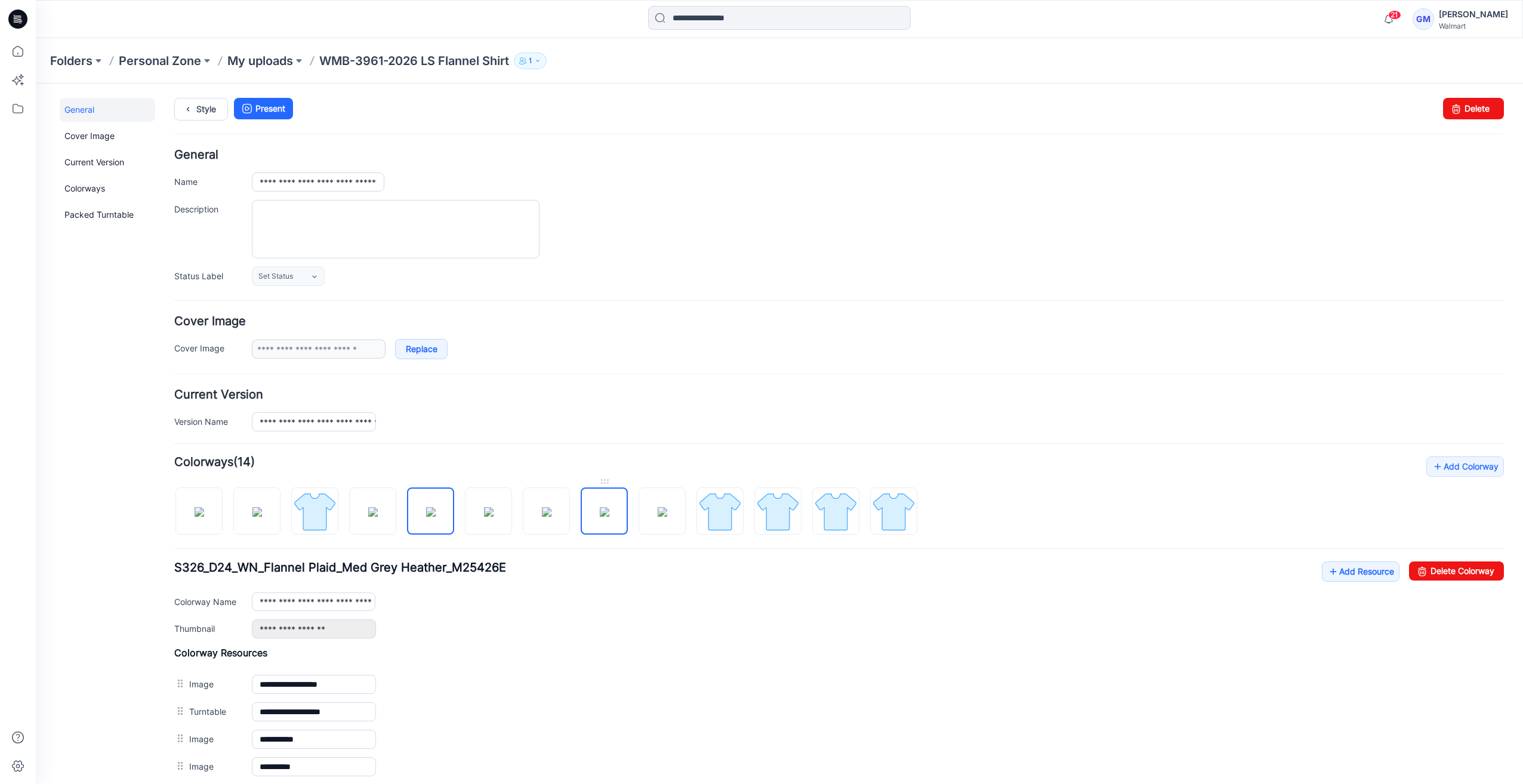
click at [607, 512] on img at bounding box center [604, 512] width 10 height 10
click at [432, 514] on img at bounding box center [431, 512] width 10 height 10
click at [484, 508] on img at bounding box center [489, 512] width 10 height 10
click at [551, 507] on img at bounding box center [547, 512] width 10 height 10
click at [600, 510] on img at bounding box center [604, 512] width 10 height 10
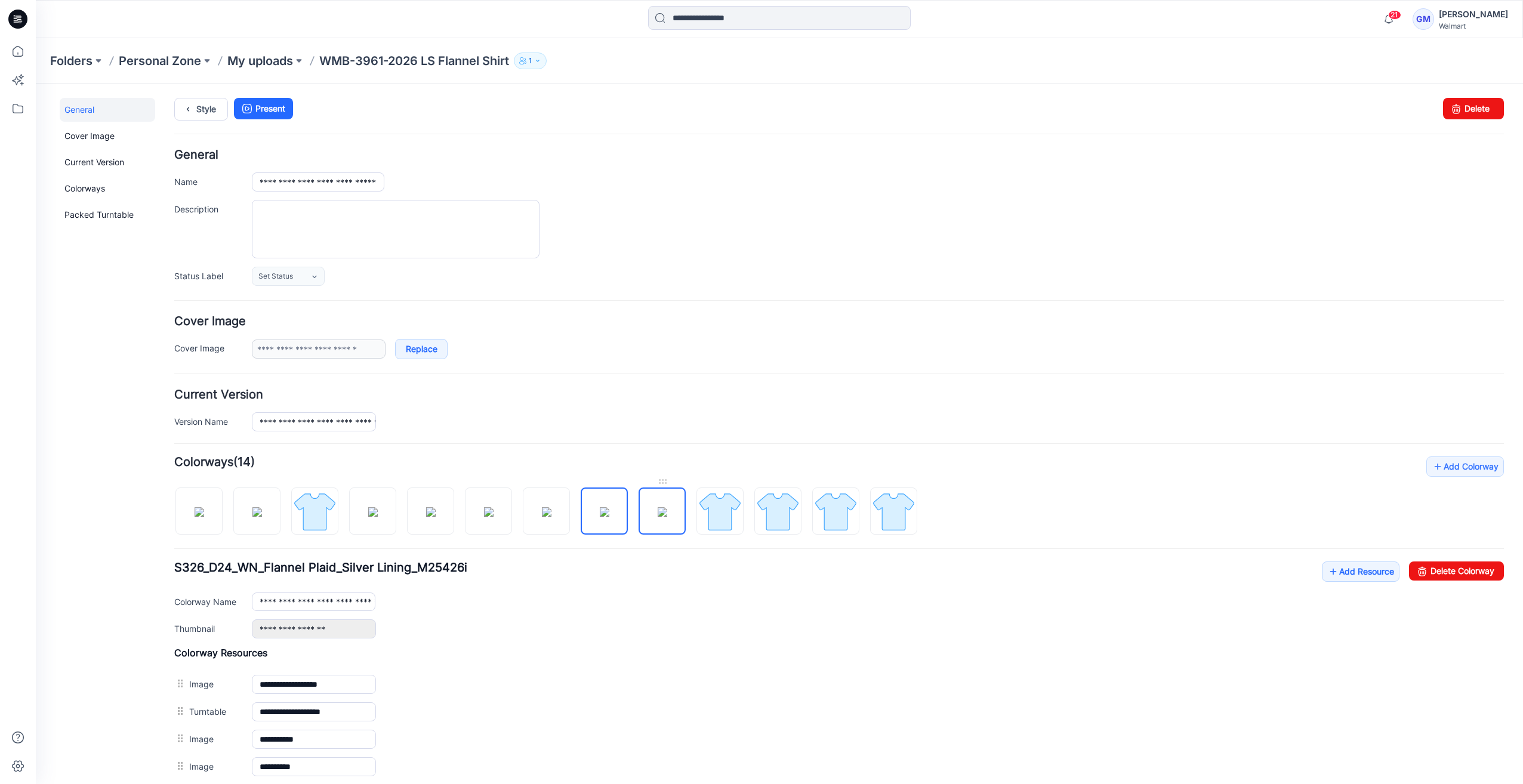
click at [657, 517] on img at bounding box center [662, 512] width 10 height 10
click at [426, 512] on img at bounding box center [431, 512] width 10 height 10
click at [484, 508] on img at bounding box center [489, 512] width 10 height 10
click at [542, 508] on img at bounding box center [547, 512] width 10 height 10
click at [600, 513] on img at bounding box center [604, 512] width 10 height 10
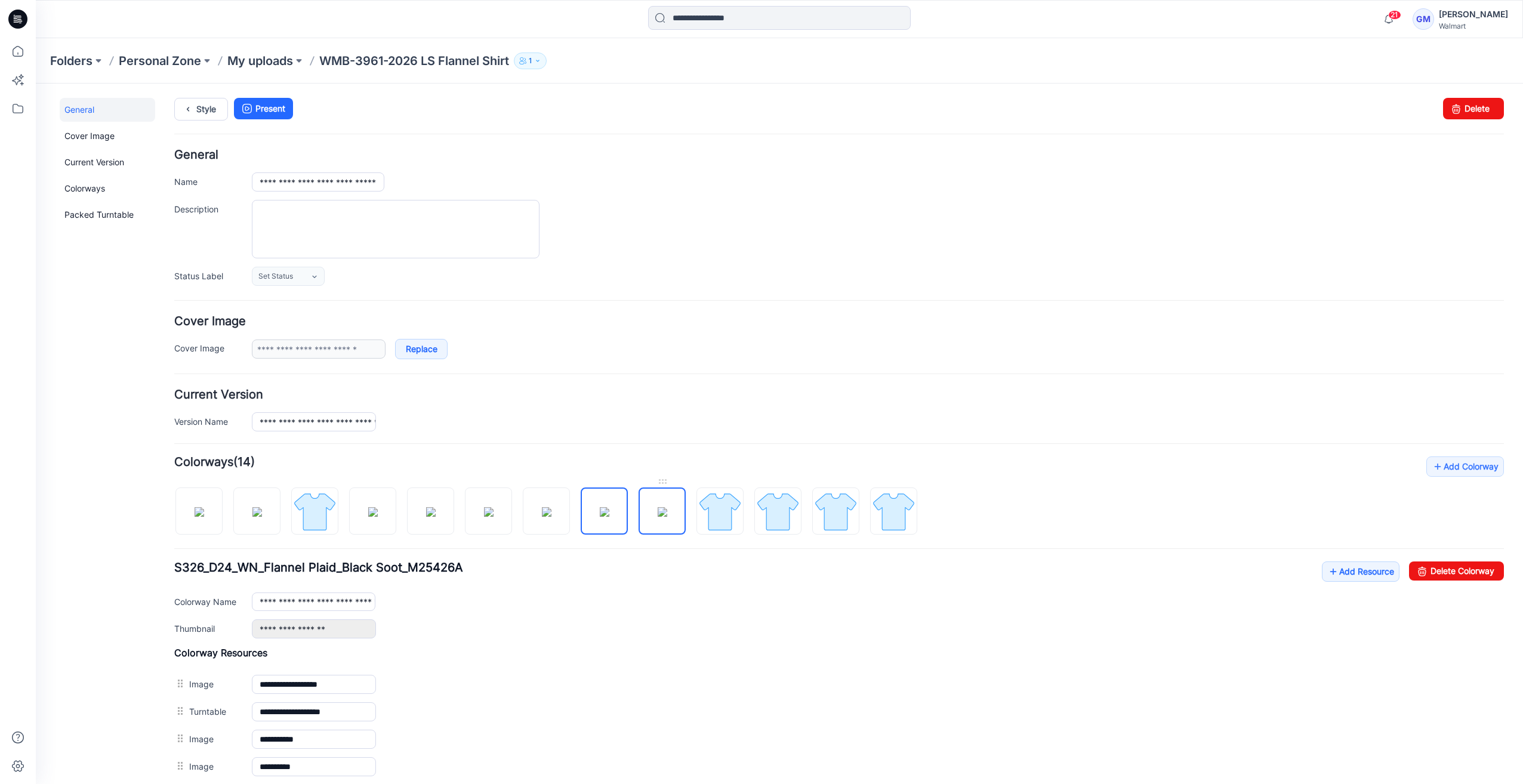
click at [667, 513] on img at bounding box center [662, 512] width 10 height 10
click at [719, 513] on img at bounding box center [720, 512] width 45 height 45
click at [666, 507] on img at bounding box center [662, 512] width 10 height 10
click at [1425, 569] on link "Delete Colorway" at bounding box center [1457, 571] width 95 height 19
click at [671, 516] on img at bounding box center [662, 512] width 45 height 45
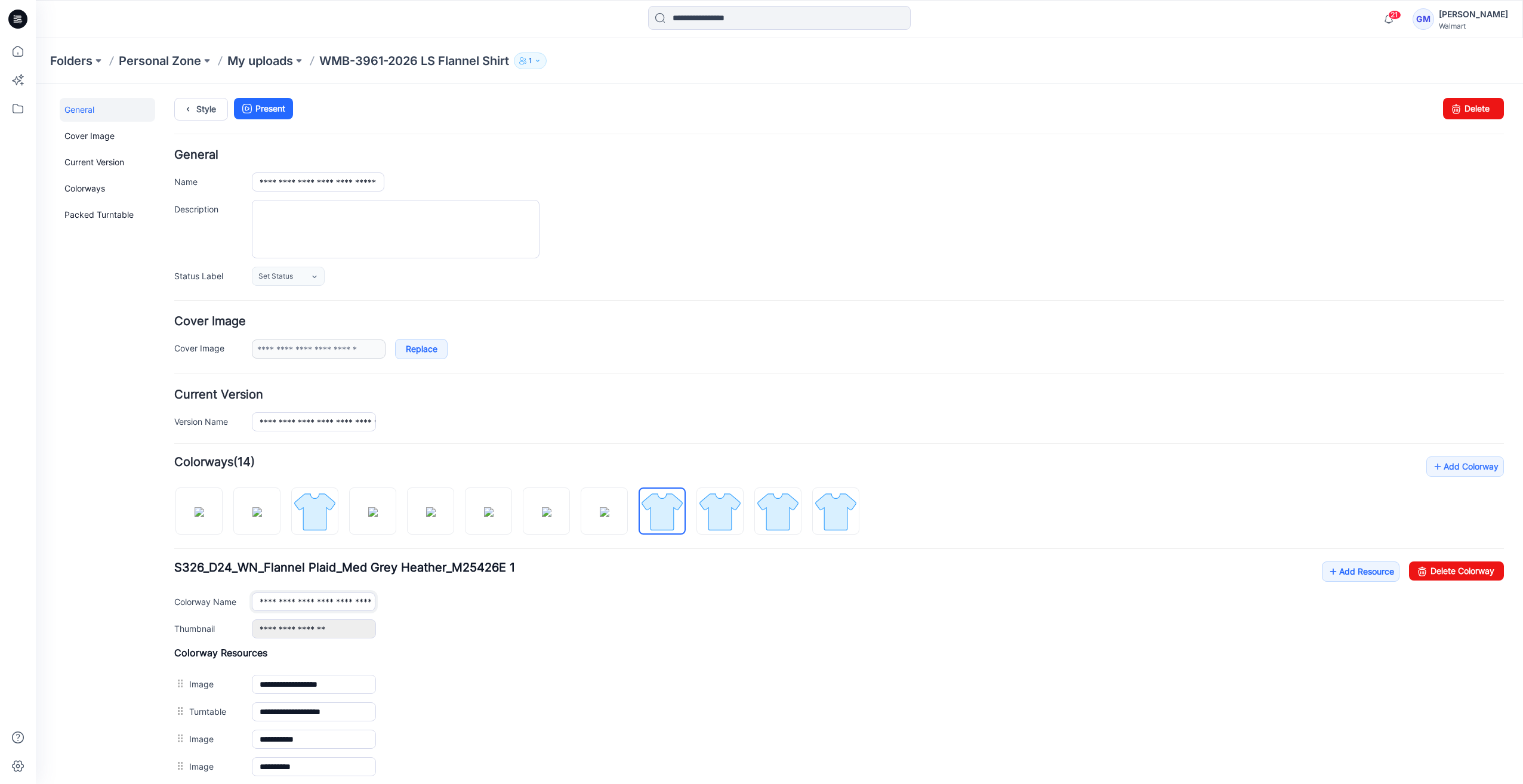
scroll to position [0, 121]
drag, startPoint x: 314, startPoint y: 603, endPoint x: 534, endPoint y: 614, distance: 220.3
click at [534, 614] on div "**********" at bounding box center [839, 600] width 1329 height 77
click at [364, 608] on div "**********" at bounding box center [839, 600] width 1329 height 77
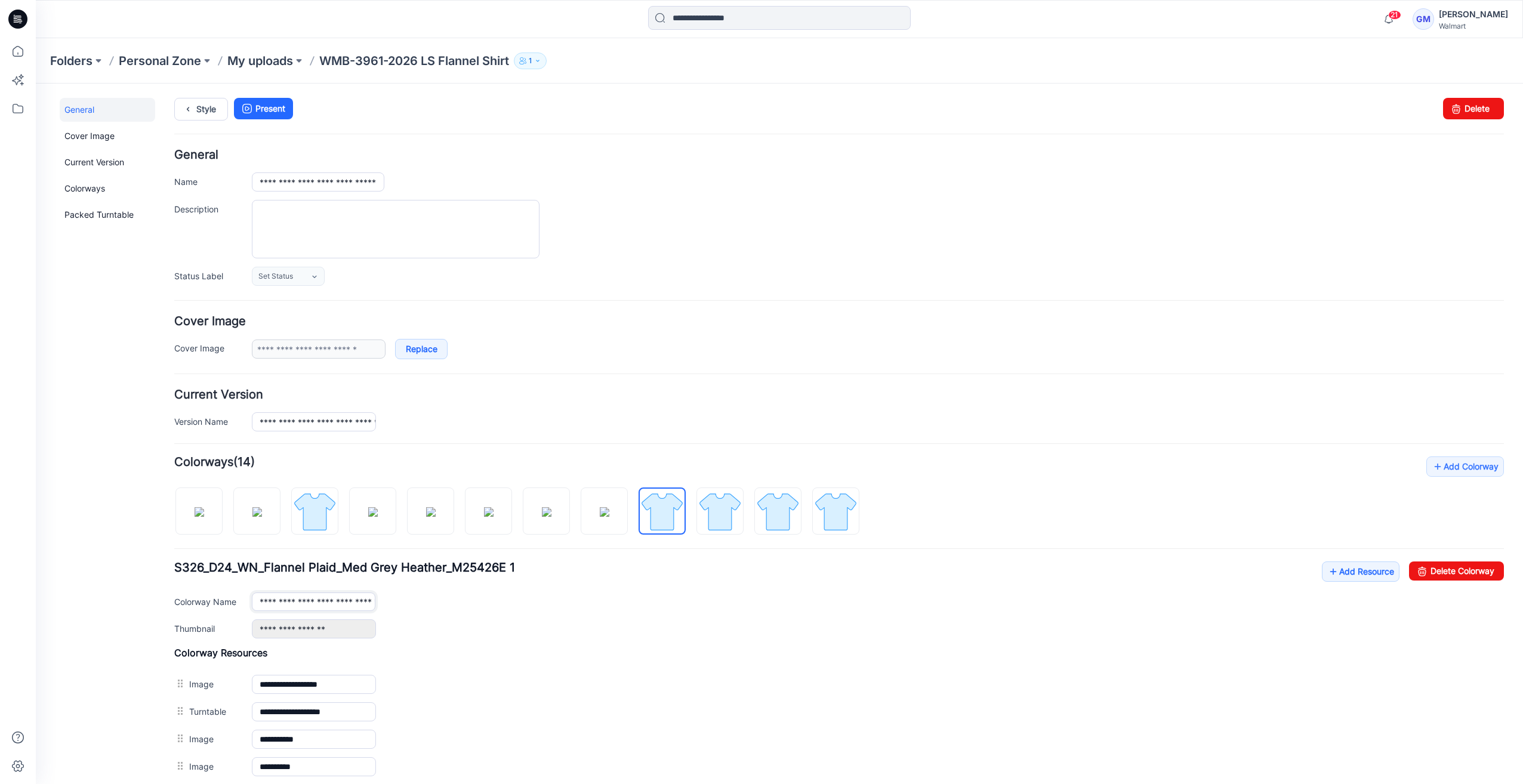
click at [363, 597] on input "**********" at bounding box center [313, 601] width 124 height 18
click at [488, 595] on div "**********" at bounding box center [878, 601] width 1252 height 18
click at [368, 595] on input "**********" at bounding box center [313, 601] width 124 height 18
drag, startPoint x: 368, startPoint y: 595, endPoint x: 411, endPoint y: 597, distance: 43.0
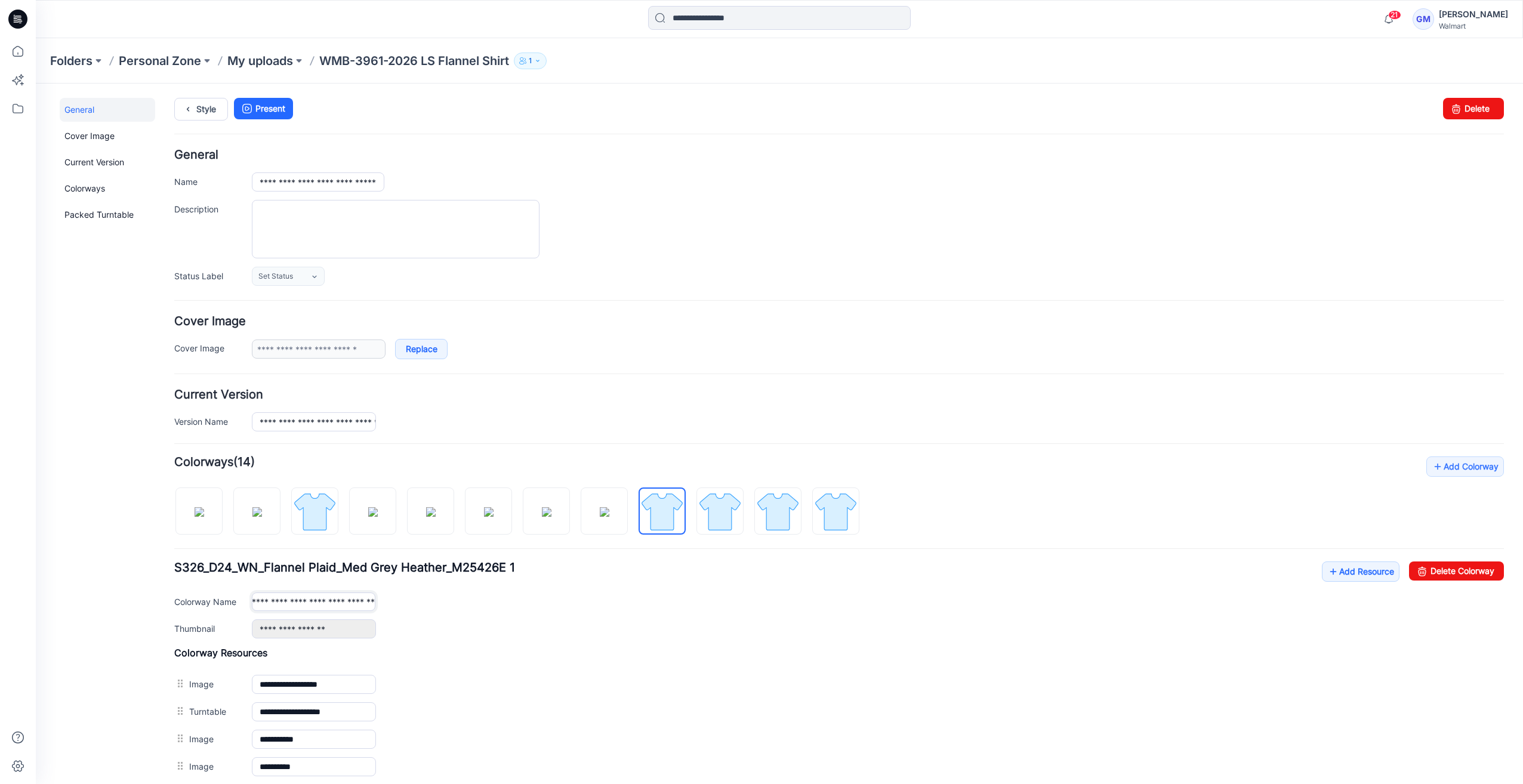
click at [411, 597] on div "**********" at bounding box center [878, 601] width 1252 height 18
type input "**********"
click at [202, 107] on link "Style" at bounding box center [201, 109] width 54 height 23
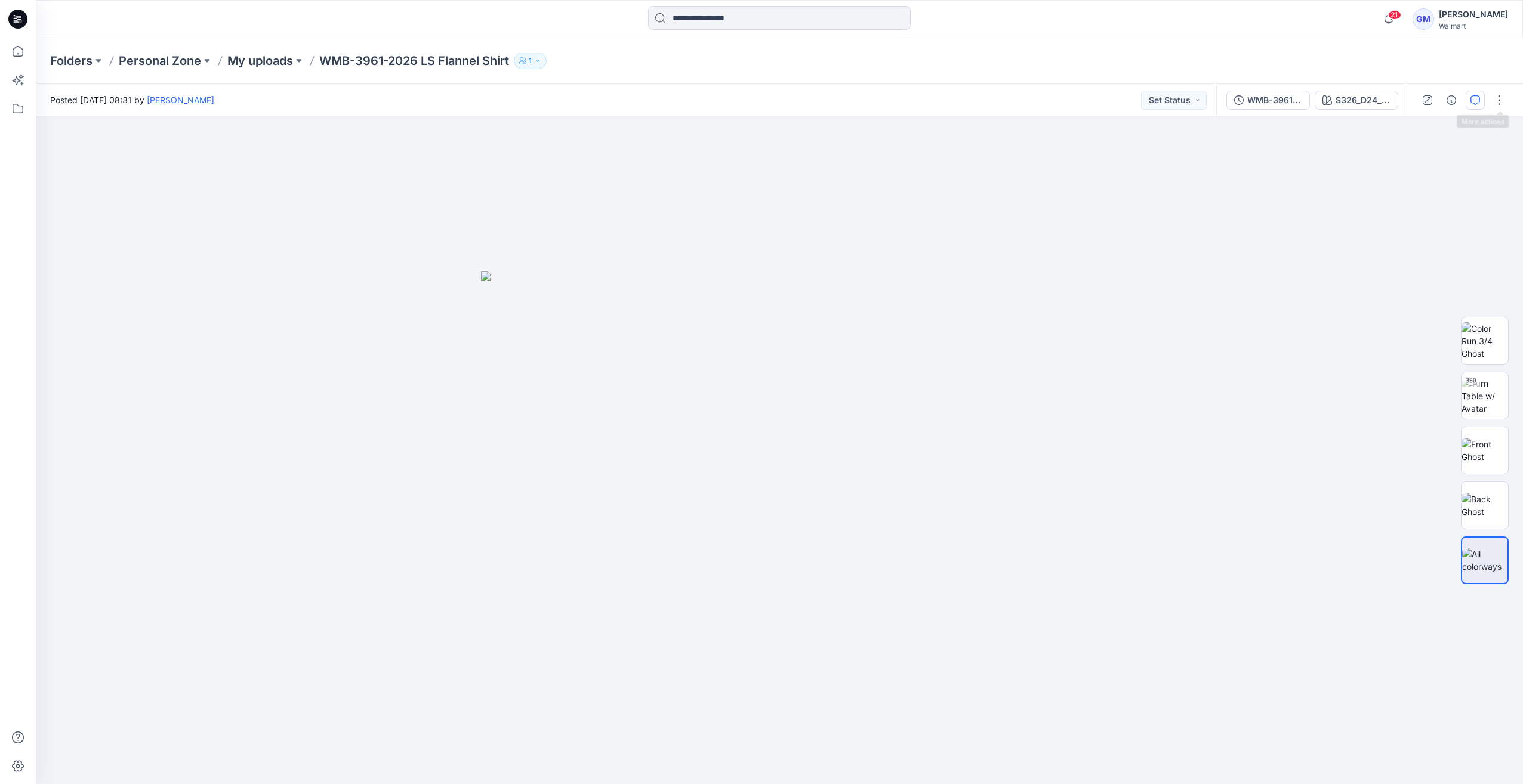
drag, startPoint x: 1503, startPoint y: 99, endPoint x: 1477, endPoint y: 102, distance: 26.2
click at [1502, 99] on button "button" at bounding box center [1499, 100] width 19 height 19
click at [1425, 159] on p "Edit" at bounding box center [1423, 161] width 15 height 13
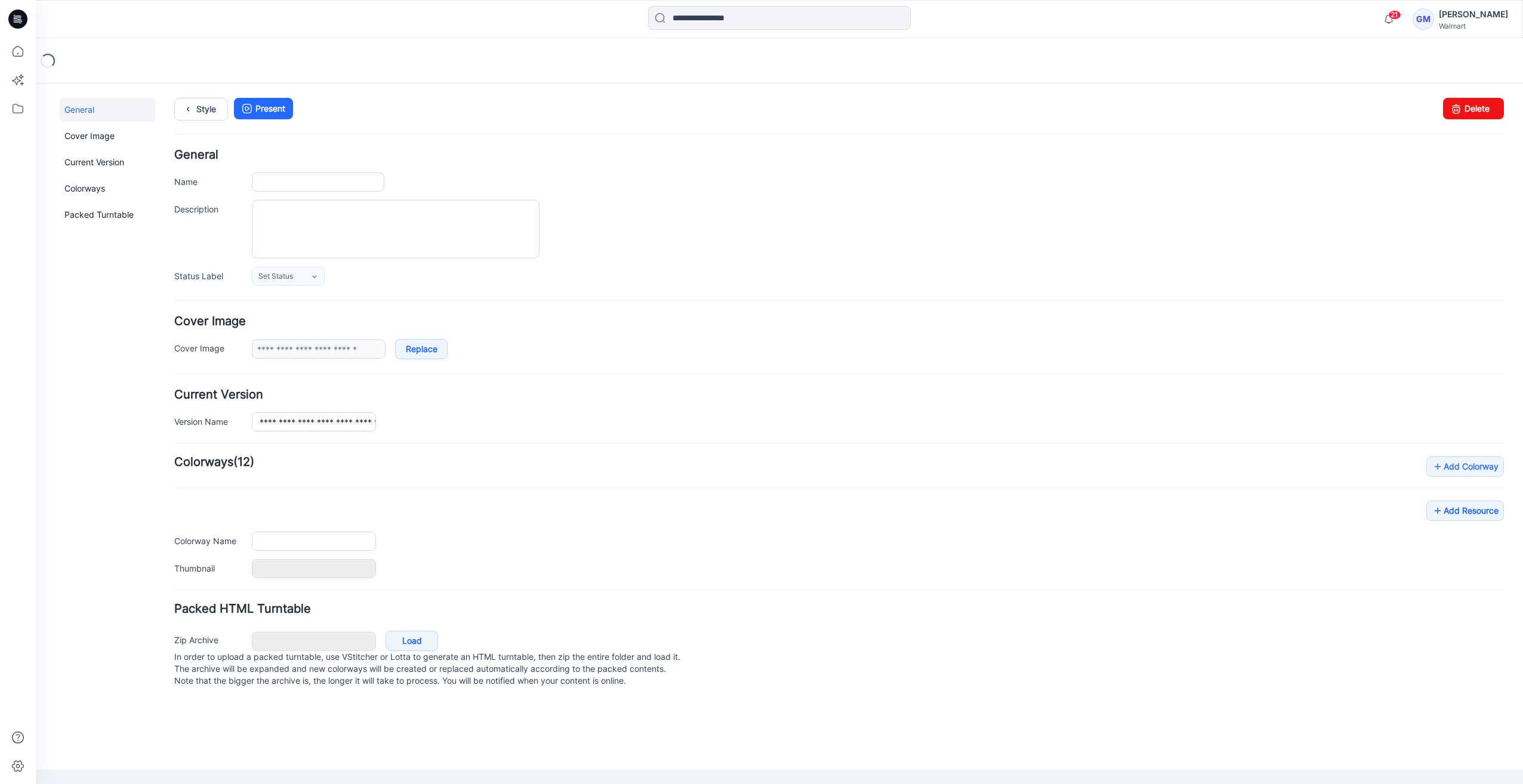
type input "**********"
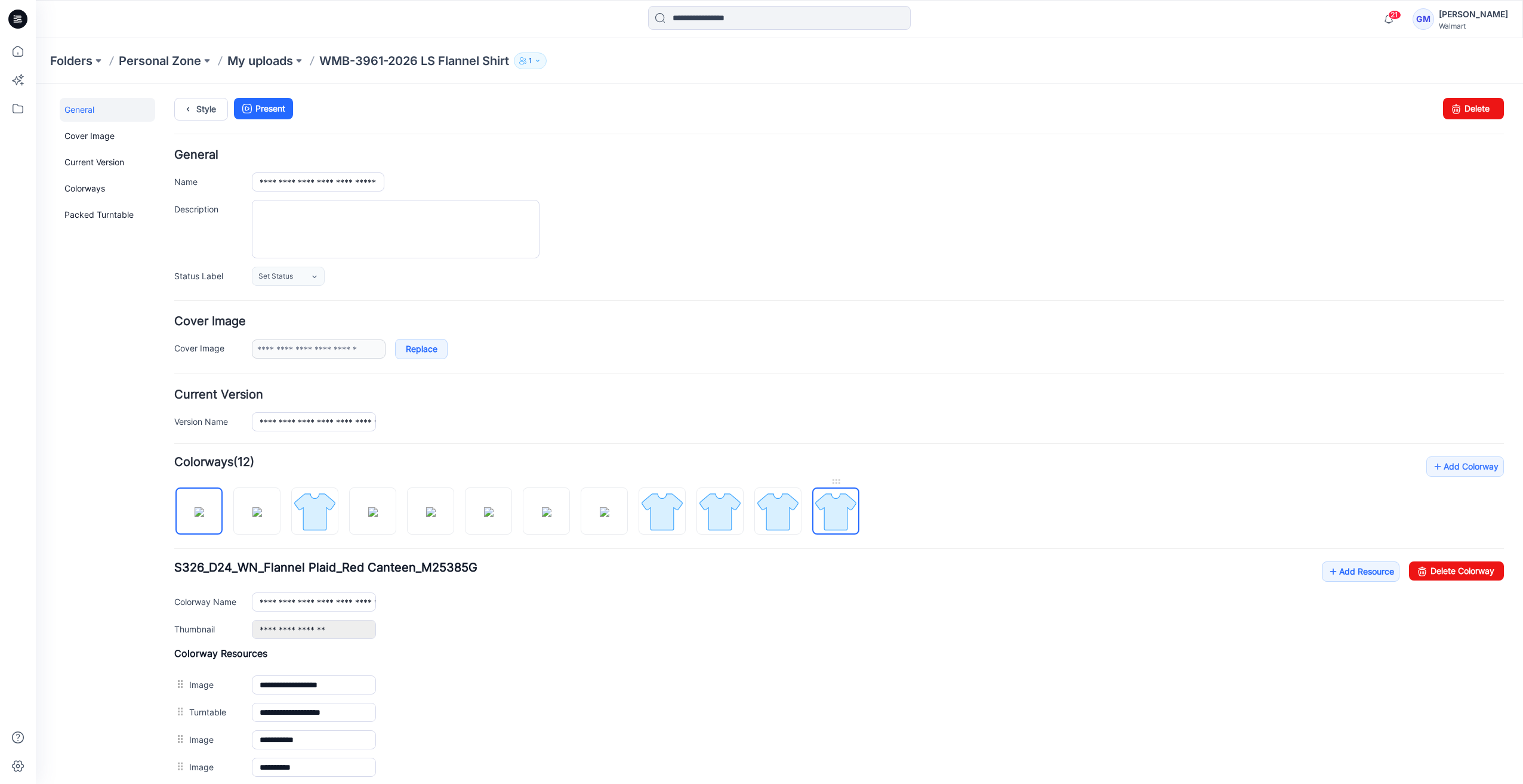
click at [852, 516] on img at bounding box center [836, 512] width 45 height 45
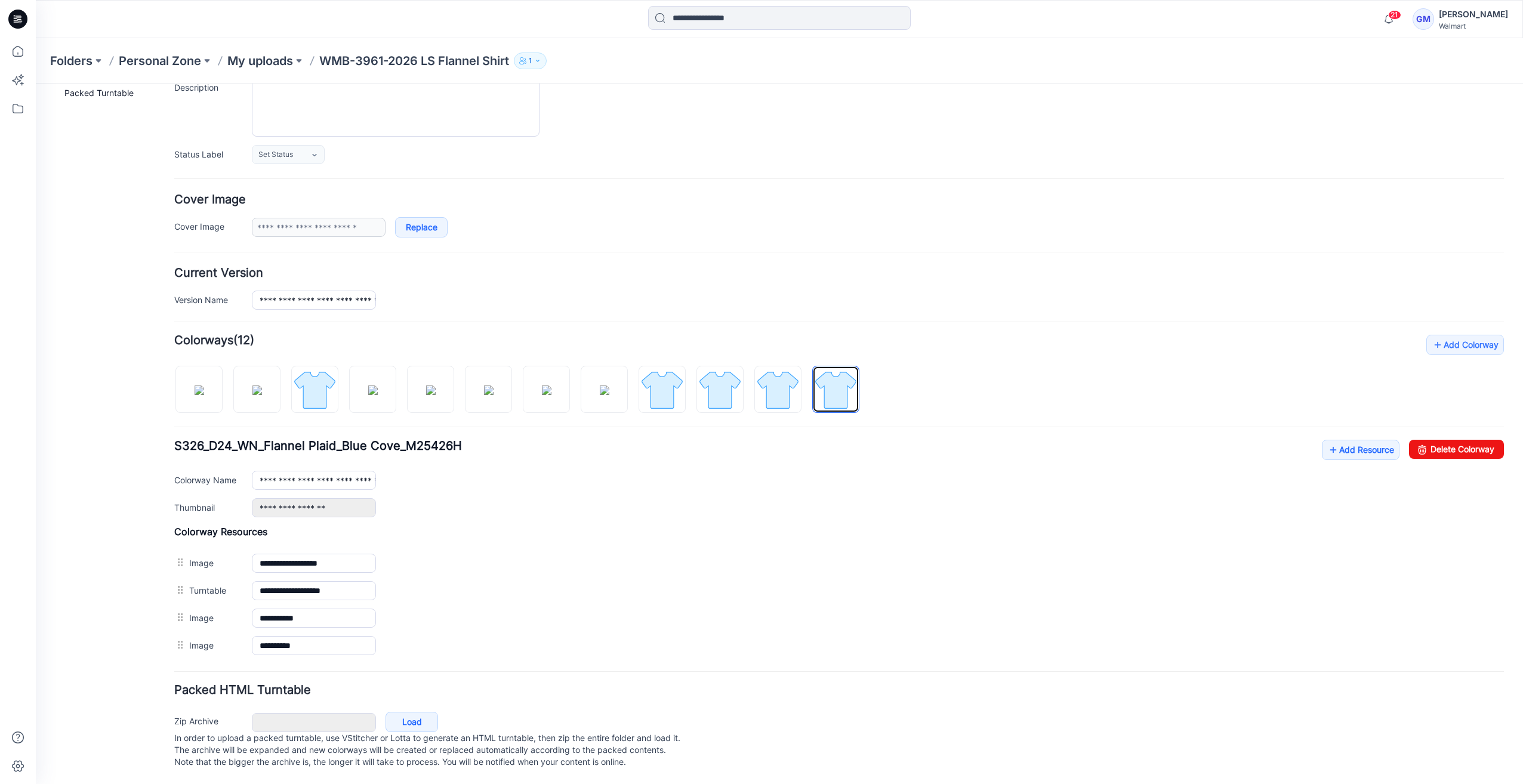
scroll to position [129, 0]
click at [790, 379] on img at bounding box center [778, 390] width 45 height 45
click at [713, 388] on img at bounding box center [720, 390] width 45 height 45
click at [670, 393] on img at bounding box center [662, 390] width 45 height 45
type input "**********"
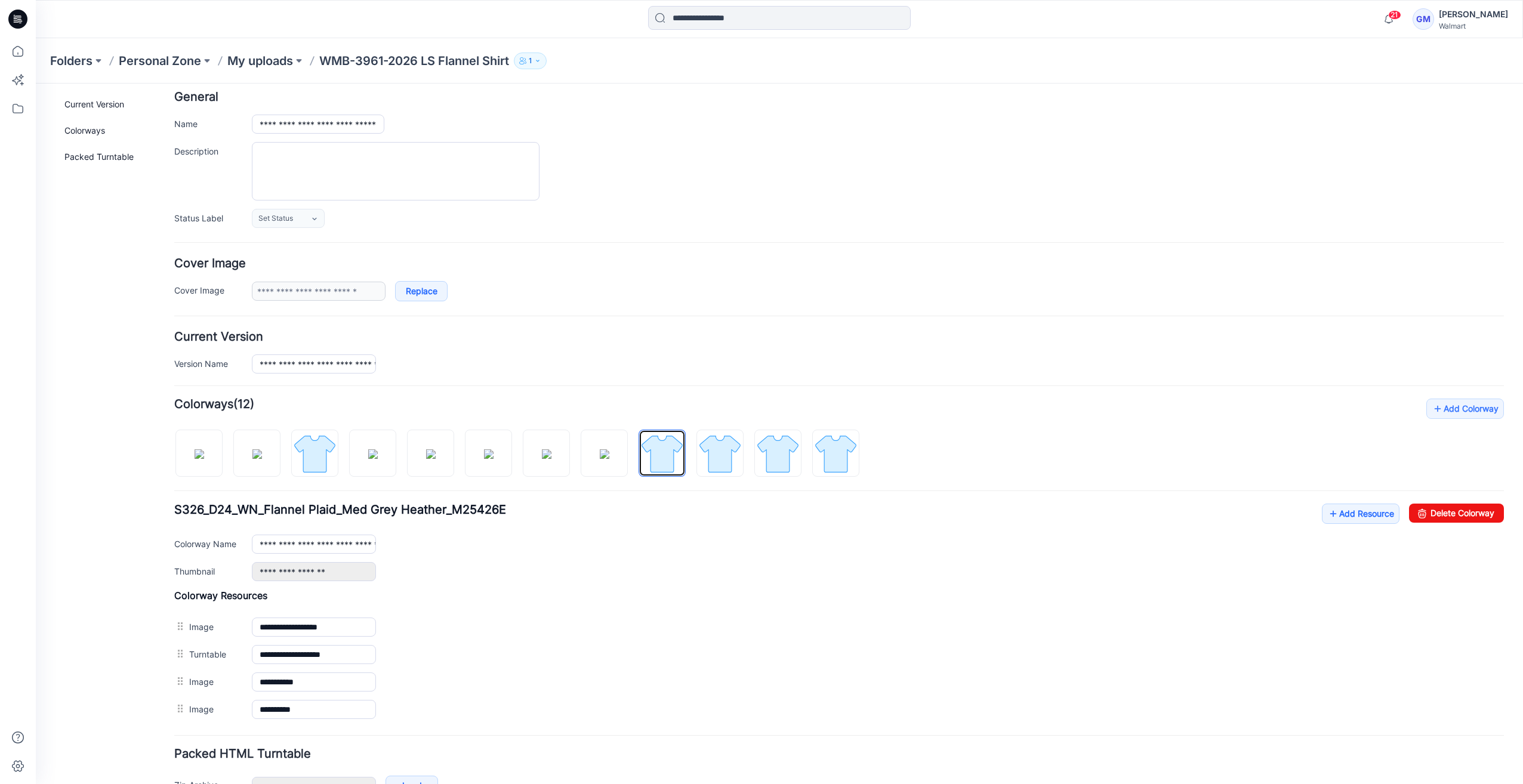
scroll to position [0, 0]
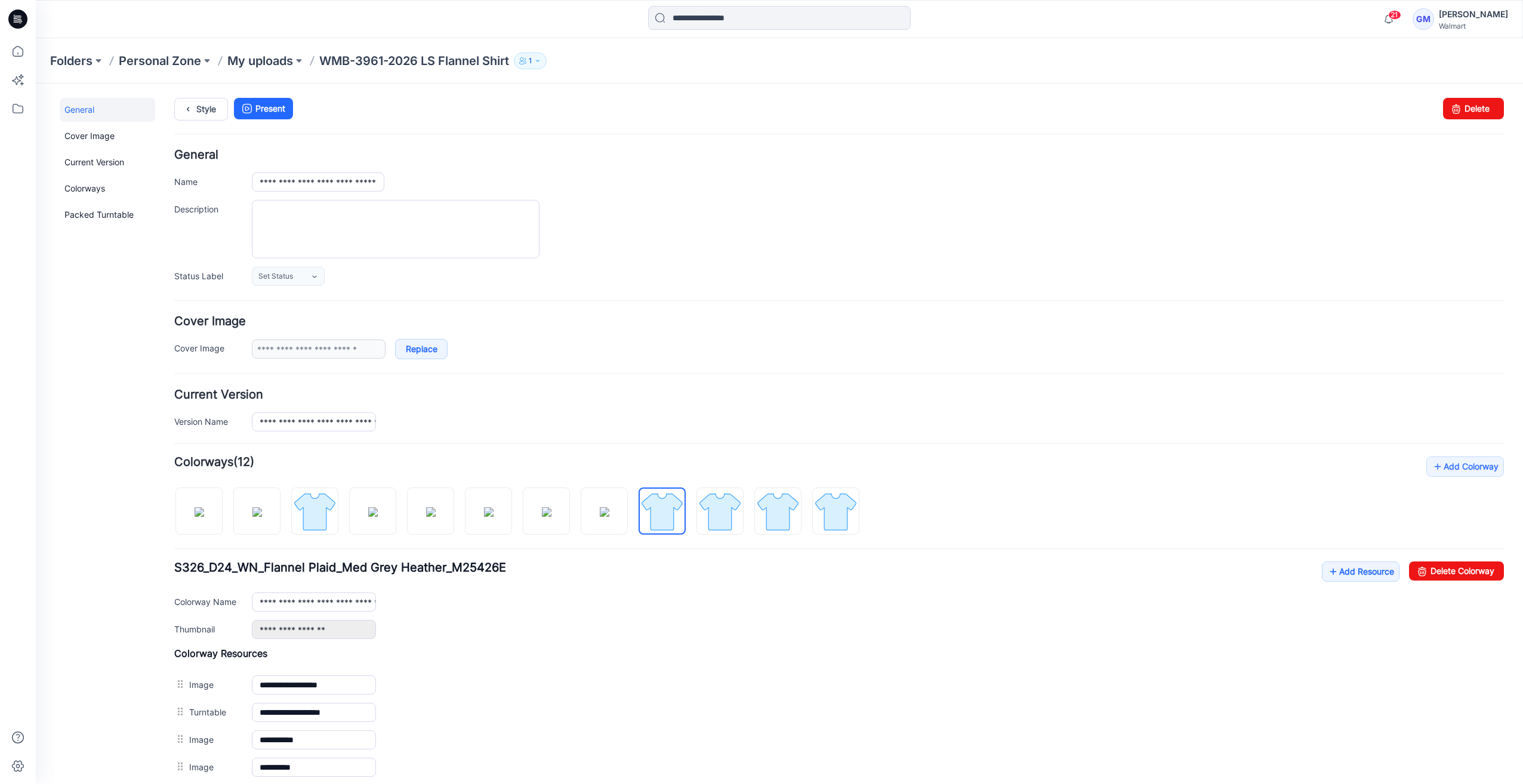
click at [204, 96] on div "**********" at bounding box center [772, 494] width 1472 height 822
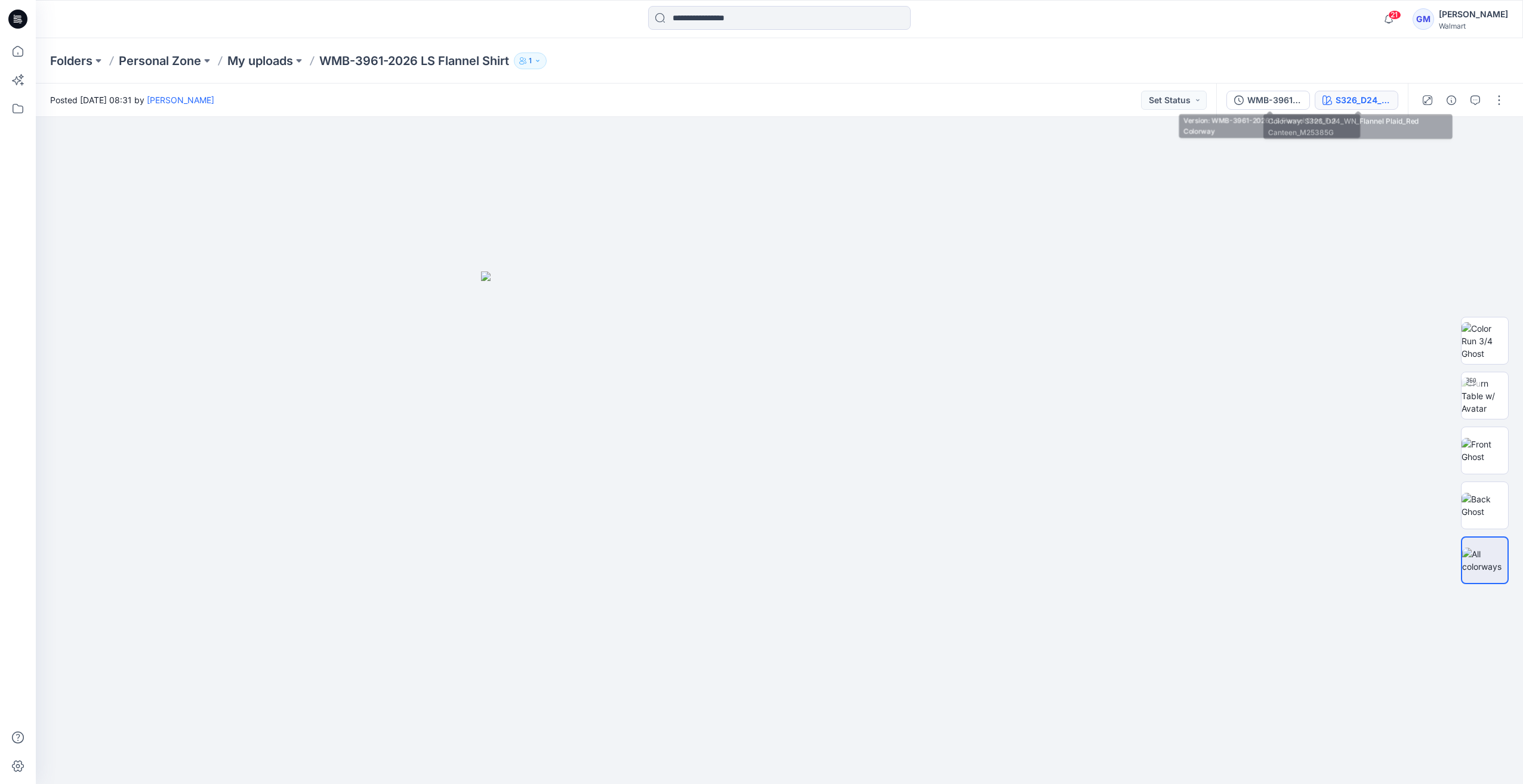
click at [1362, 103] on div "S326_D24_WN_Flannel Plaid_Red Canteen_M25385G" at bounding box center [1363, 100] width 55 height 13
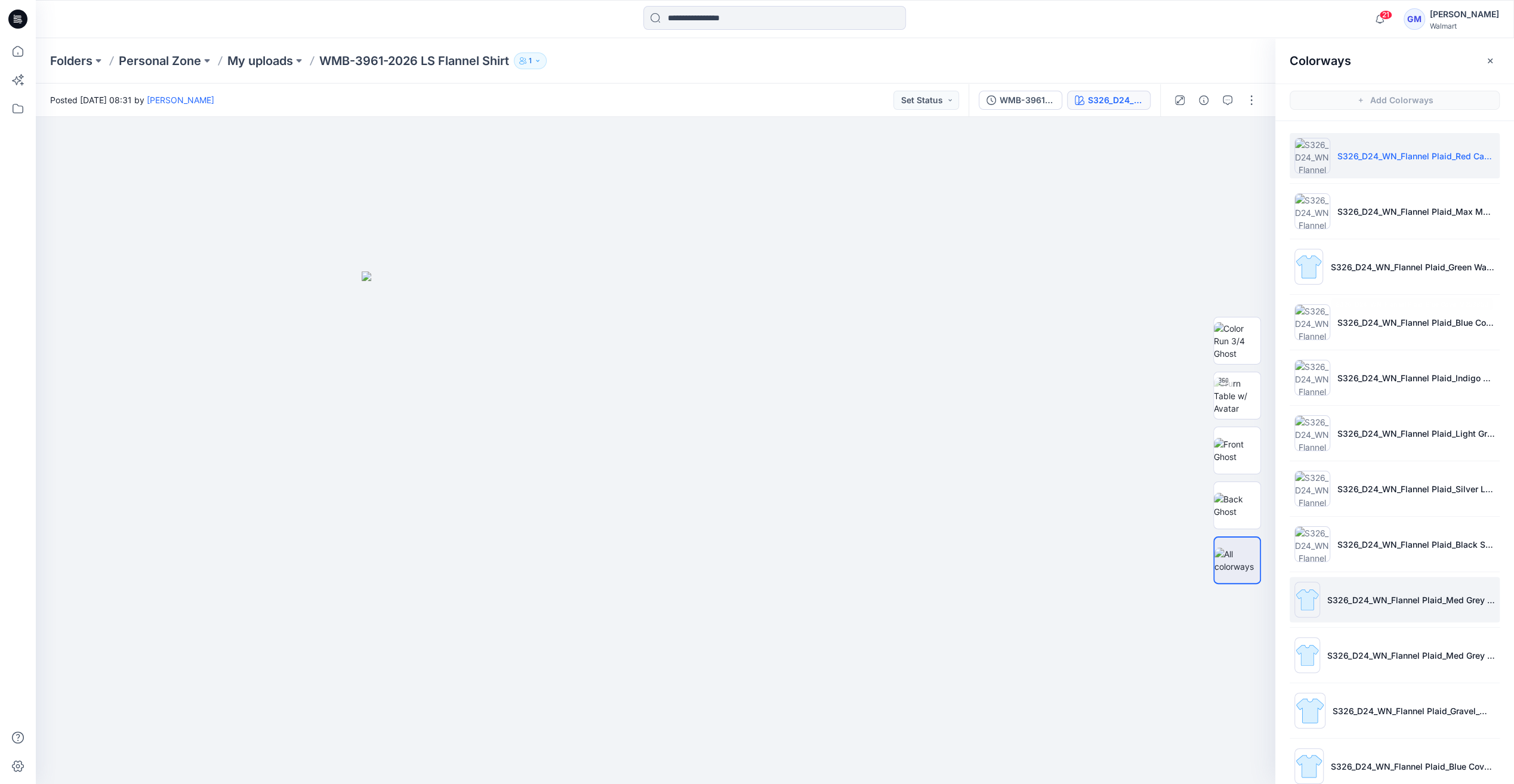
scroll to position [20, 0]
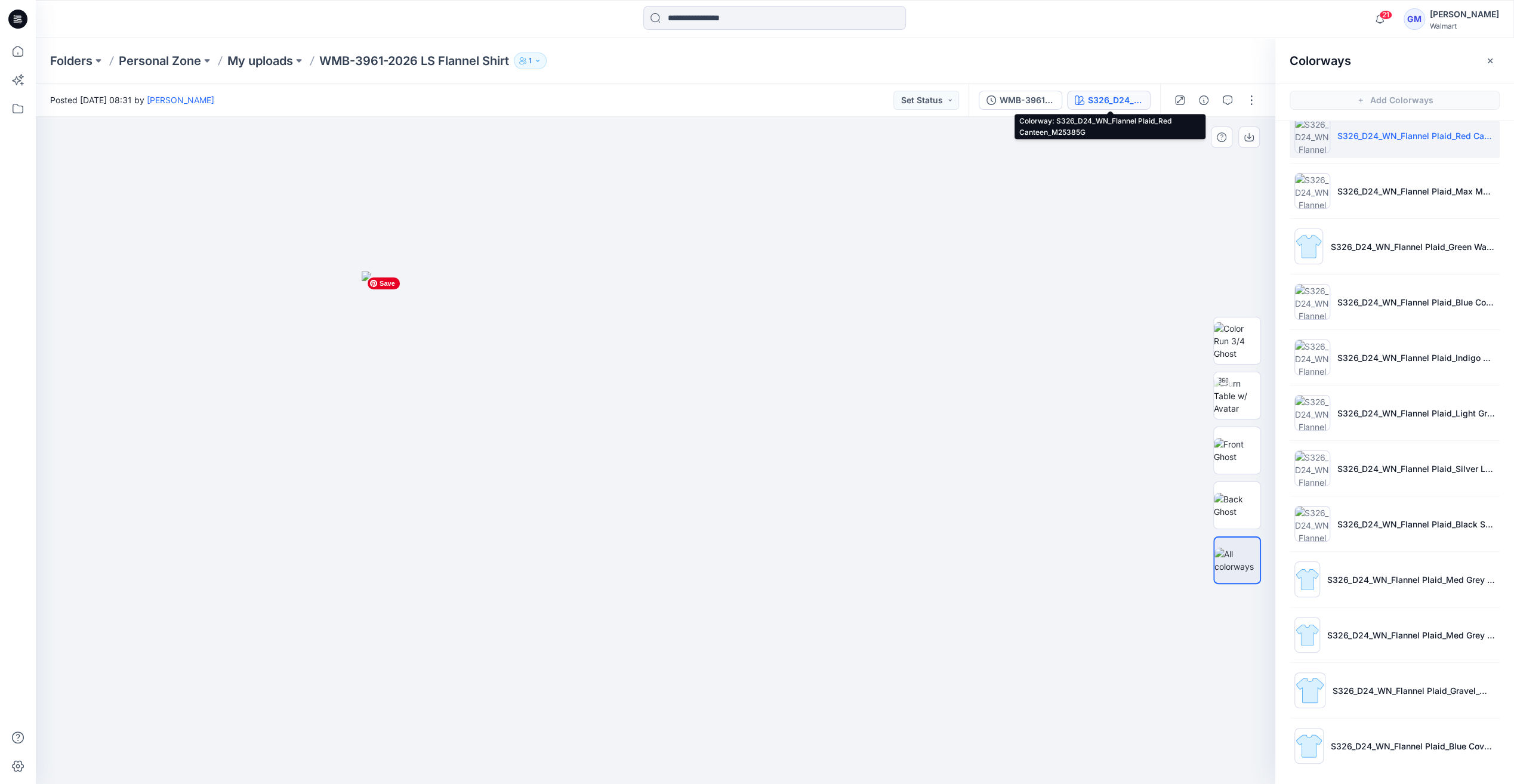
click at [611, 408] on img at bounding box center [660, 528] width 597 height 513
click at [1234, 349] on img at bounding box center [1237, 341] width 46 height 38
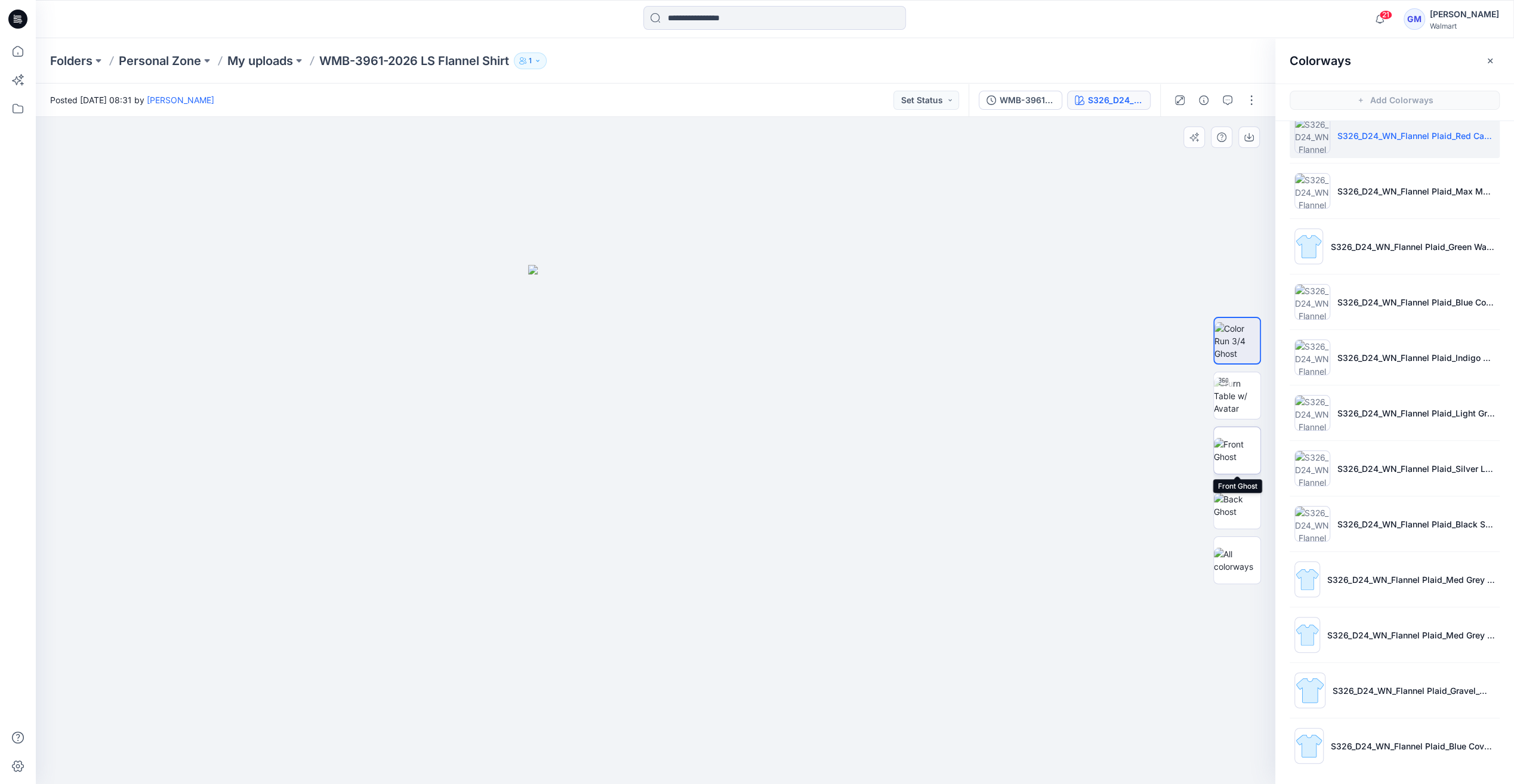
click at [1235, 458] on img at bounding box center [1237, 450] width 46 height 25
click at [1314, 181] on img at bounding box center [1312, 191] width 36 height 36
click at [1230, 450] on img at bounding box center [1237, 450] width 46 height 25
click at [1232, 458] on img at bounding box center [1237, 450] width 46 height 25
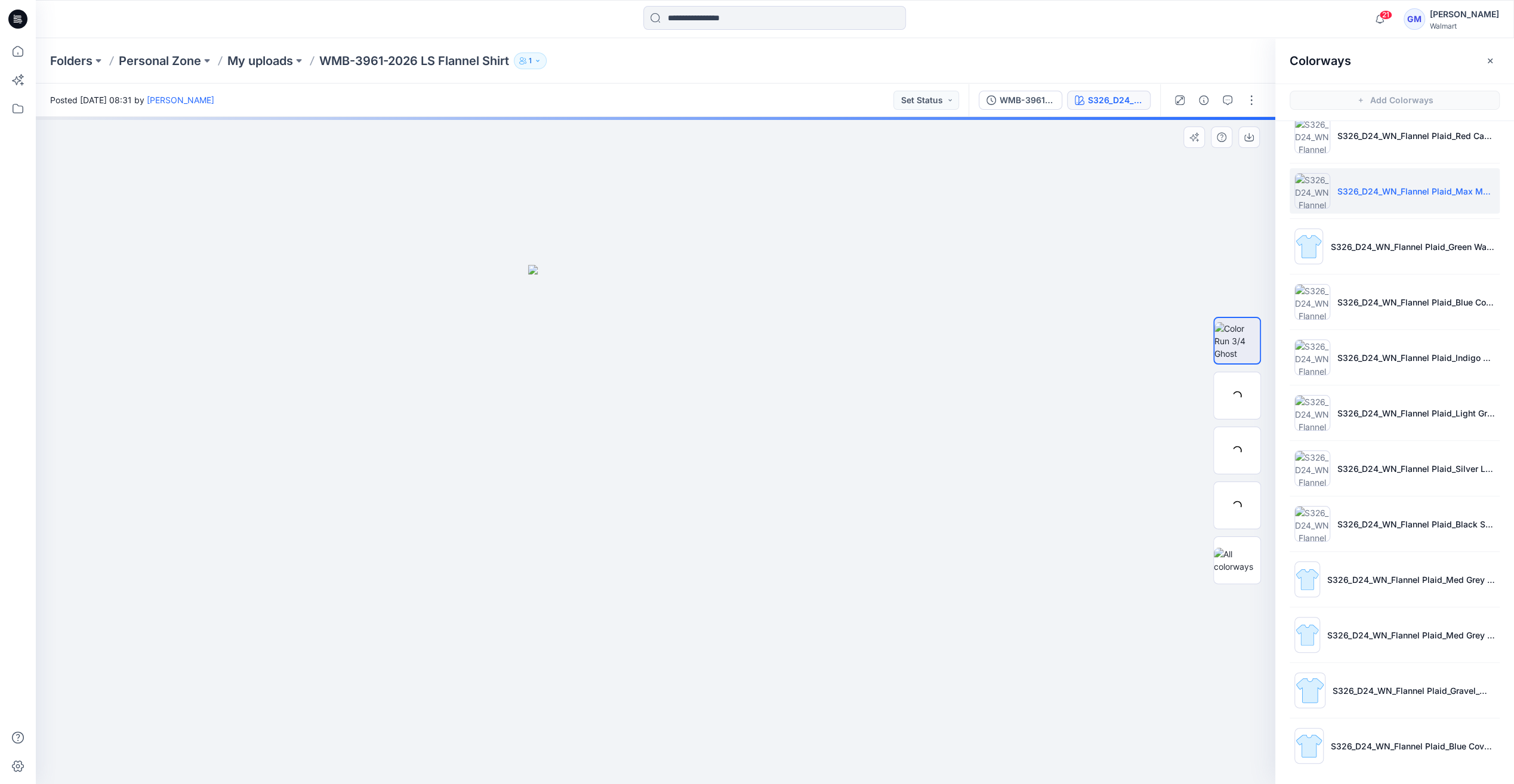
click at [1307, 198] on img at bounding box center [1312, 191] width 36 height 36
click at [1233, 457] on img at bounding box center [1237, 450] width 46 height 25
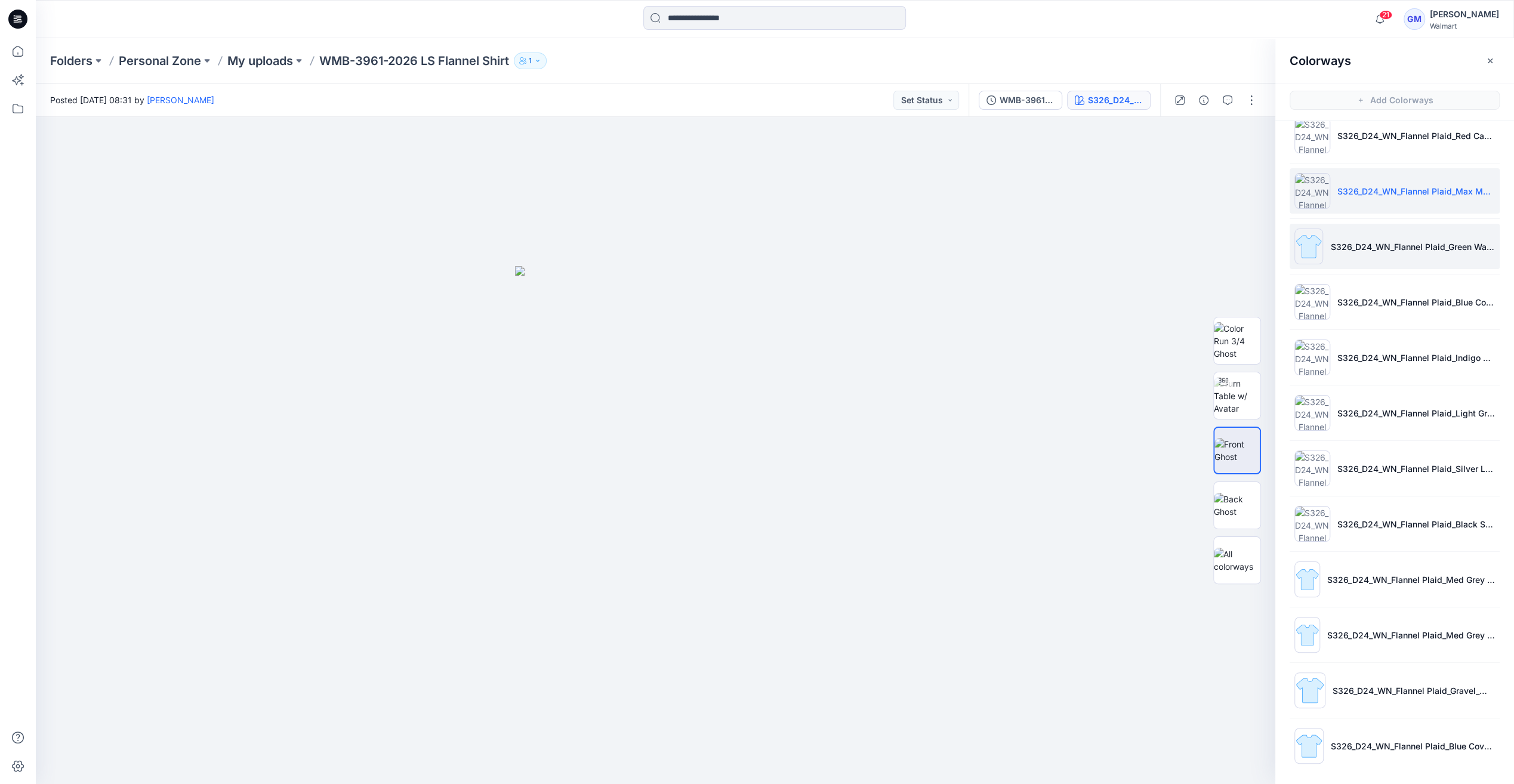
click at [1314, 246] on img at bounding box center [1308, 246] width 29 height 36
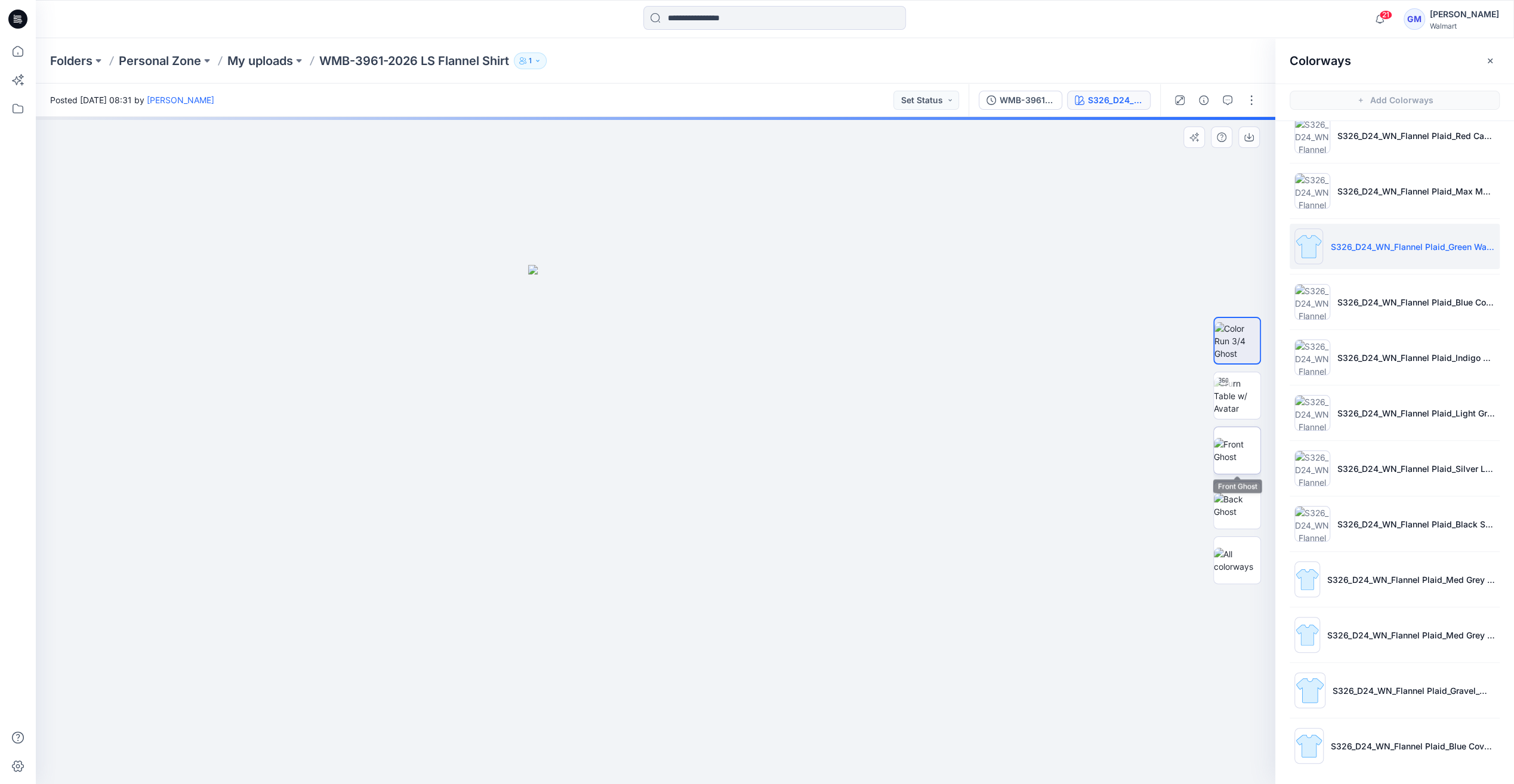
click at [1244, 462] on img at bounding box center [1237, 450] width 46 height 25
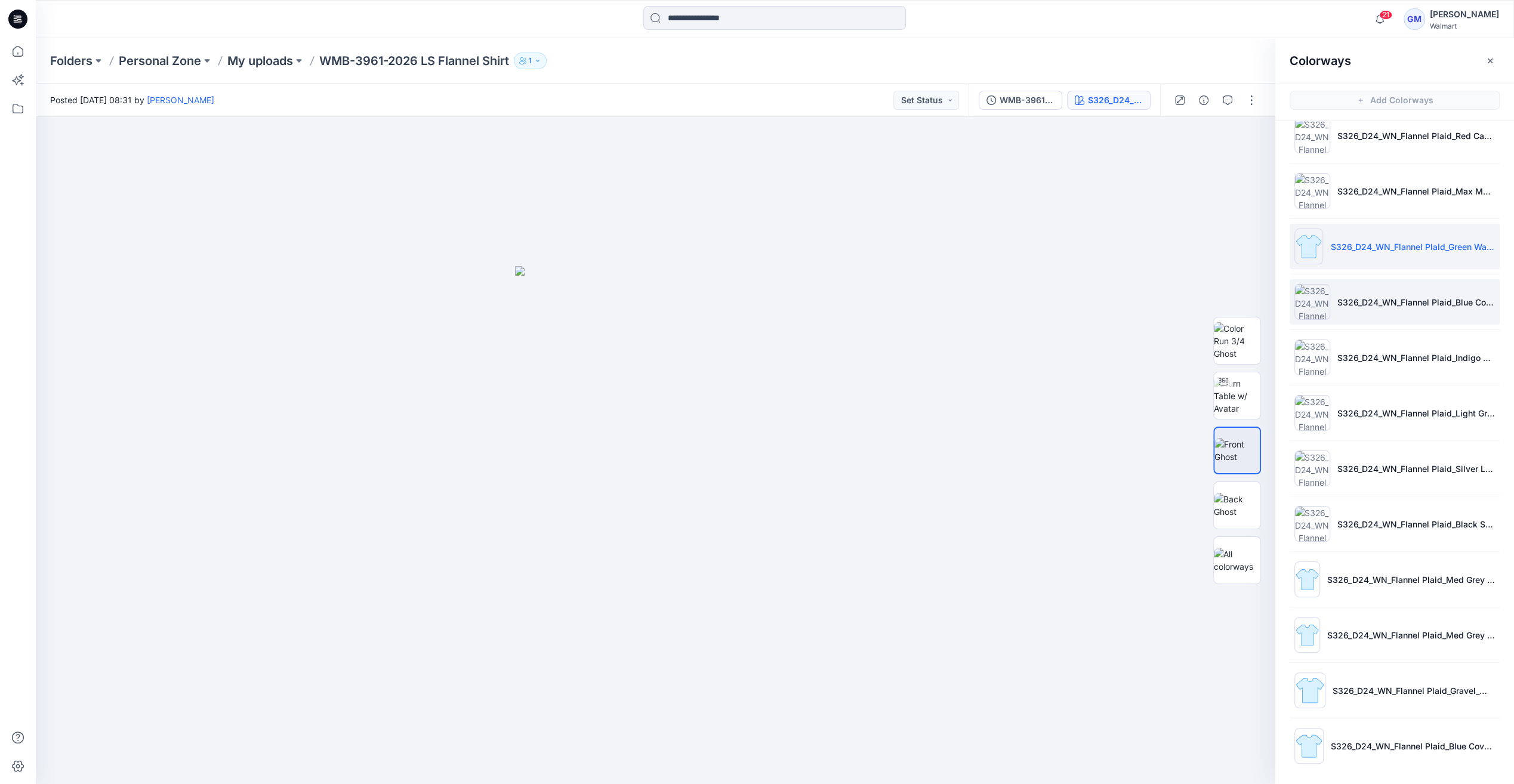
click at [1314, 299] on img at bounding box center [1312, 302] width 36 height 36
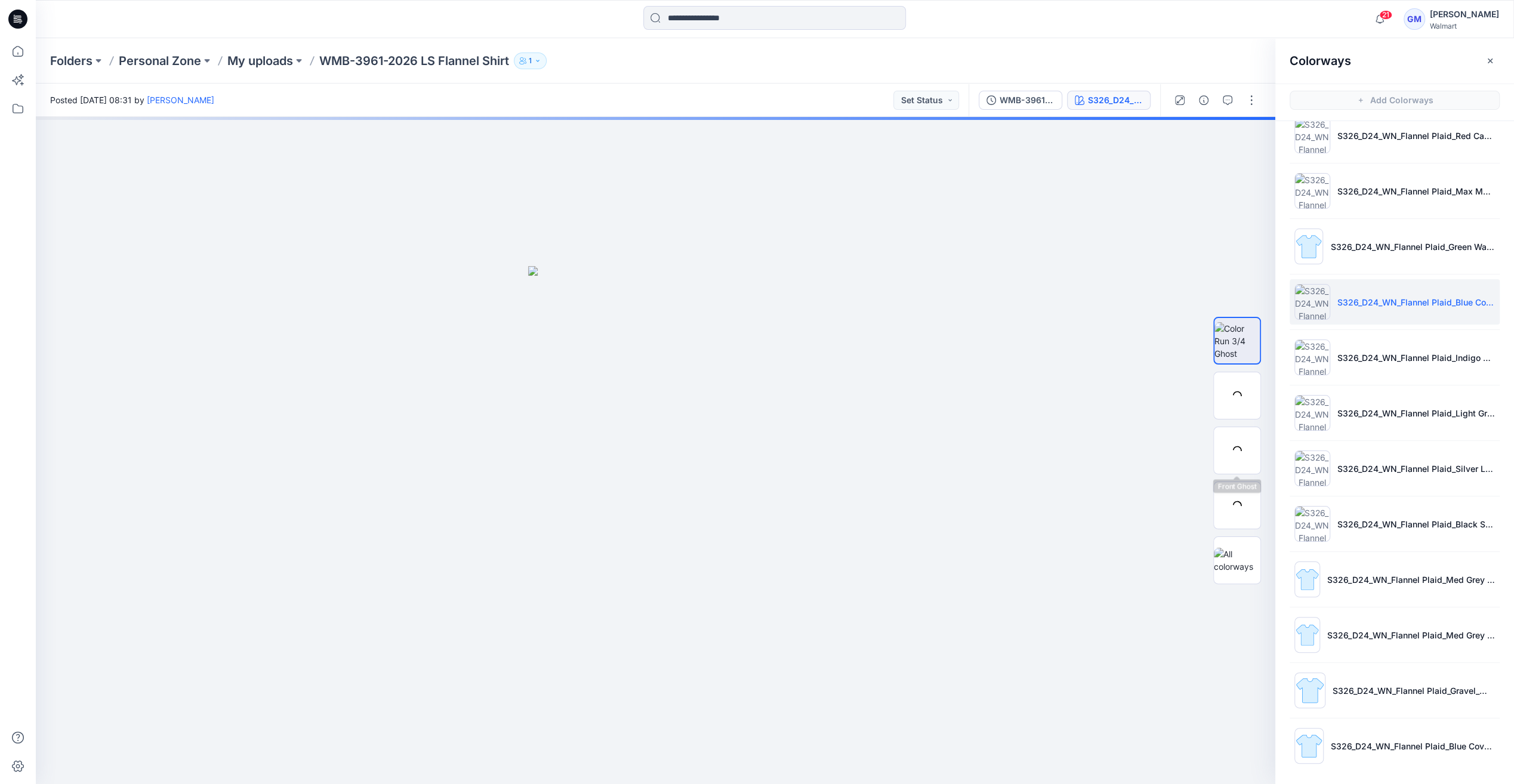
click at [1228, 456] on div at bounding box center [1237, 450] width 47 height 47
click at [1233, 450] on img at bounding box center [1237, 450] width 46 height 25
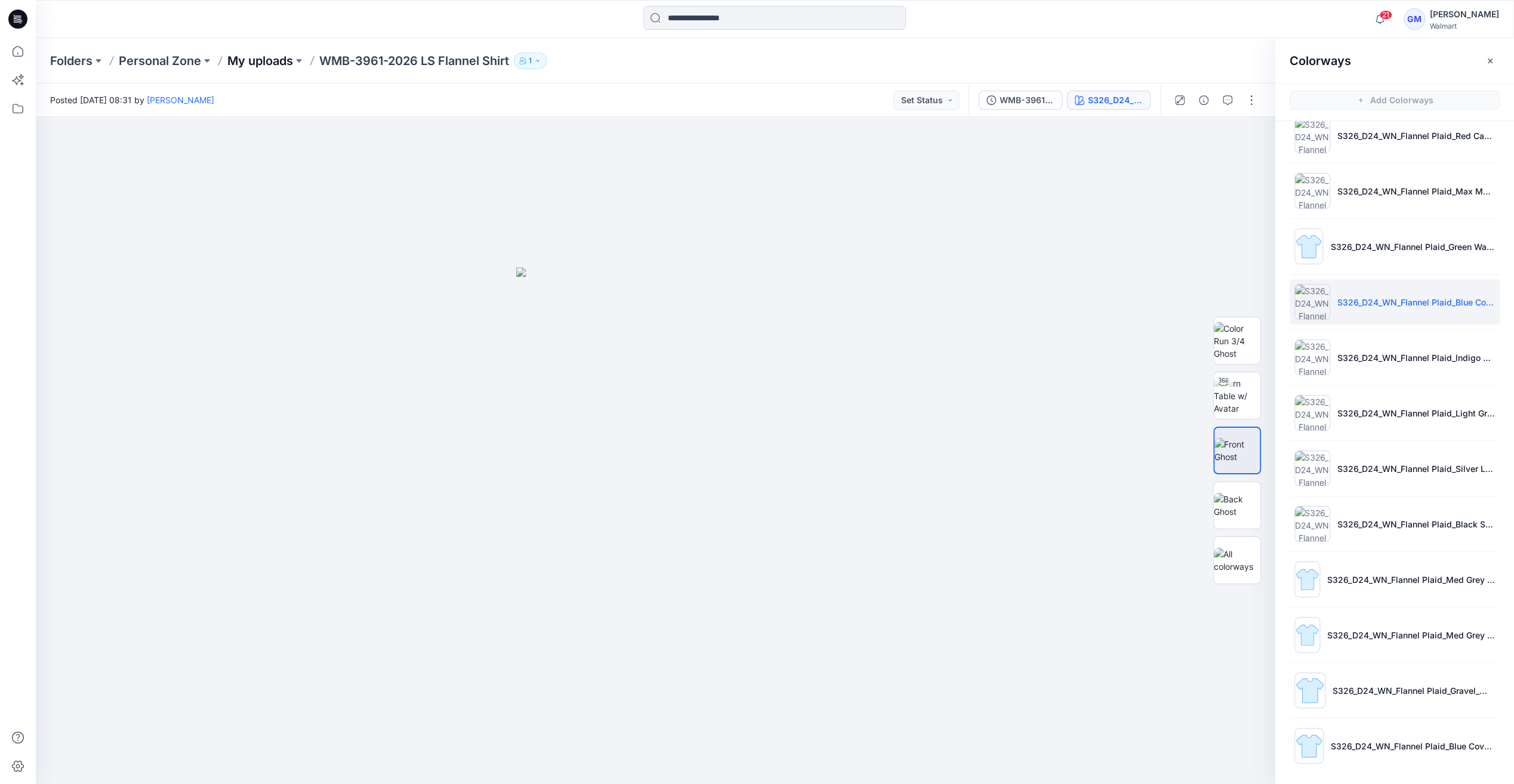
click at [260, 62] on p "My uploads" at bounding box center [261, 60] width 66 height 16
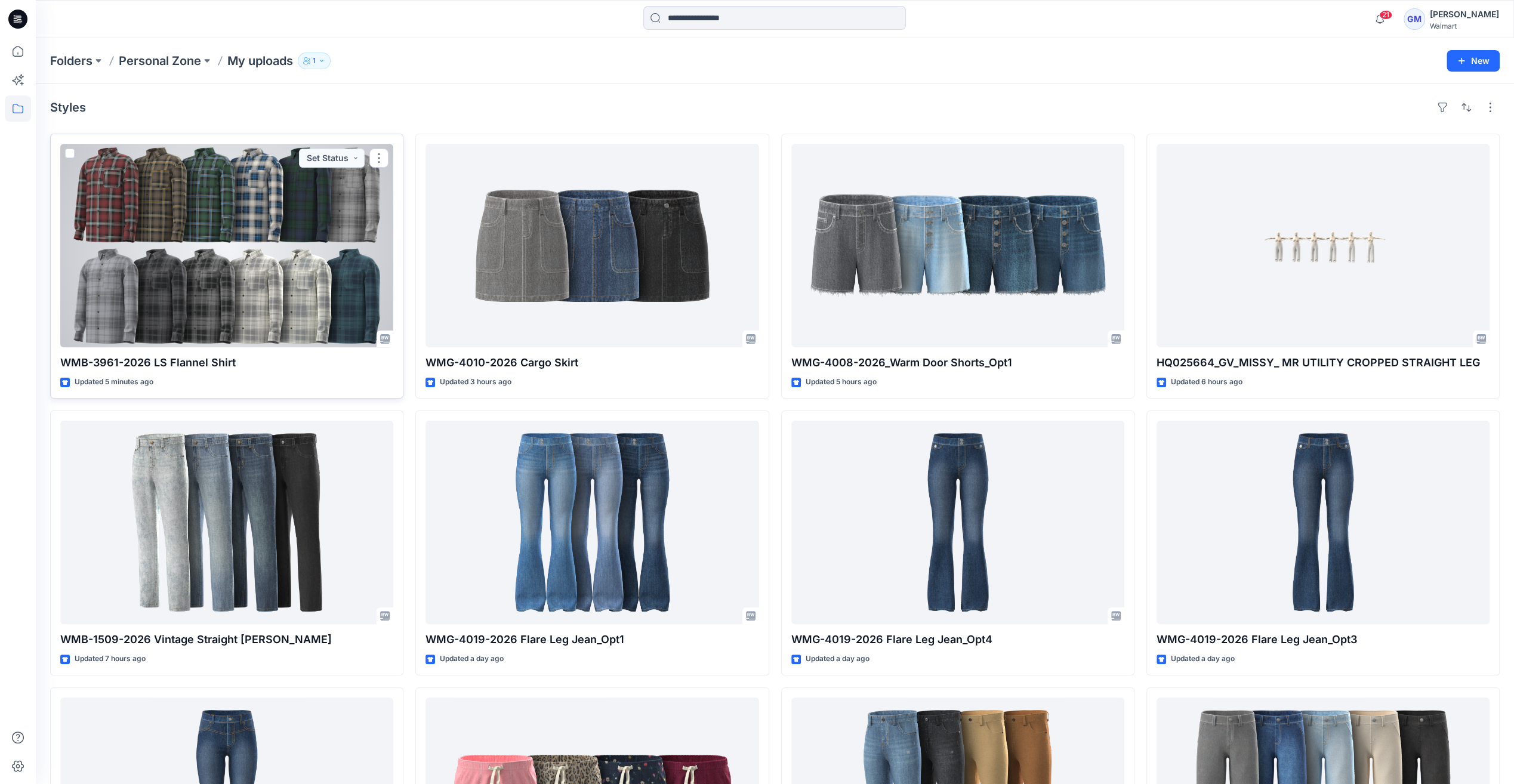
click at [231, 279] on div at bounding box center [226, 245] width 333 height 203
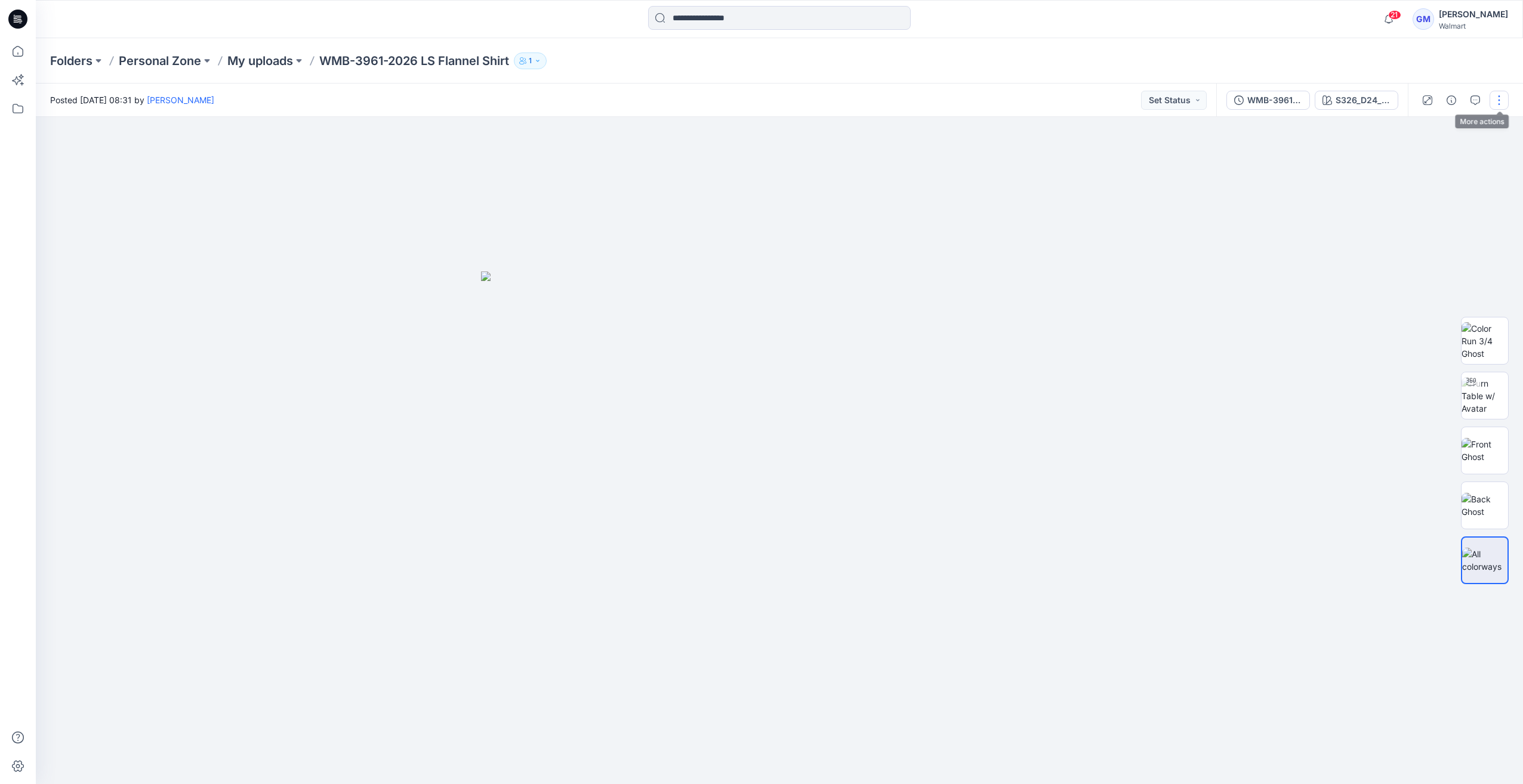
click at [1503, 94] on button "button" at bounding box center [1499, 100] width 19 height 19
click at [1409, 159] on icon "button" at bounding box center [1407, 161] width 7 height 7
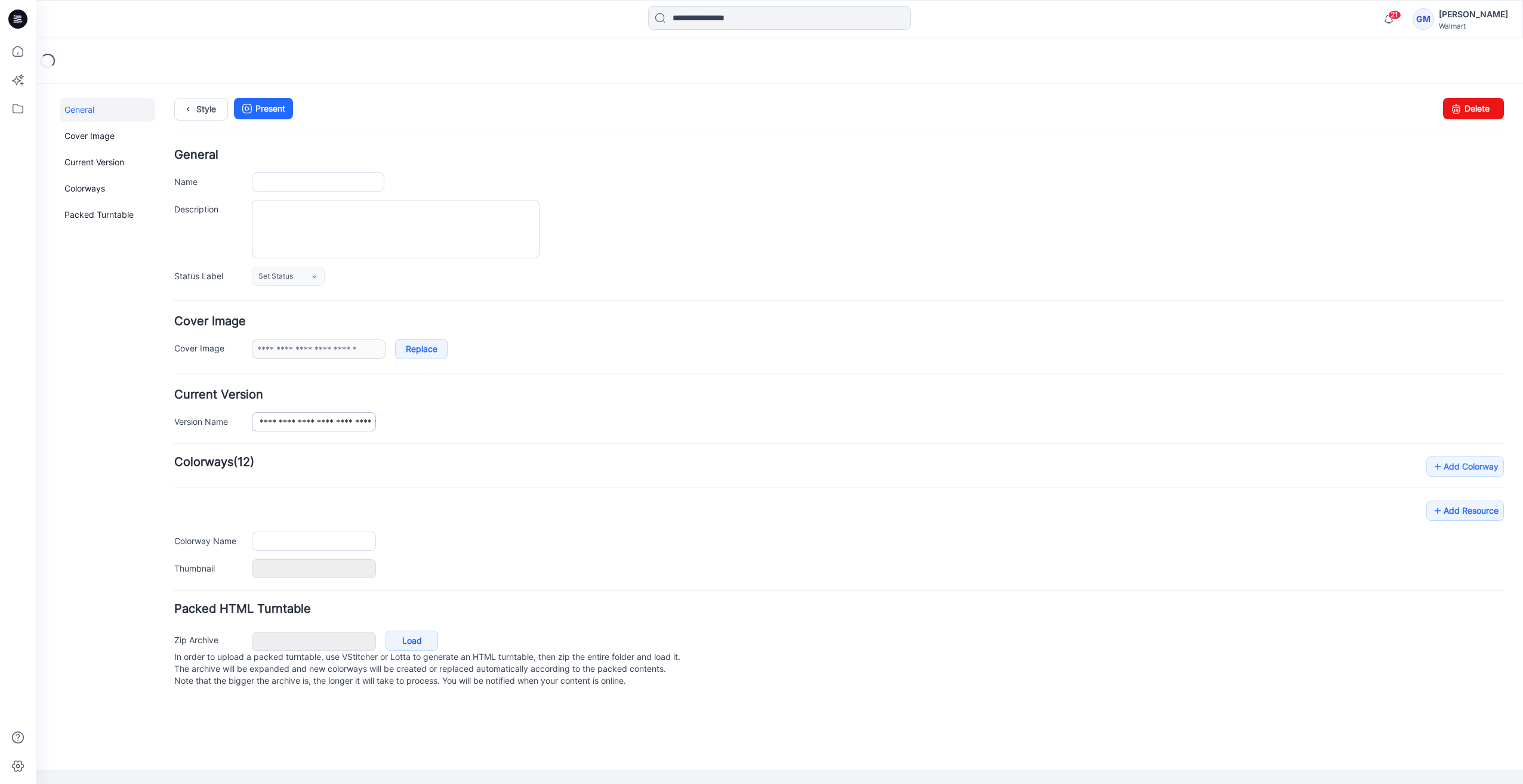
type input "**********"
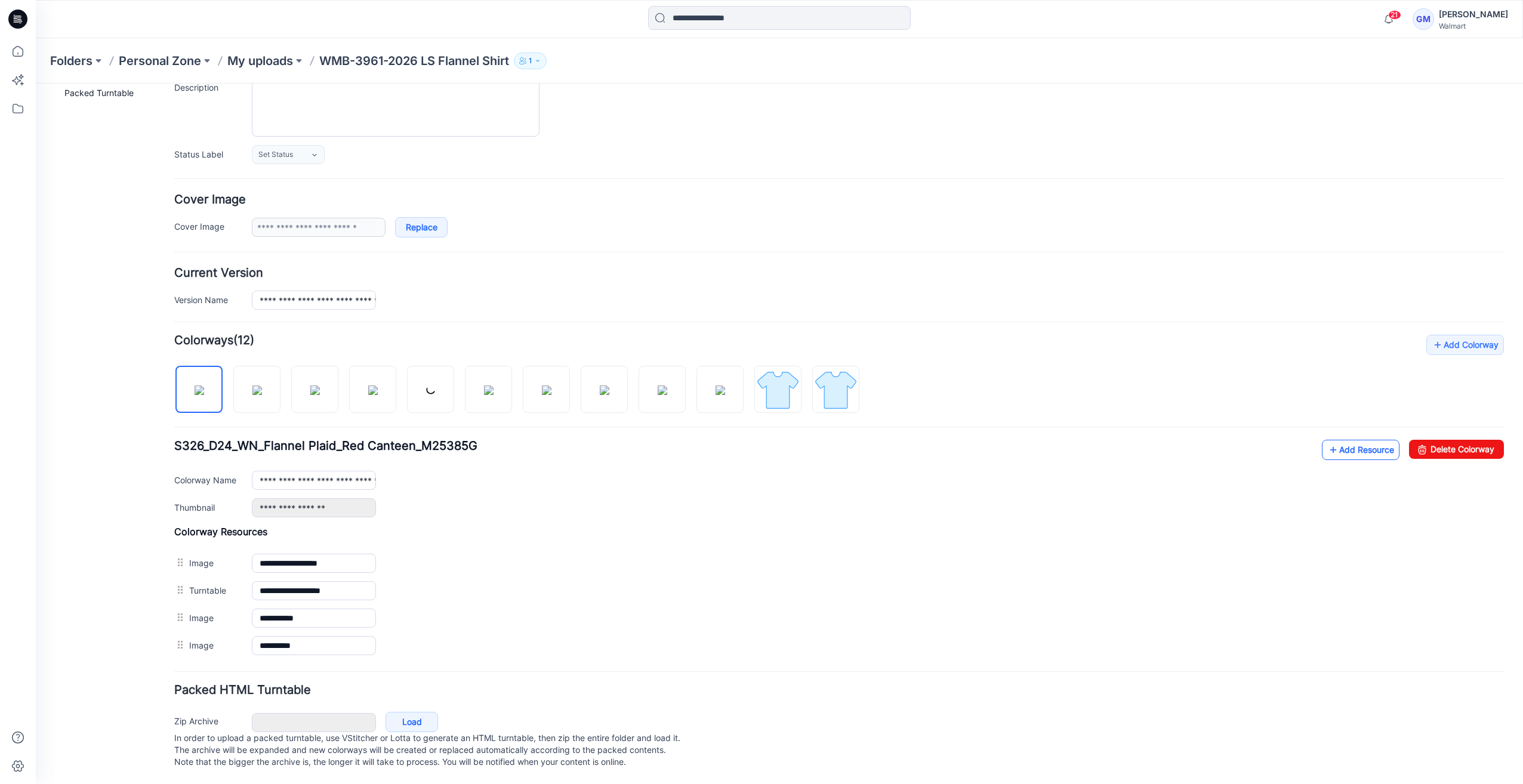
scroll to position [129, 0]
click at [1364, 441] on link "Add Resource" at bounding box center [1360, 450] width 77 height 20
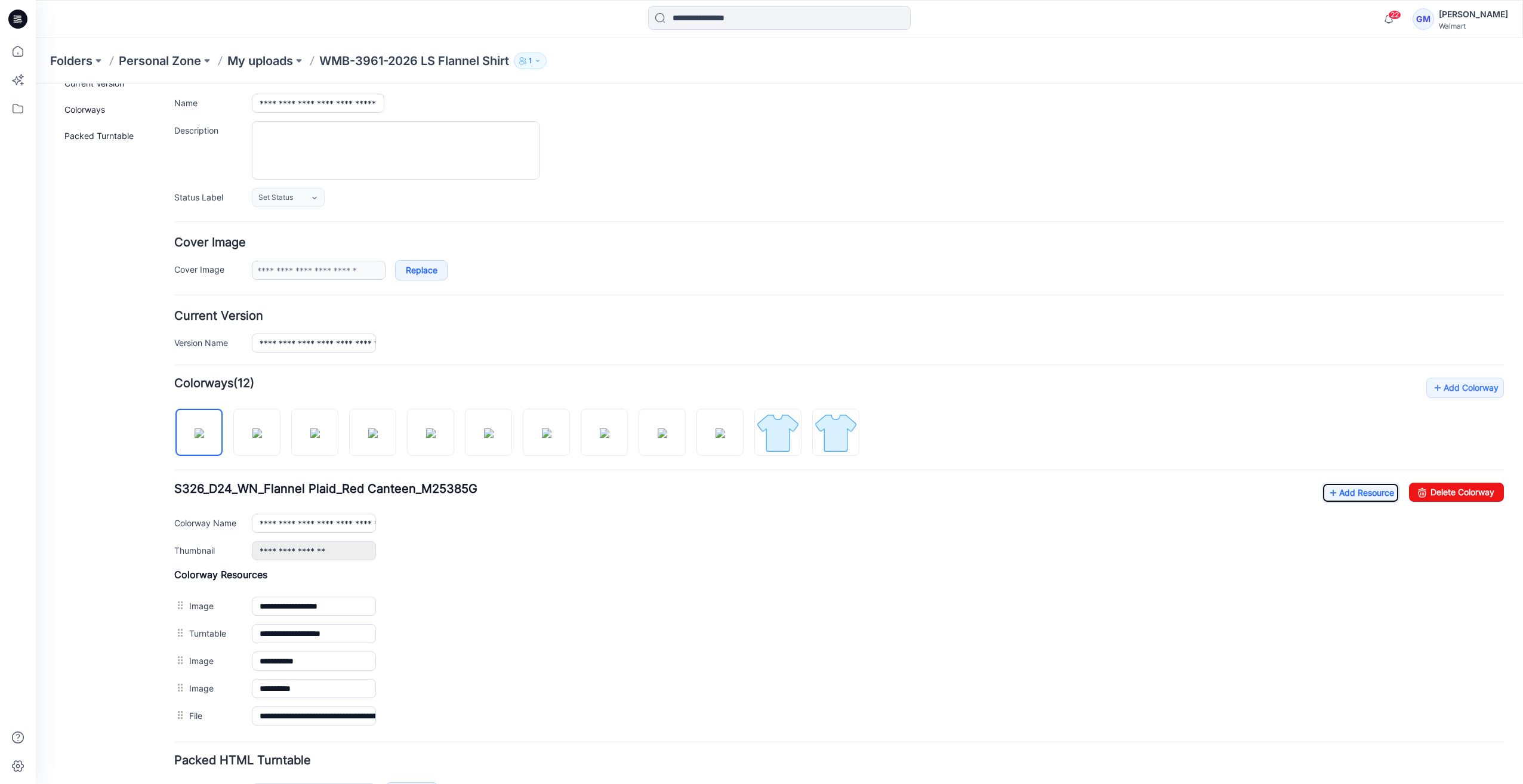
scroll to position [156, 0]
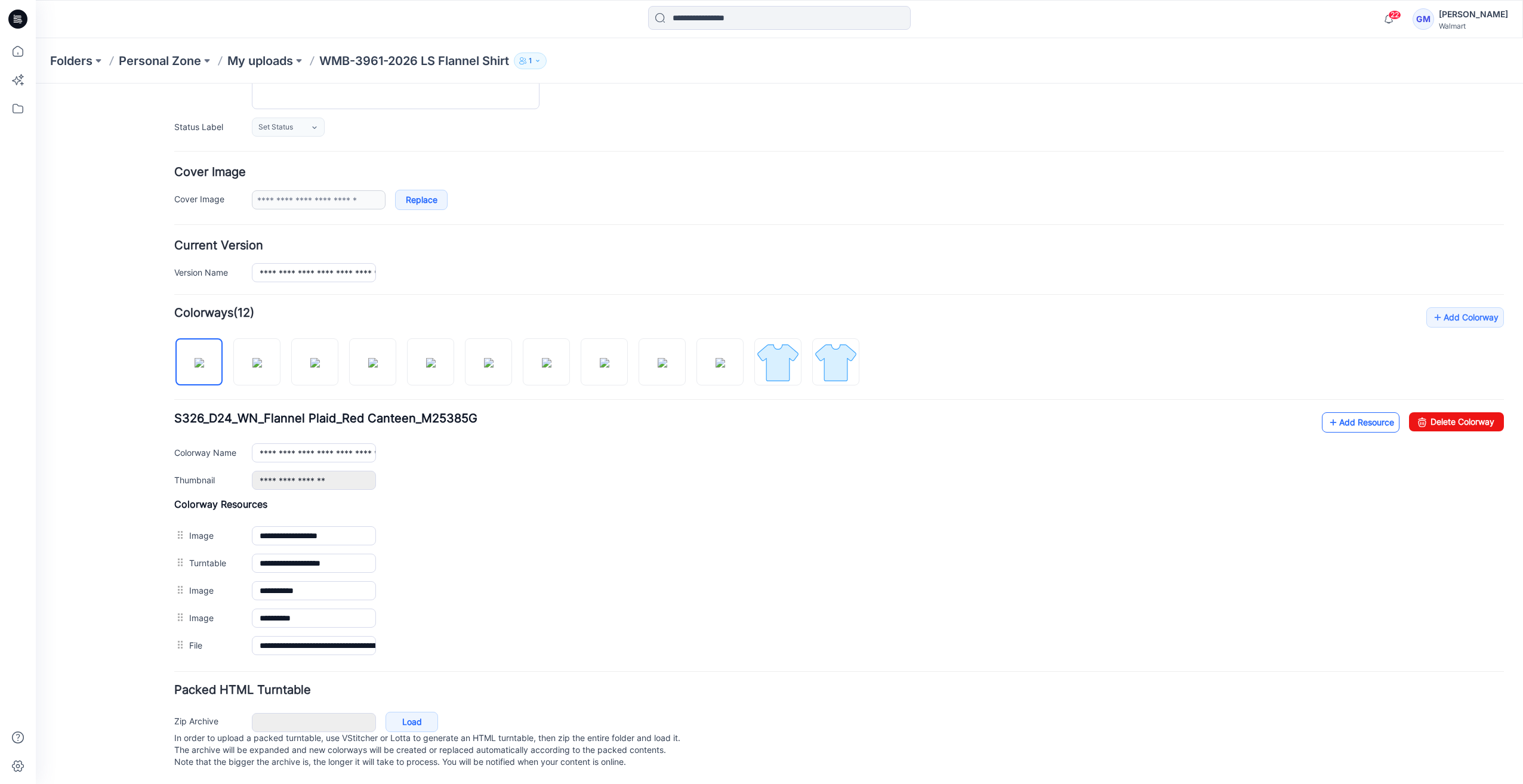
click at [1365, 412] on link "Add Resource" at bounding box center [1360, 422] width 77 height 20
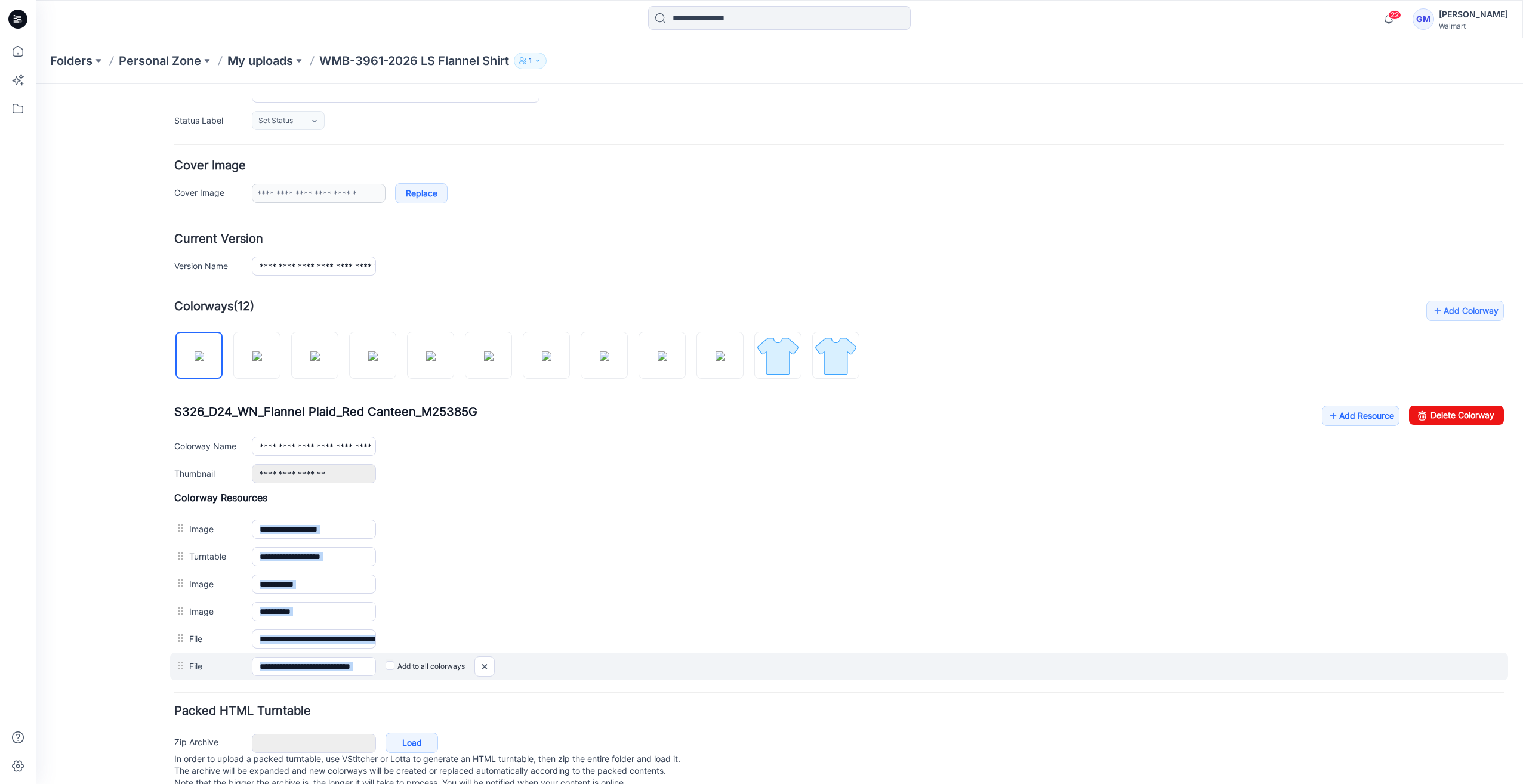
drag, startPoint x: 333, startPoint y: 657, endPoint x: 566, endPoint y: 662, distance: 233.1
click at [292, 657] on input "**********" at bounding box center [314, 666] width 124 height 19
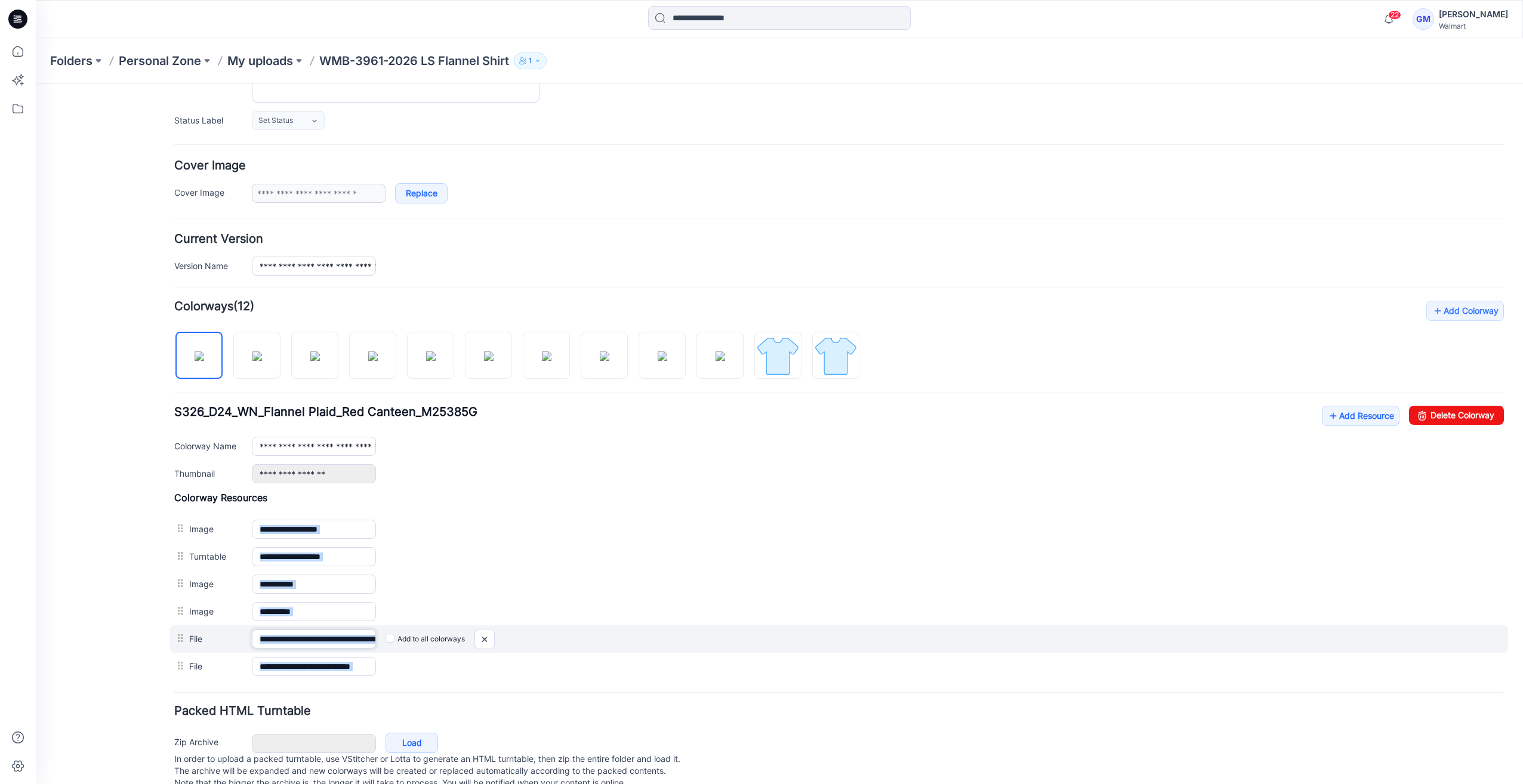
click at [290, 635] on input "**********" at bounding box center [314, 639] width 124 height 19
drag, startPoint x: 281, startPoint y: 634, endPoint x: 522, endPoint y: 634, distance: 241.0
click at [522, 634] on div "**********" at bounding box center [839, 639] width 1338 height 27
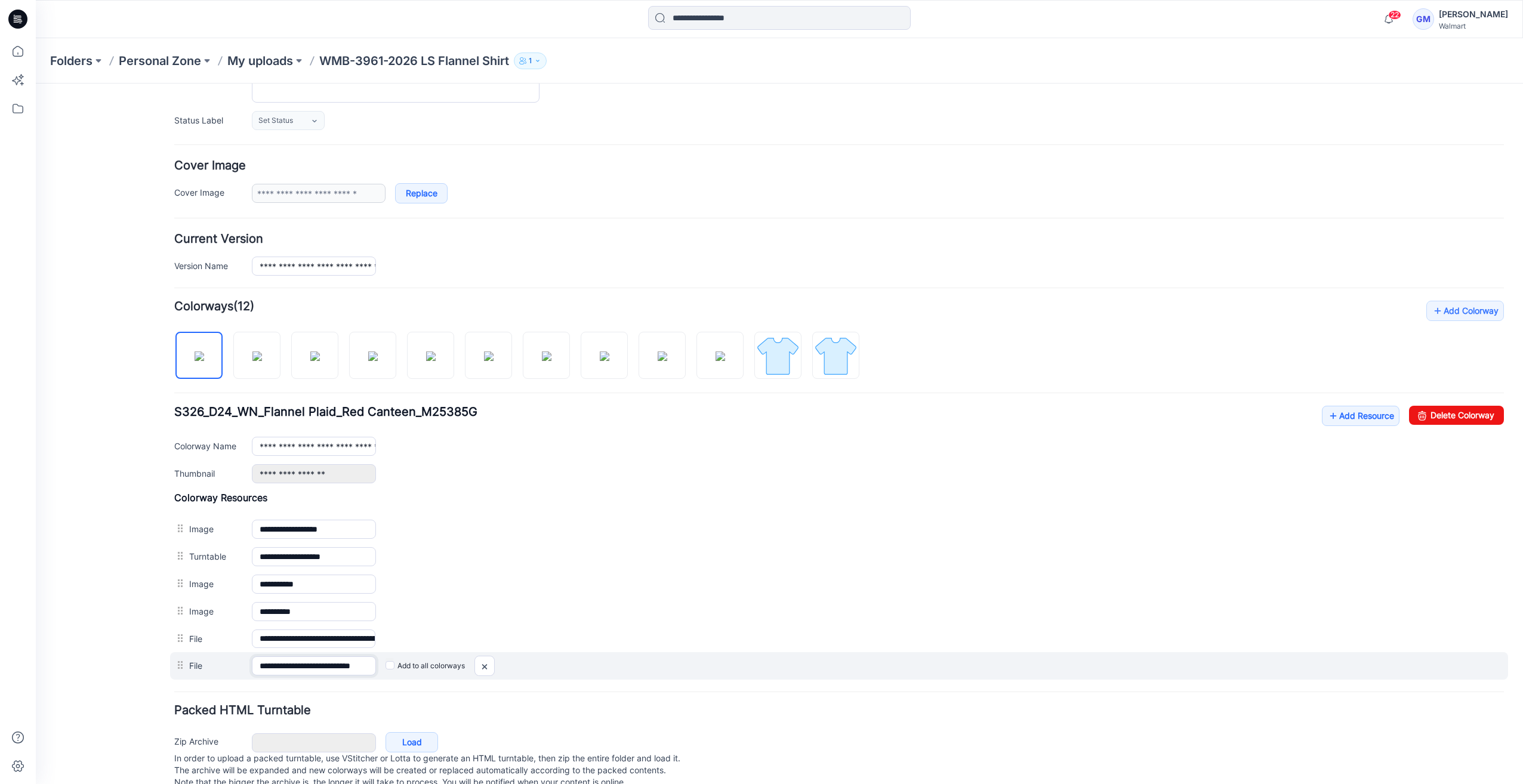
scroll to position [0, 16]
drag, startPoint x: 281, startPoint y: 663, endPoint x: 535, endPoint y: 660, distance: 254.0
click at [535, 660] on div "**********" at bounding box center [839, 666] width 1338 height 27
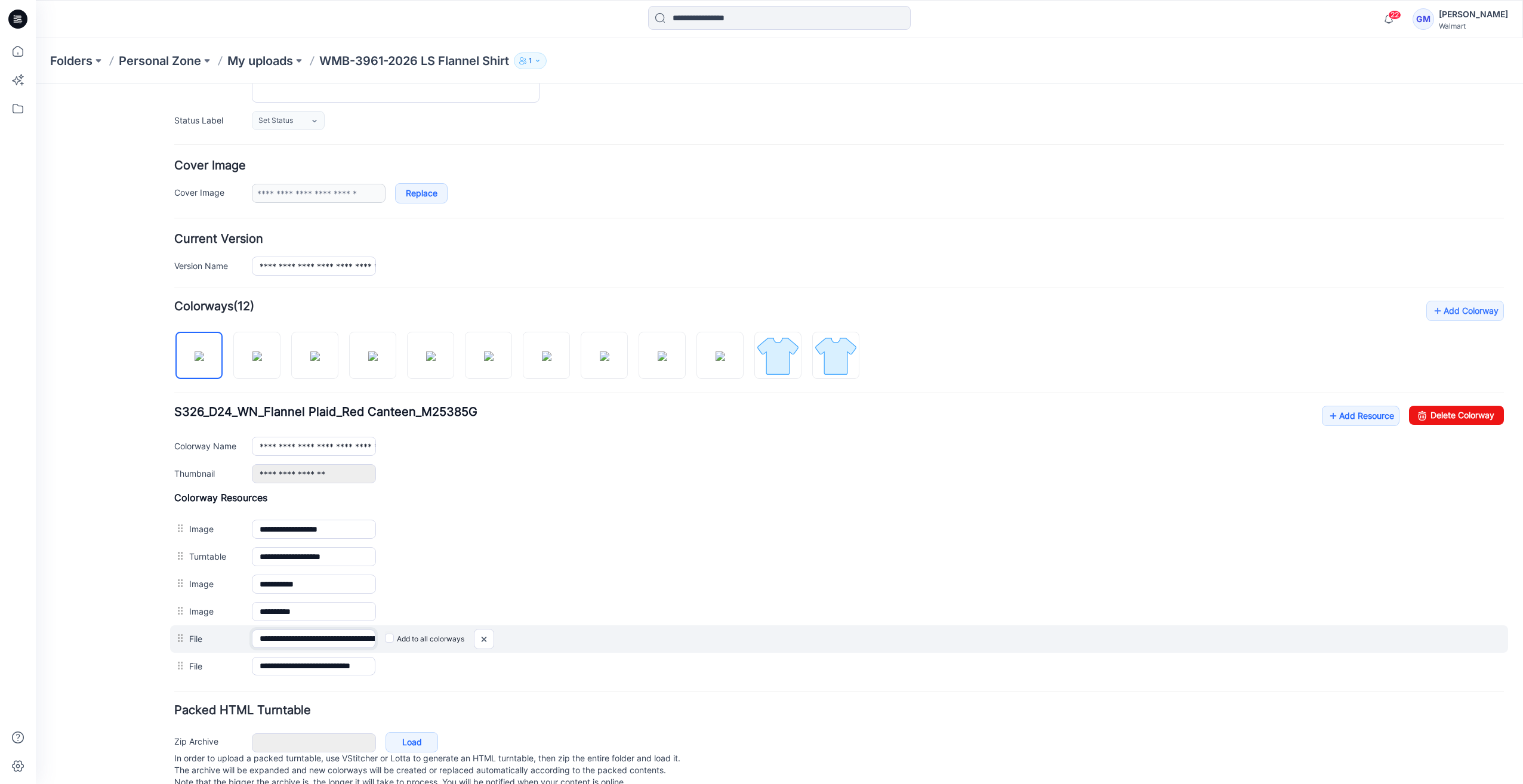
scroll to position [0, 0]
click at [346, 634] on input "**********" at bounding box center [313, 639] width 124 height 18
drag, startPoint x: 315, startPoint y: 633, endPoint x: 612, endPoint y: 633, distance: 297.0
click at [612, 633] on div "**********" at bounding box center [839, 639] width 1338 height 27
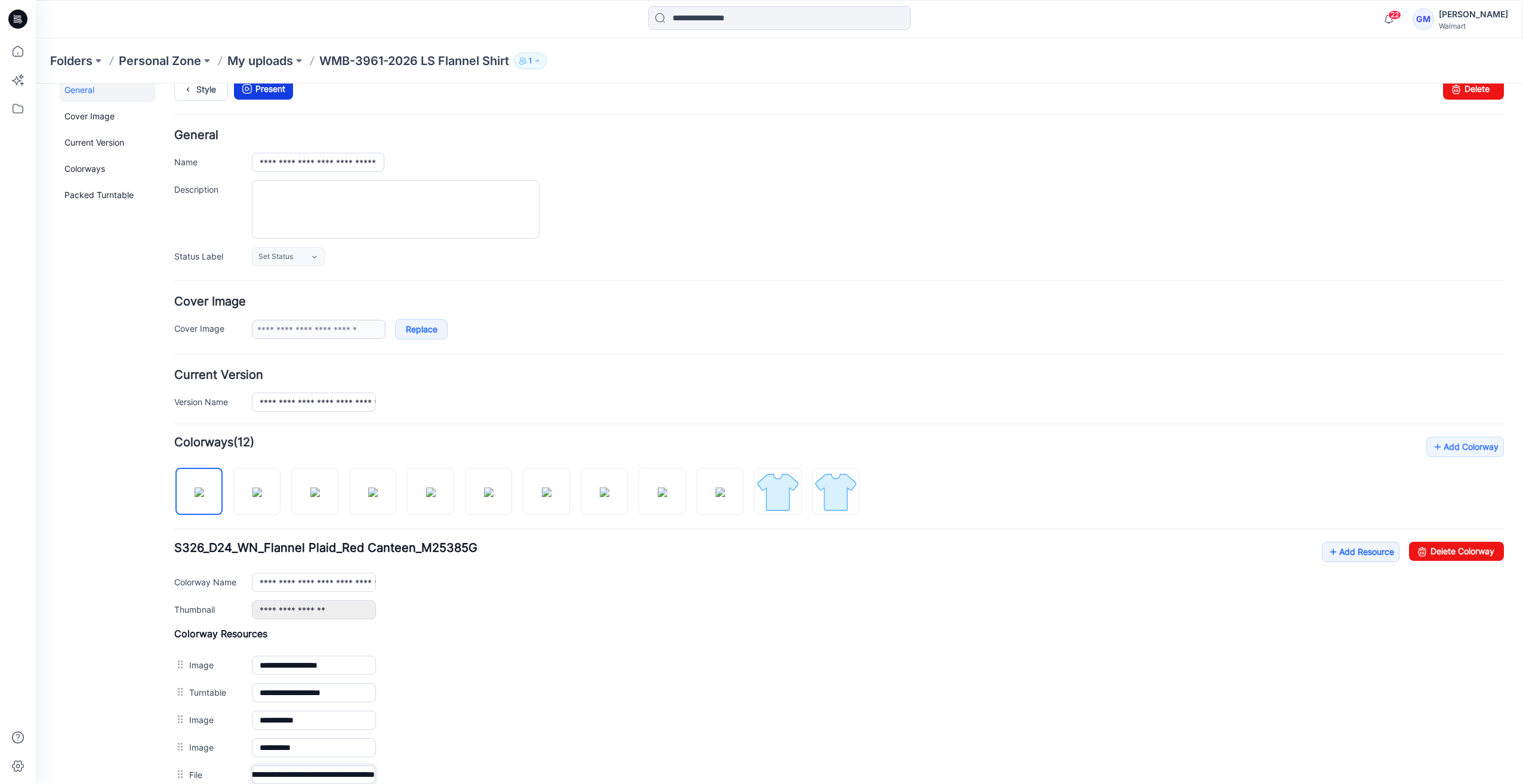
scroll to position [0, 0]
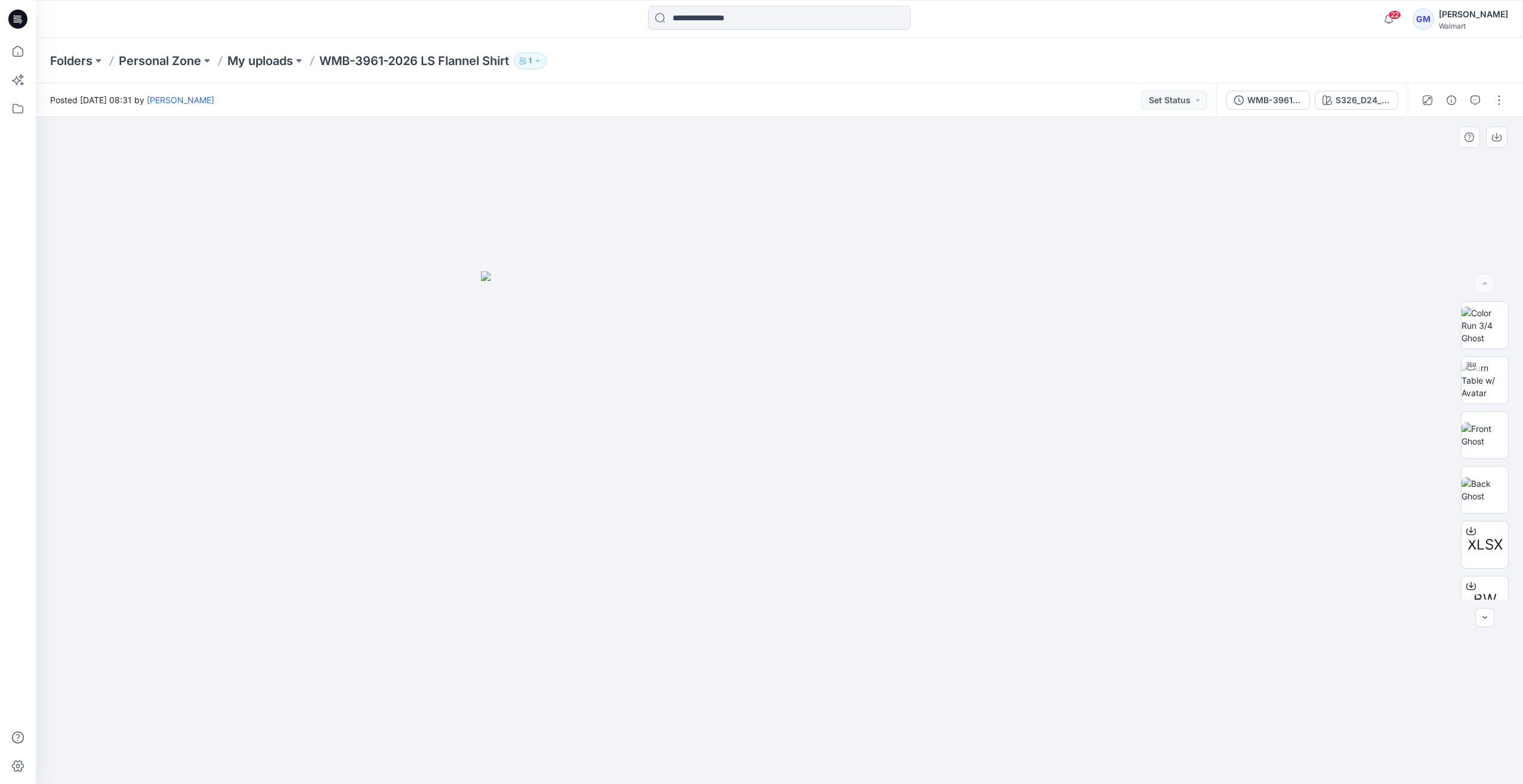
drag, startPoint x: 463, startPoint y: 136, endPoint x: 857, endPoint y: 136, distance: 394.0
click at [464, 136] on div at bounding box center [779, 450] width 1487 height 667
click at [1379, 100] on div "S326_D24_WN_Flannel Plaid_Red Canteen_M25385G" at bounding box center [1363, 100] width 55 height 13
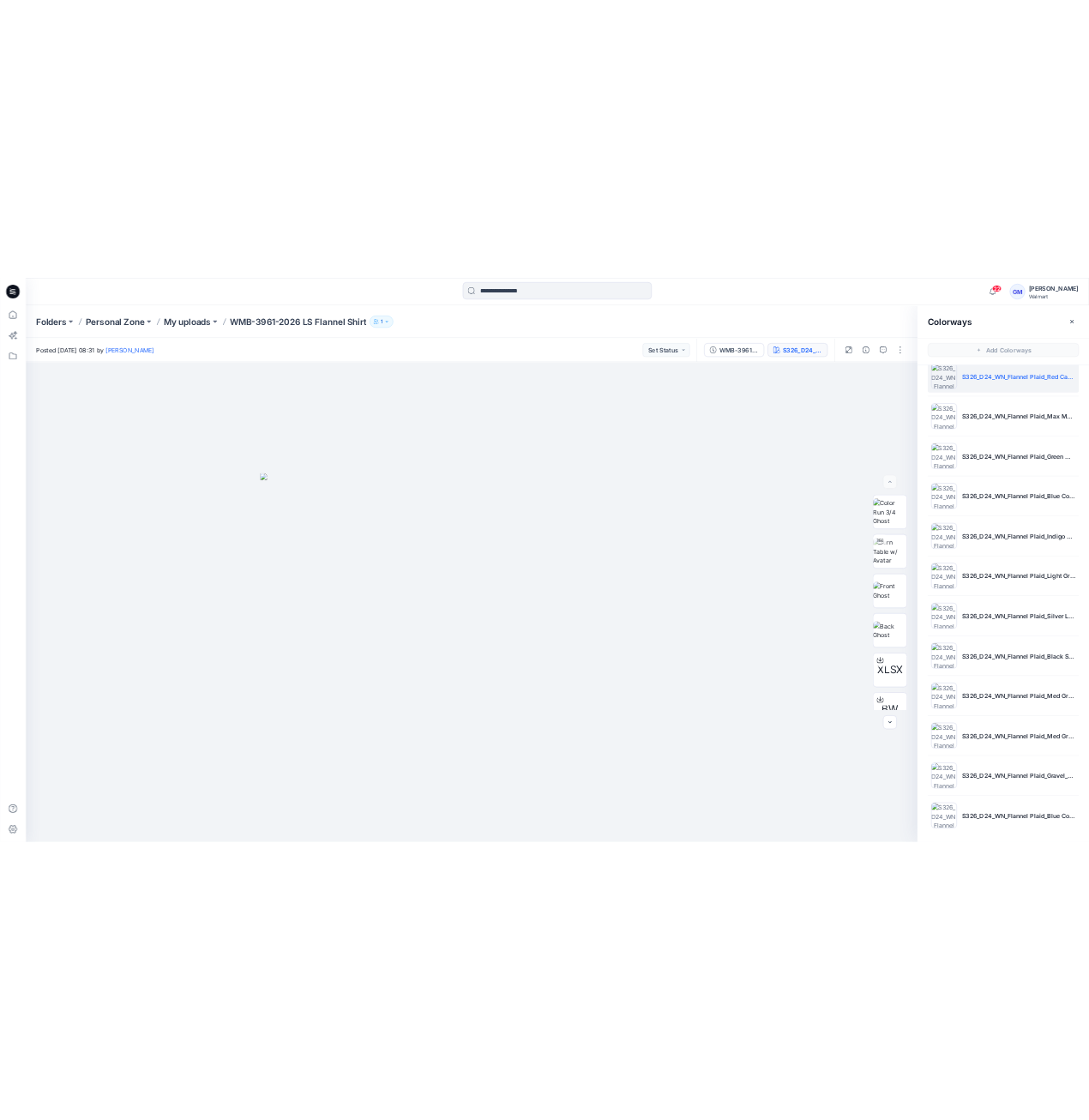
scroll to position [29, 0]
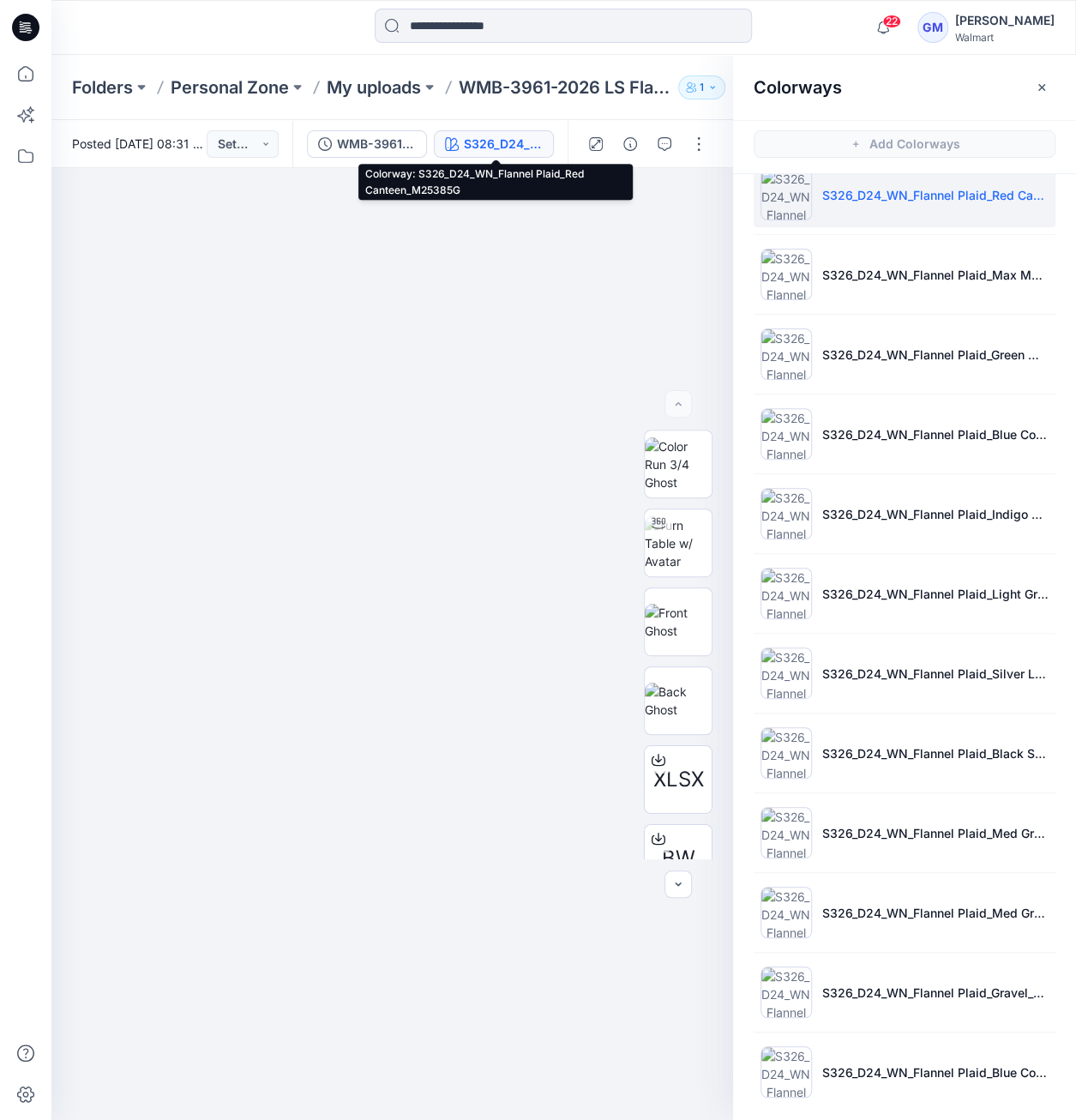
click at [397, 88] on p "My uploads" at bounding box center [374, 87] width 94 height 24
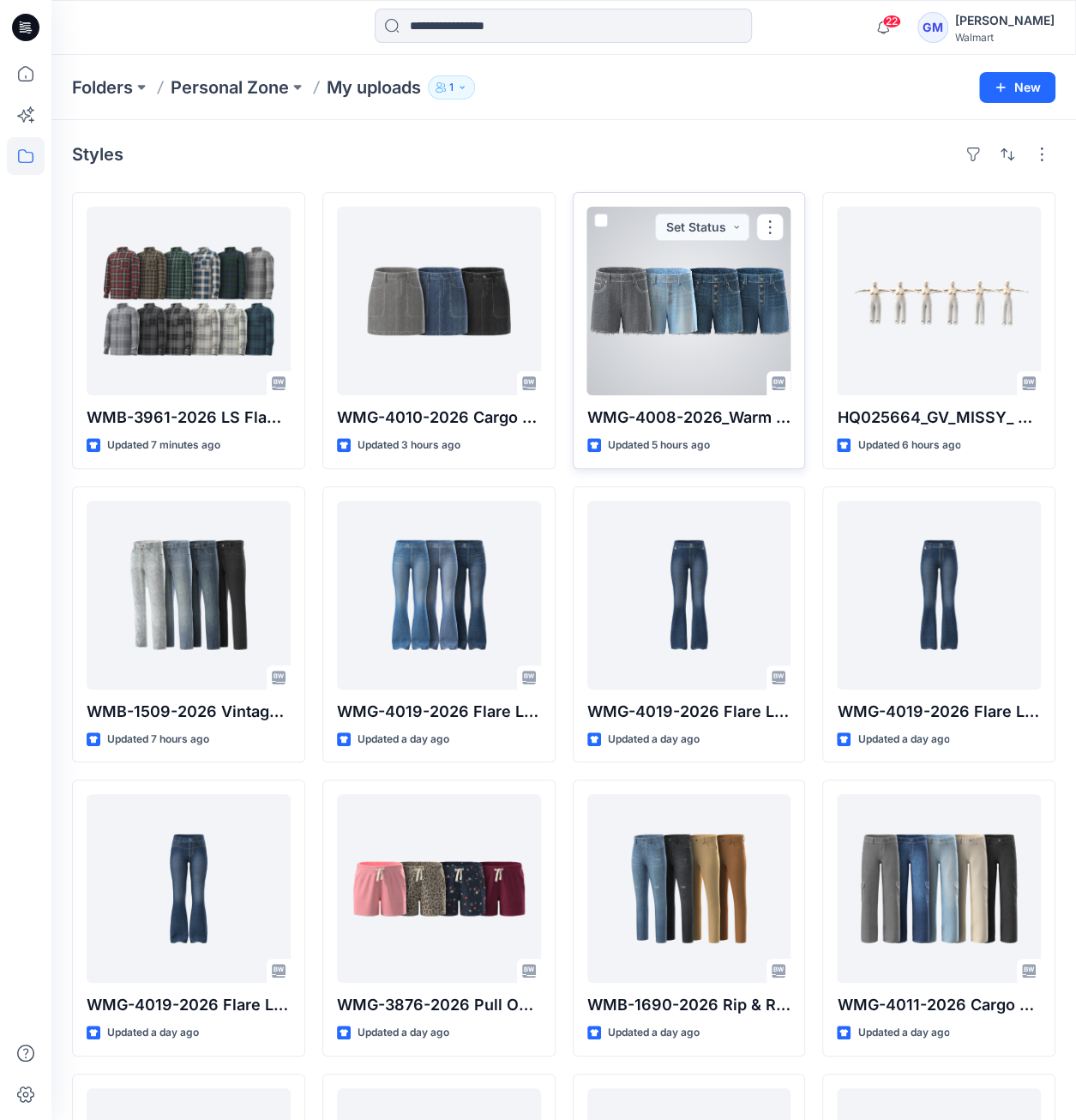
click at [648, 312] on div at bounding box center [689, 301] width 204 height 189
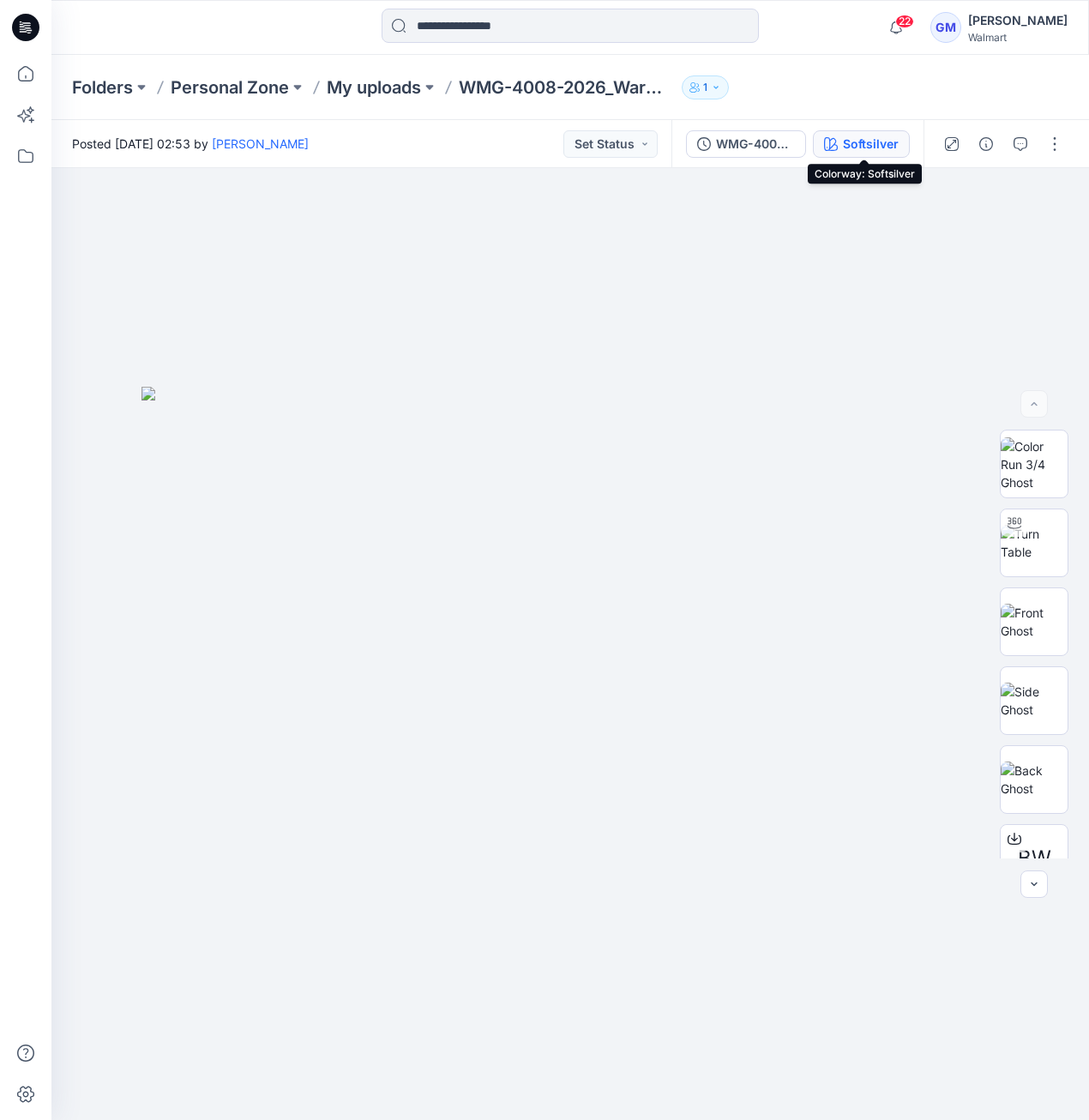
click at [864, 155] on button "Softsilver" at bounding box center [861, 144] width 97 height 27
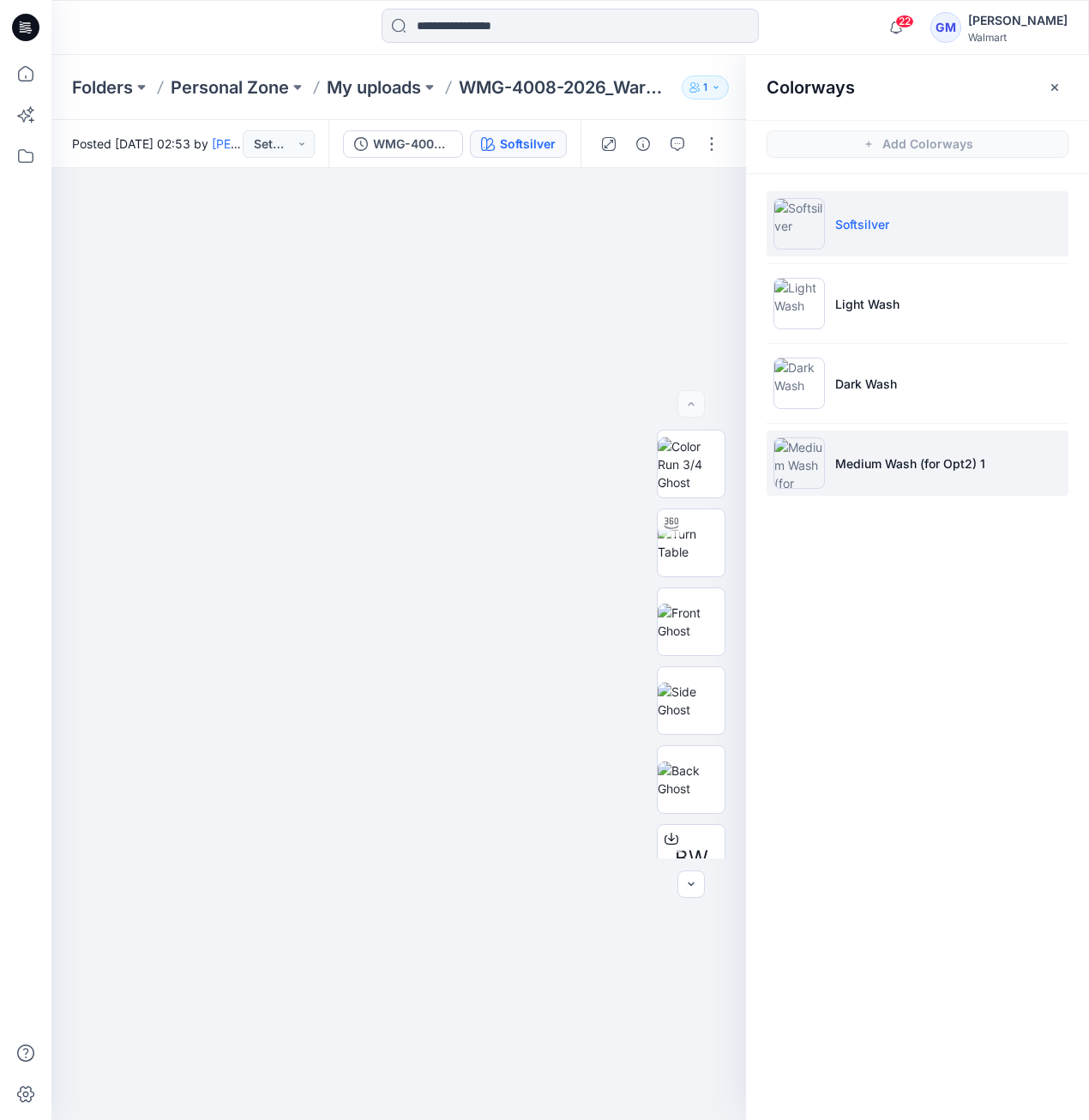
click at [813, 467] on img at bounding box center [799, 463] width 52 height 52
click at [812, 467] on img at bounding box center [799, 463] width 52 height 52
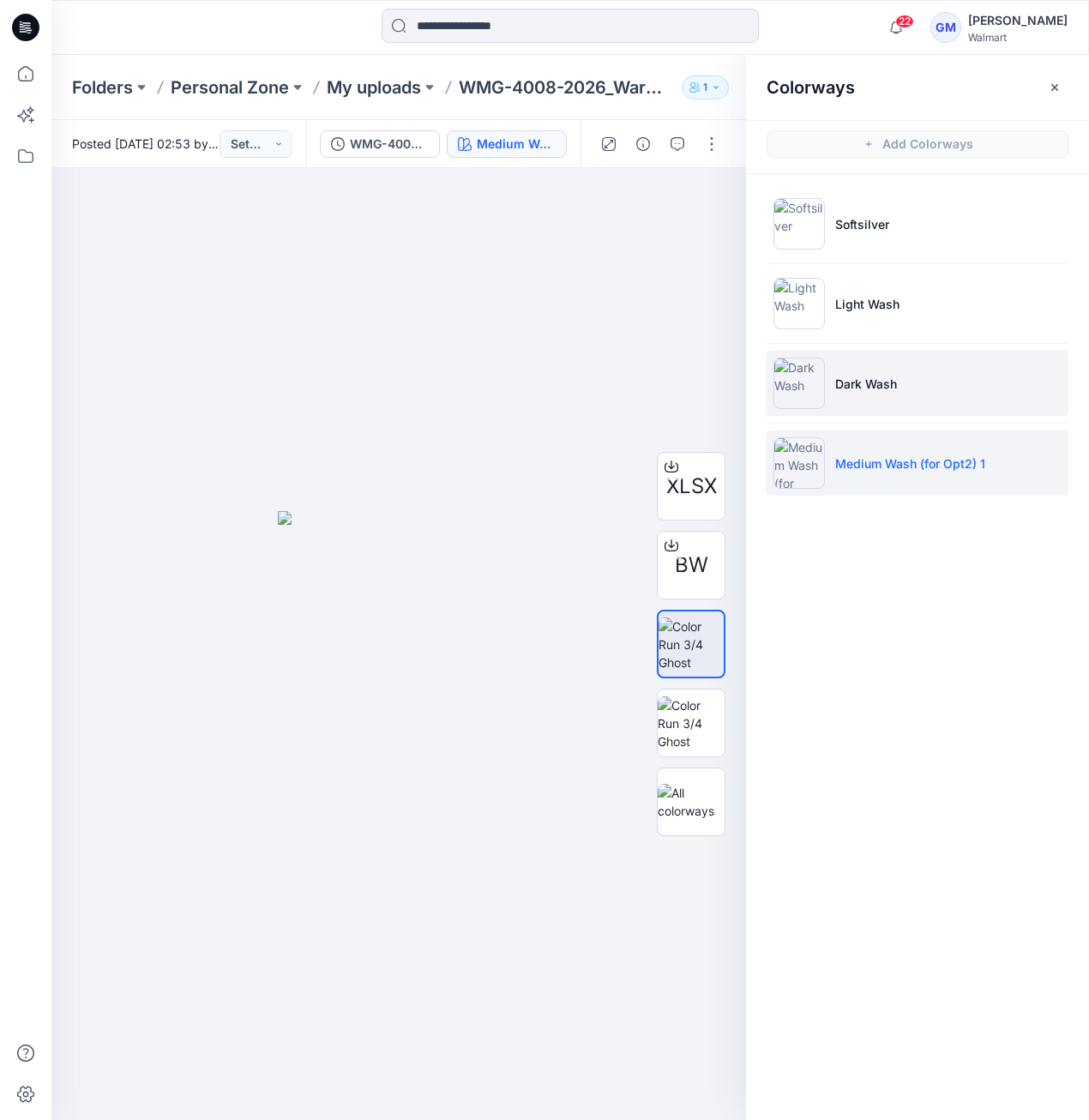
click at [812, 397] on img at bounding box center [799, 383] width 52 height 52
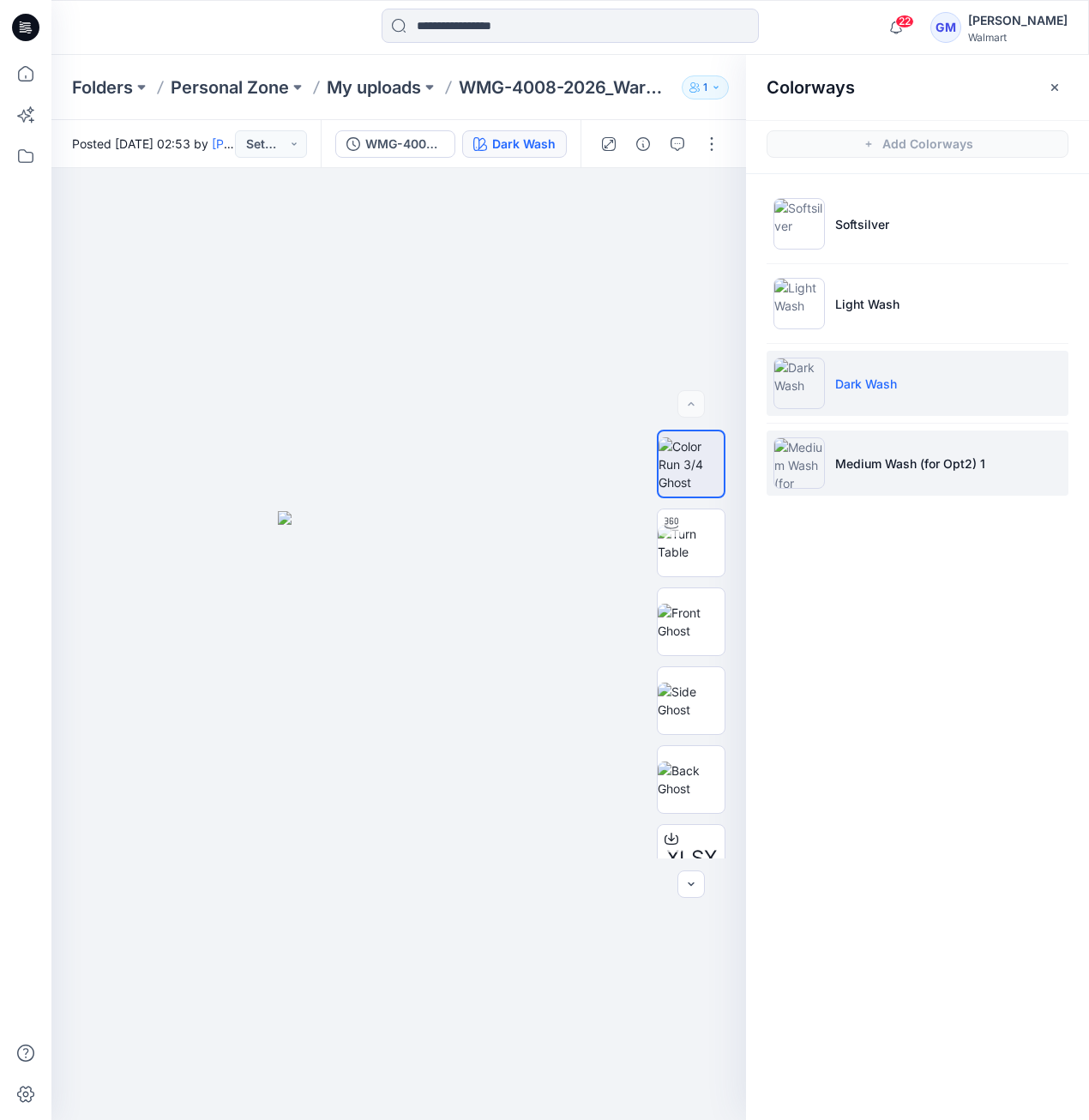
click at [803, 451] on img at bounding box center [799, 463] width 52 height 52
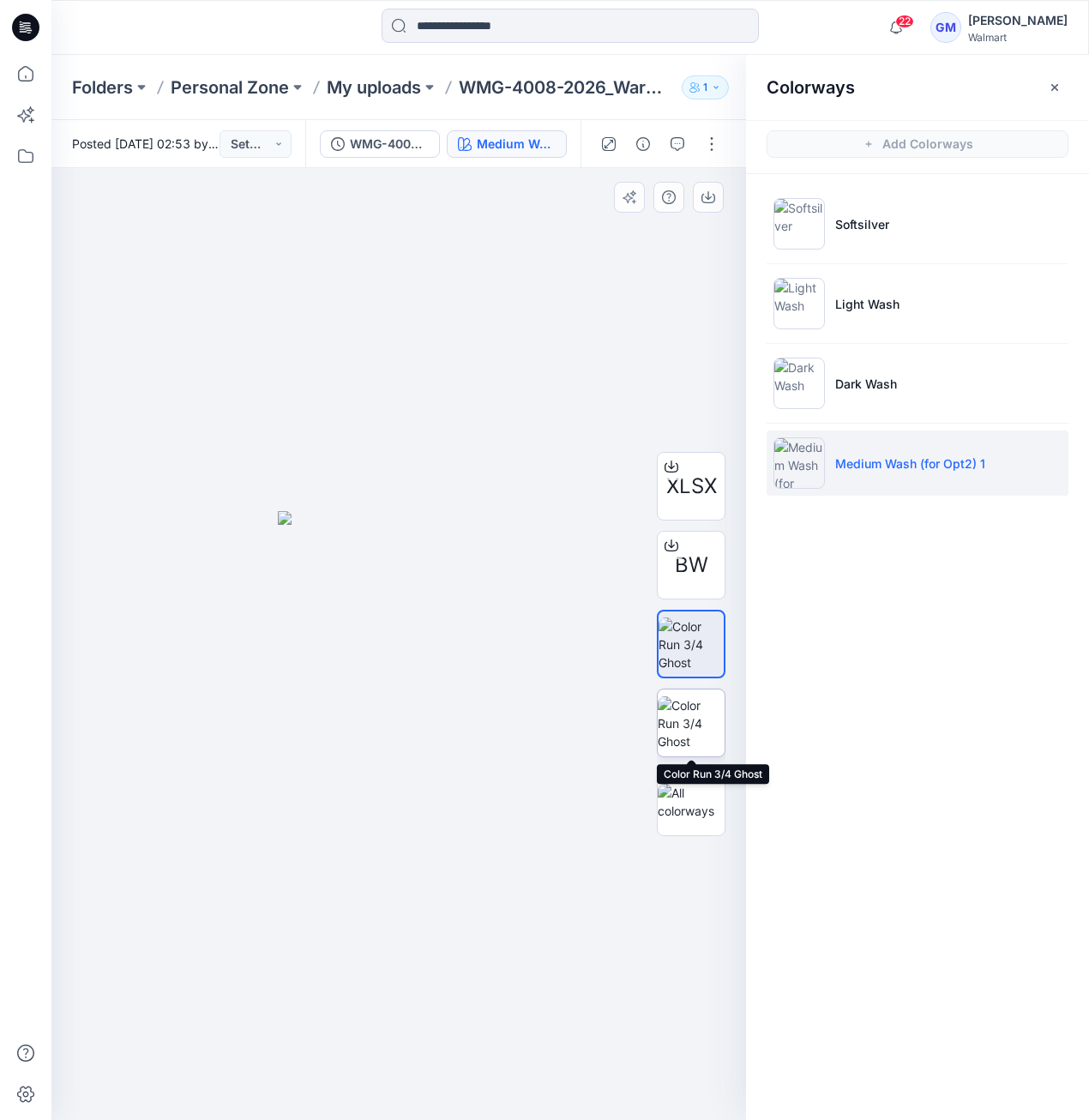
click at [690, 717] on img at bounding box center [691, 724] width 66 height 54
